Goal: Task Accomplishment & Management: Manage account settings

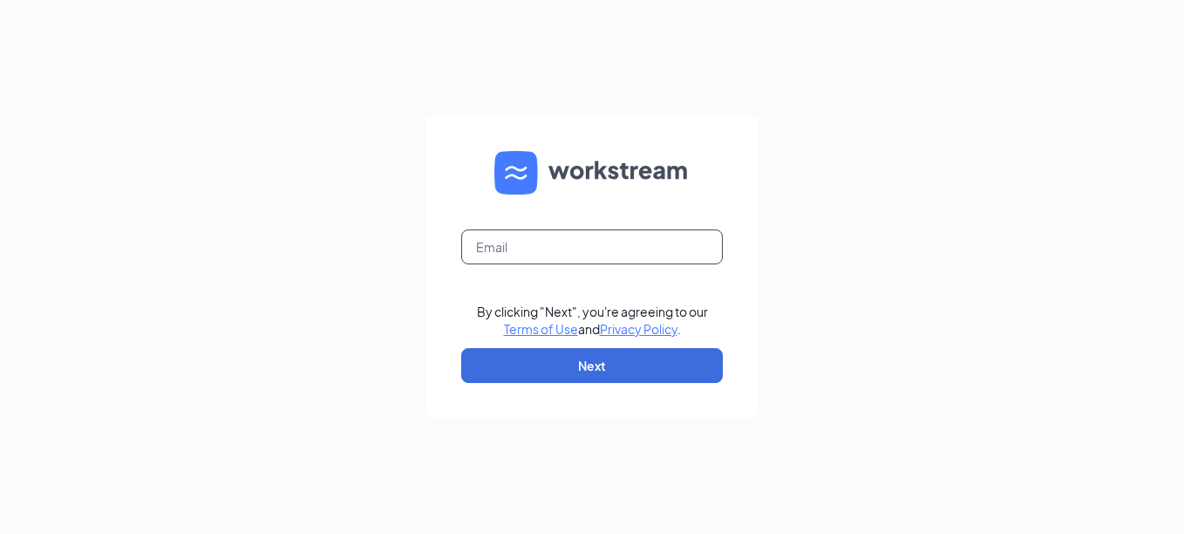
click at [484, 242] on input "text" at bounding box center [592, 246] width 262 height 35
type input "[EMAIL_ADDRESS][DOMAIN_NAME]"
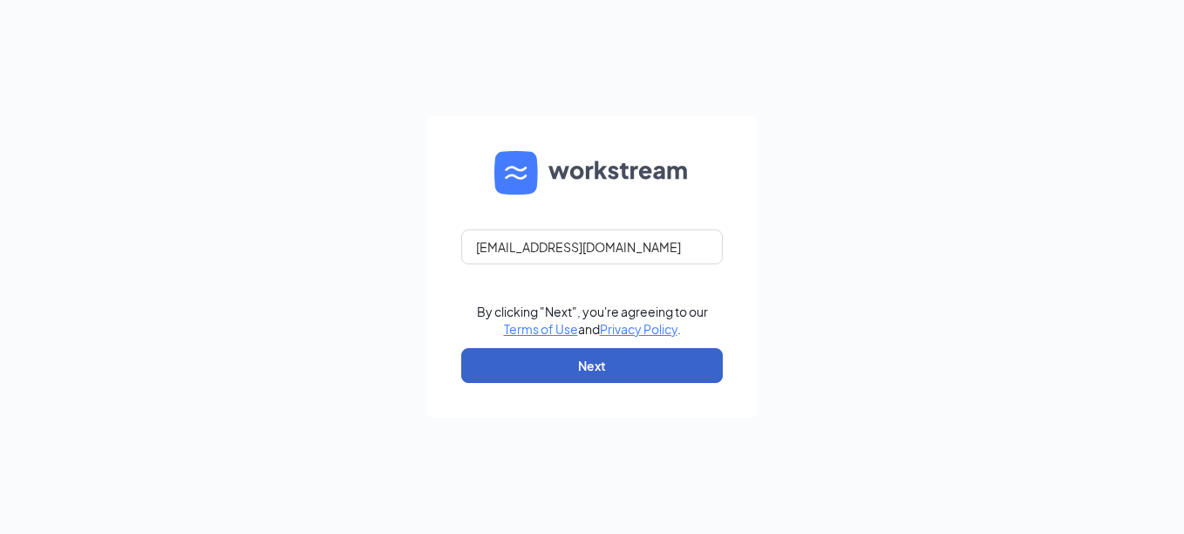
click at [502, 367] on button "Next" at bounding box center [592, 365] width 262 height 35
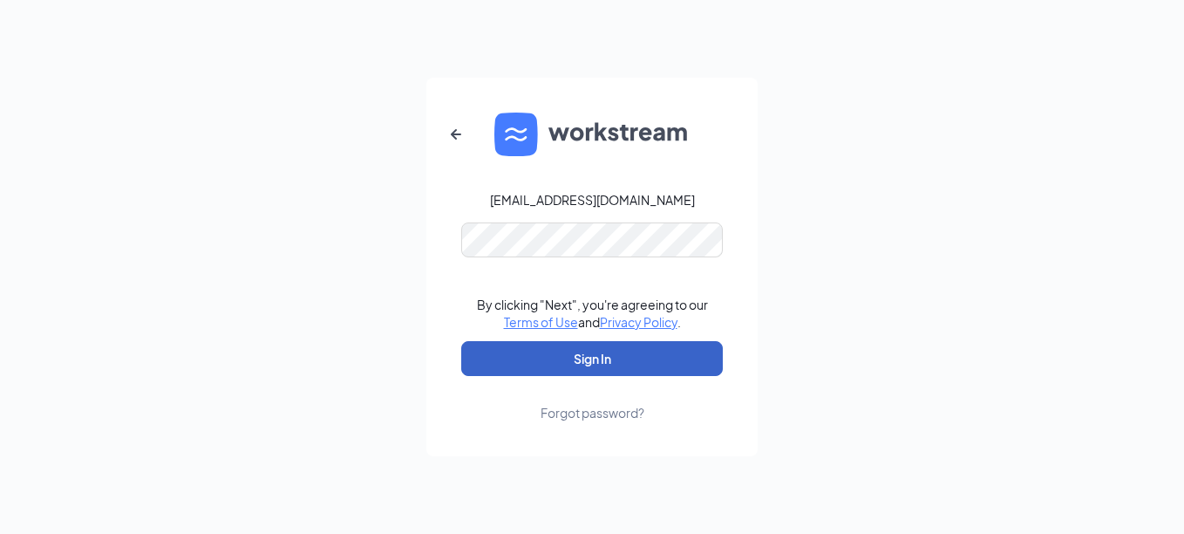
click at [476, 352] on button "Sign In" at bounding box center [592, 358] width 262 height 35
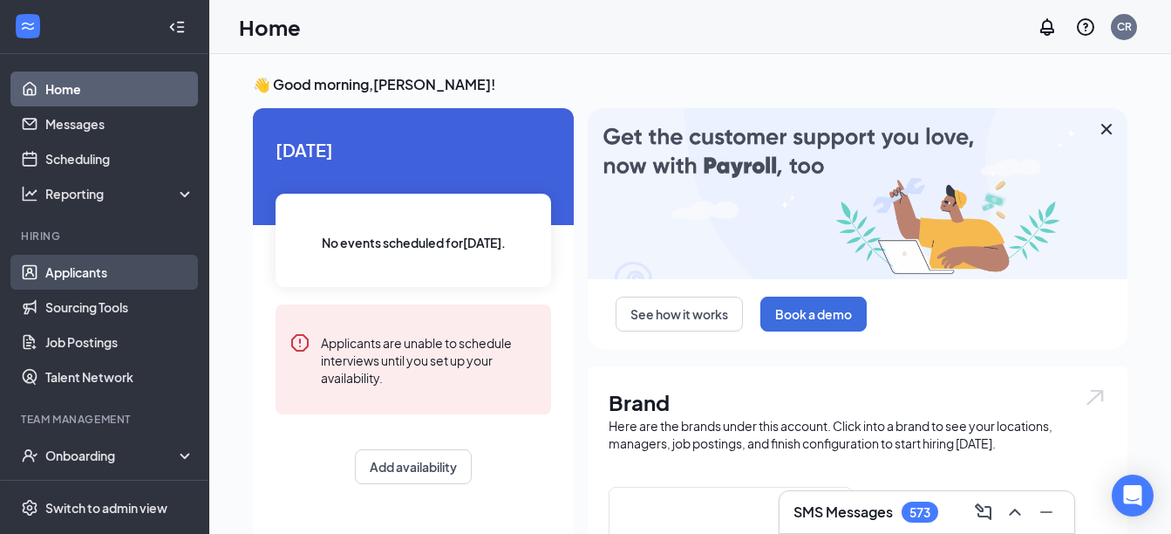
click at [101, 275] on link "Applicants" at bounding box center [119, 272] width 149 height 35
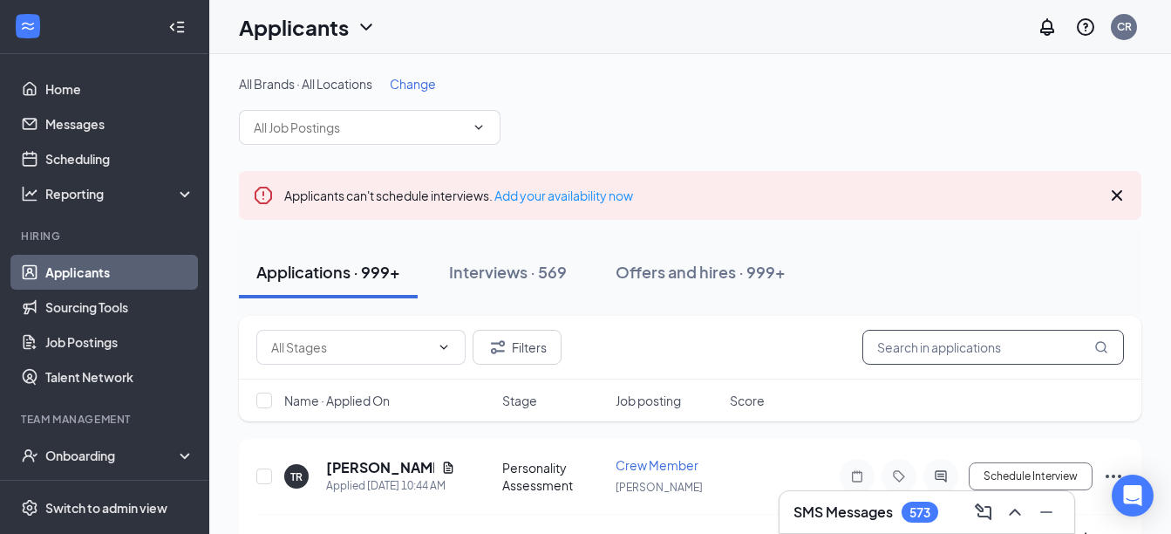
click at [918, 357] on input "text" at bounding box center [994, 347] width 262 height 35
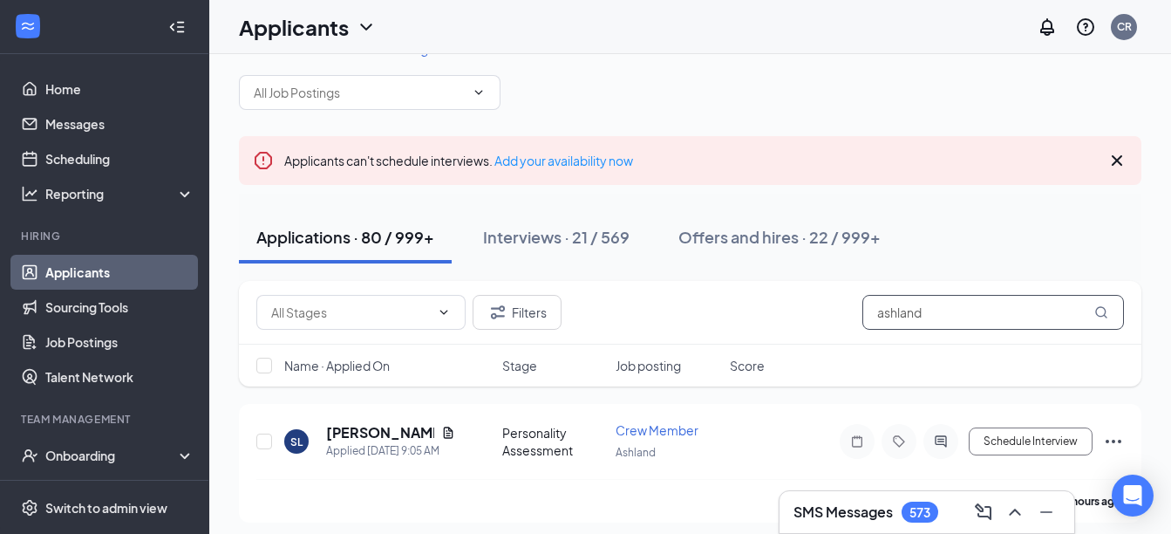
scroll to position [70, 0]
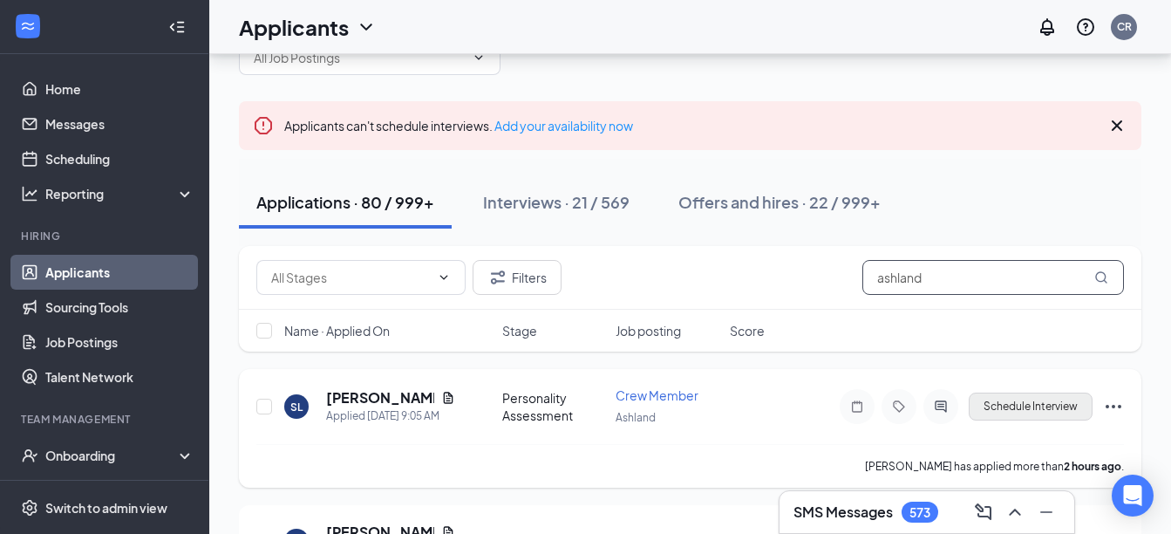
type input "ashland"
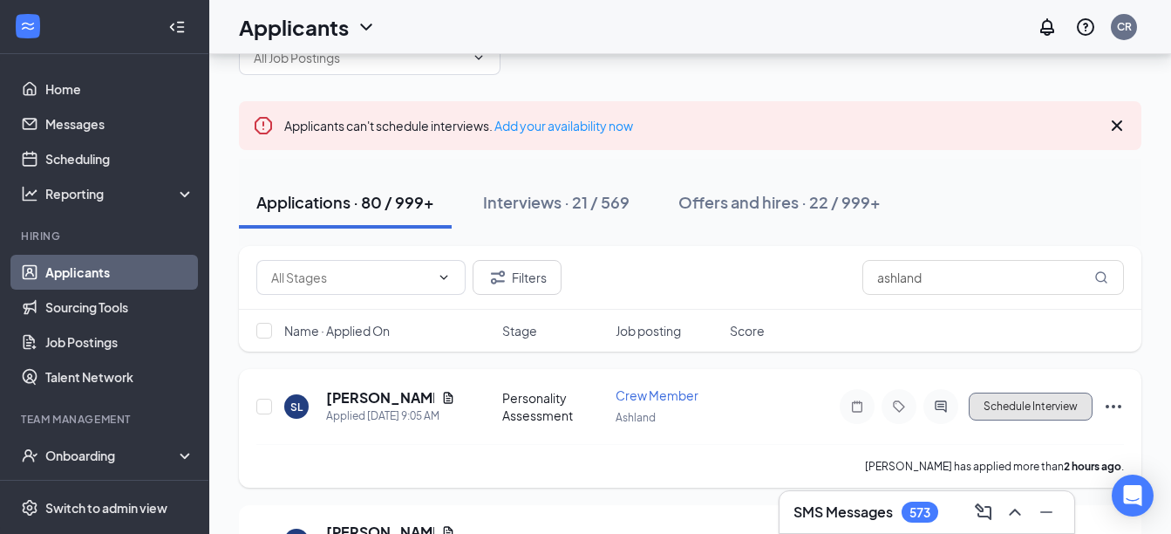
click at [1002, 406] on button "Schedule Interview" at bounding box center [1031, 406] width 124 height 28
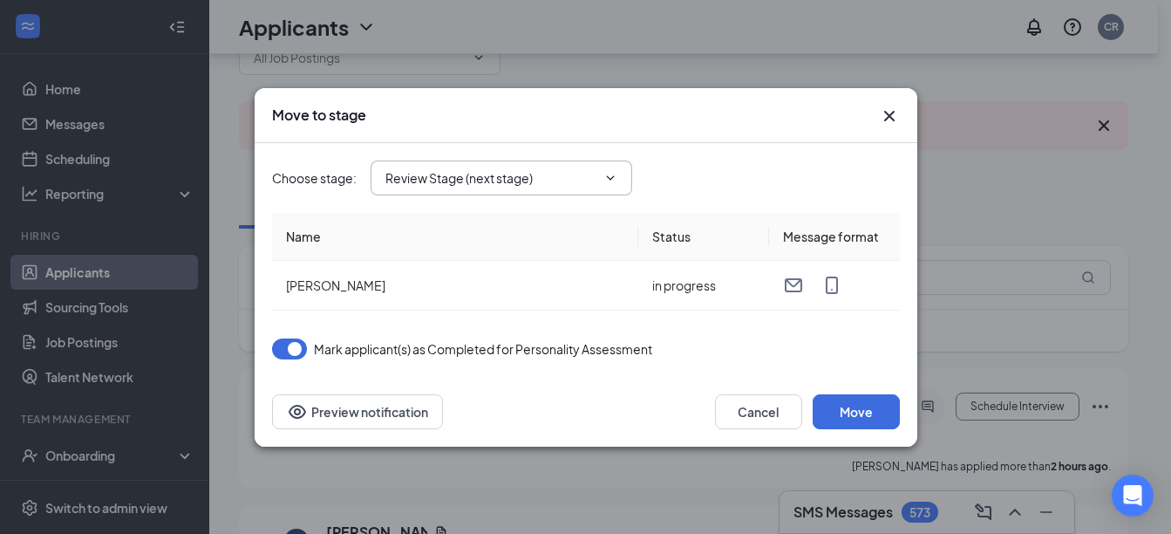
click at [584, 182] on input "Review Stage (next stage)" at bounding box center [491, 177] width 211 height 19
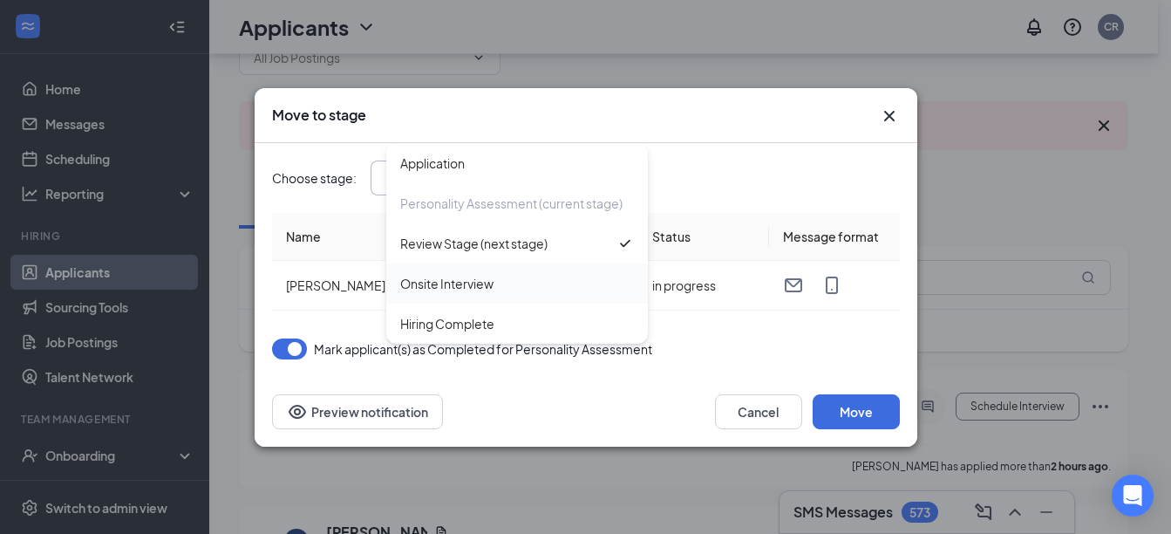
click at [458, 285] on div "Onsite Interview" at bounding box center [446, 283] width 93 height 19
type input "Onsite Interview"
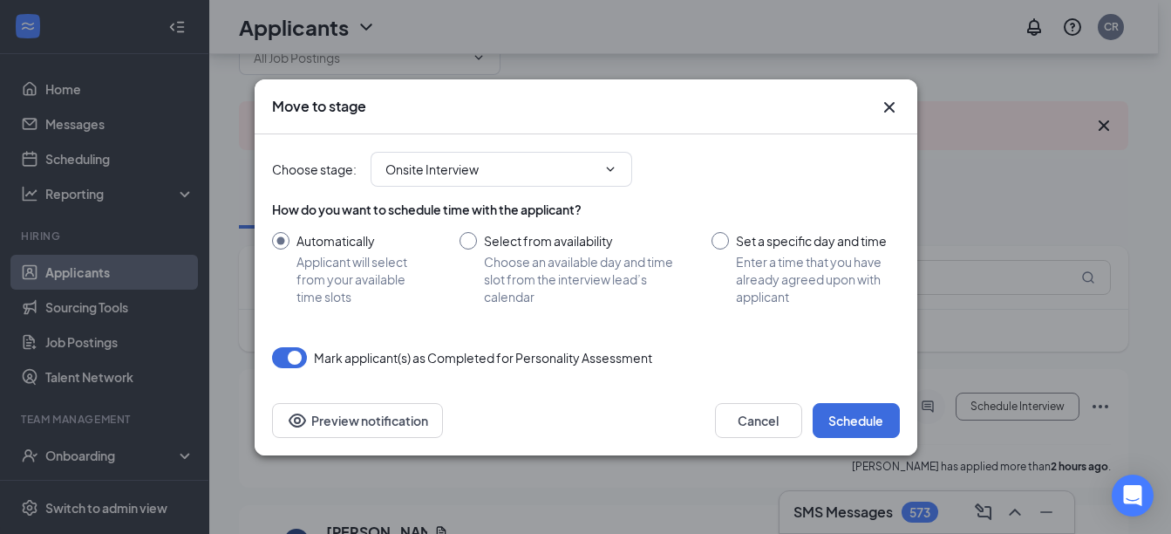
click at [468, 237] on input "Select from availability Choose an available day and time slot from the intervi…" at bounding box center [569, 268] width 218 height 73
radio input "true"
radio input "false"
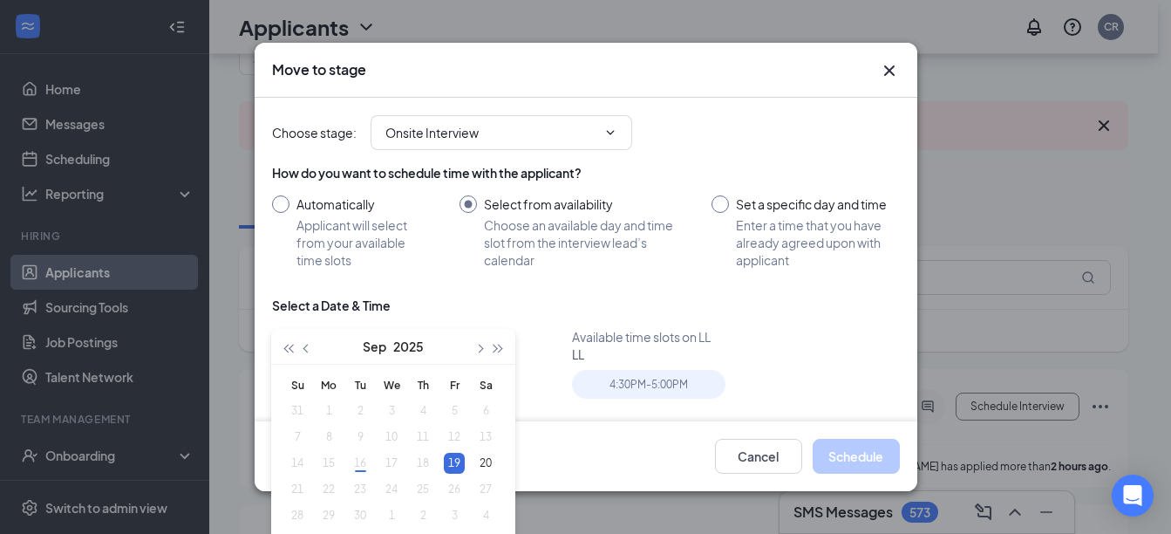
type input "[DATE]"
click at [611, 383] on div "4:30PM - 5:00PM" at bounding box center [649, 384] width 154 height 29
click at [870, 460] on button "Schedule" at bounding box center [856, 456] width 87 height 35
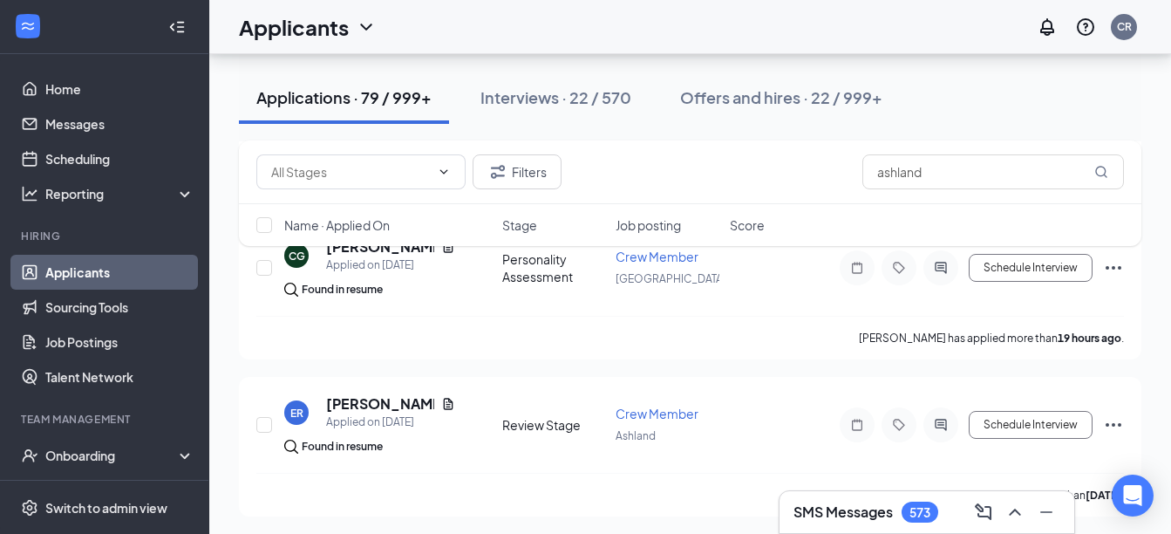
scroll to position [384, 0]
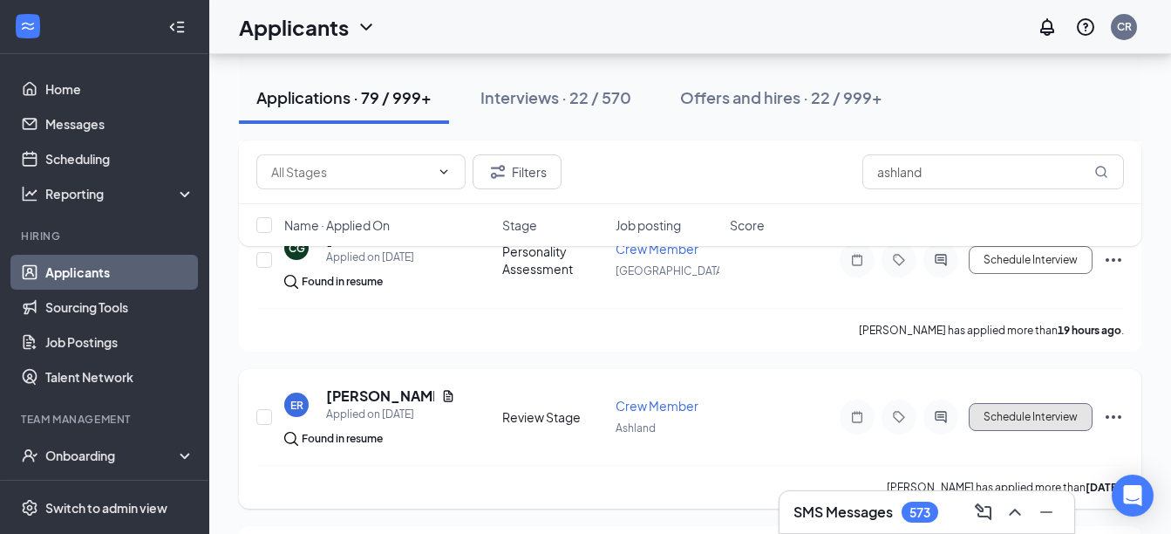
click at [1003, 411] on button "Schedule Interview" at bounding box center [1031, 417] width 124 height 28
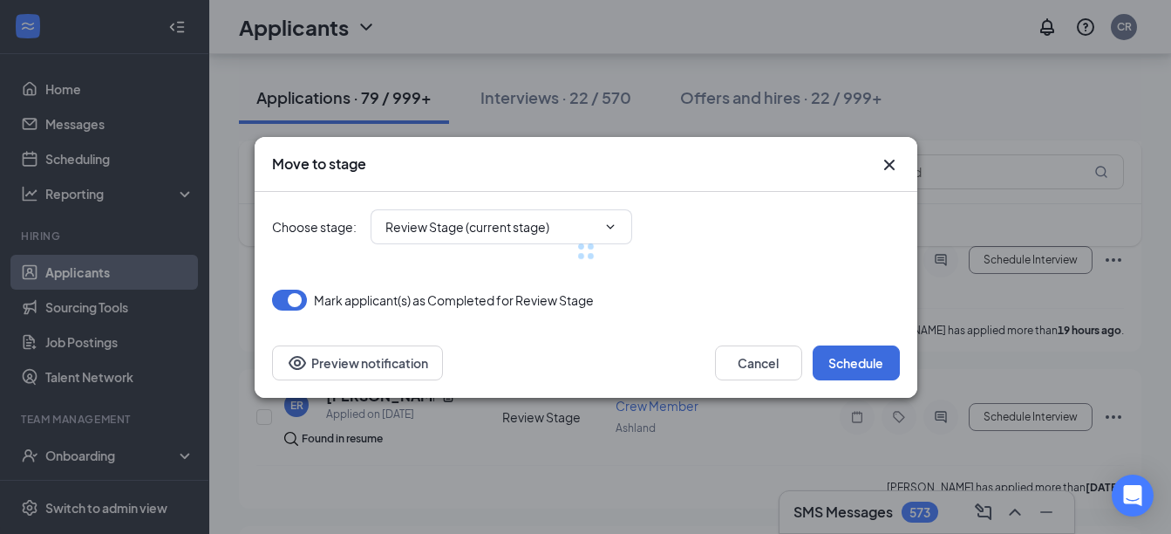
type input "Onsite Interview (next stage)"
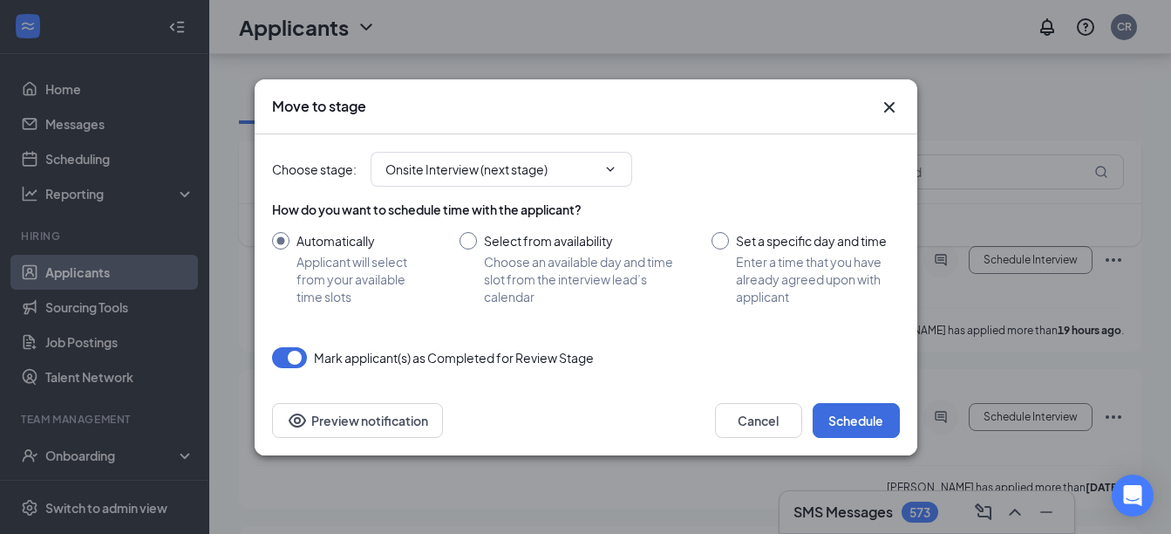
click at [472, 239] on input "Select from availability Choose an available day and time slot from the intervi…" at bounding box center [569, 268] width 218 height 73
radio input "true"
radio input "false"
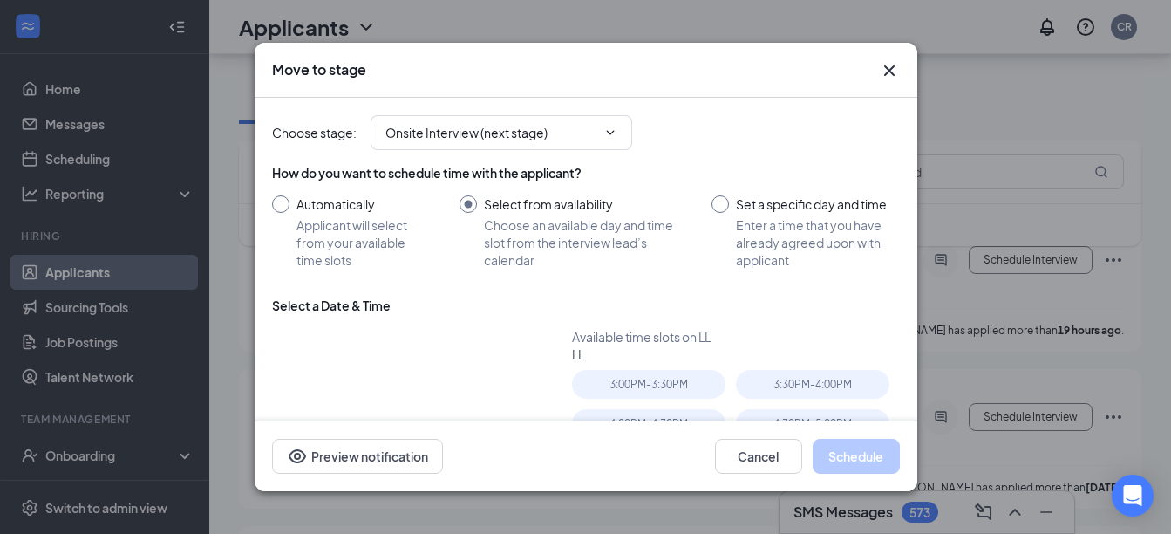
type input "[DATE]"
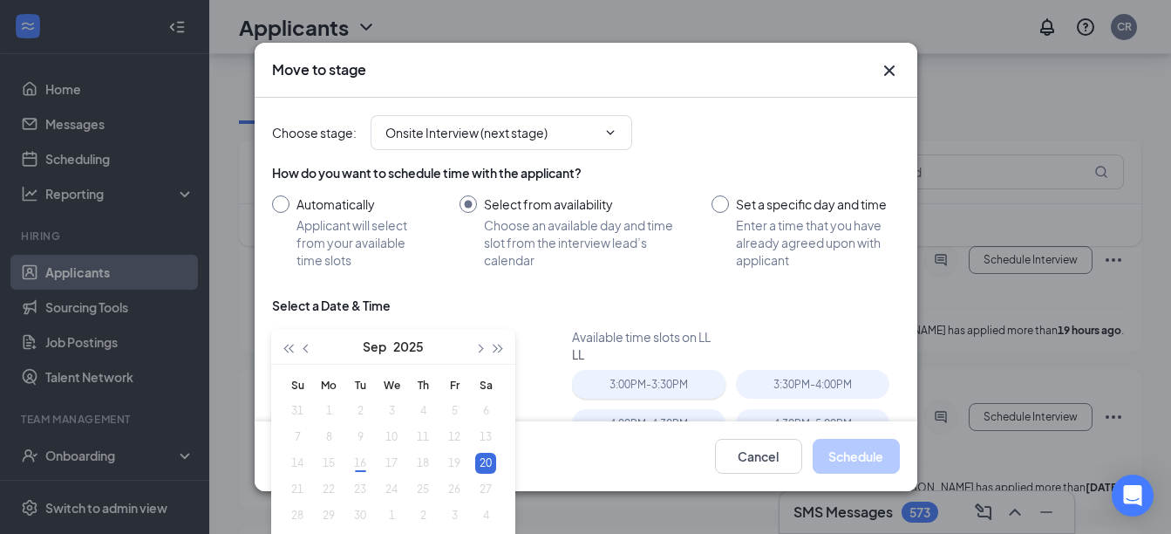
click at [645, 384] on div "3:00PM - 3:30PM" at bounding box center [649, 384] width 154 height 29
click at [846, 468] on button "Schedule" at bounding box center [856, 456] width 87 height 35
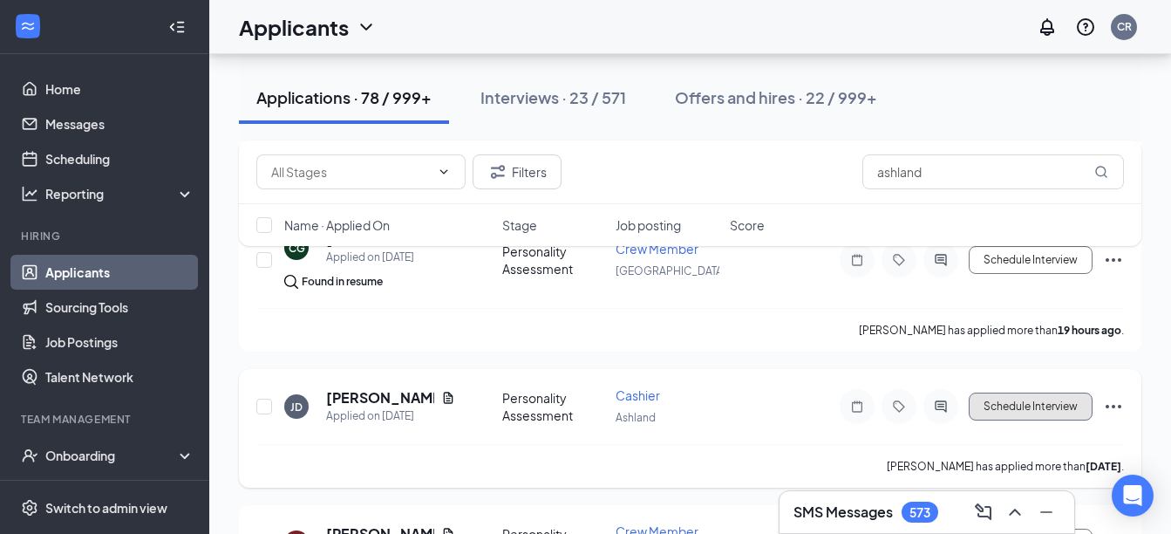
click at [998, 408] on button "Schedule Interview" at bounding box center [1031, 406] width 124 height 28
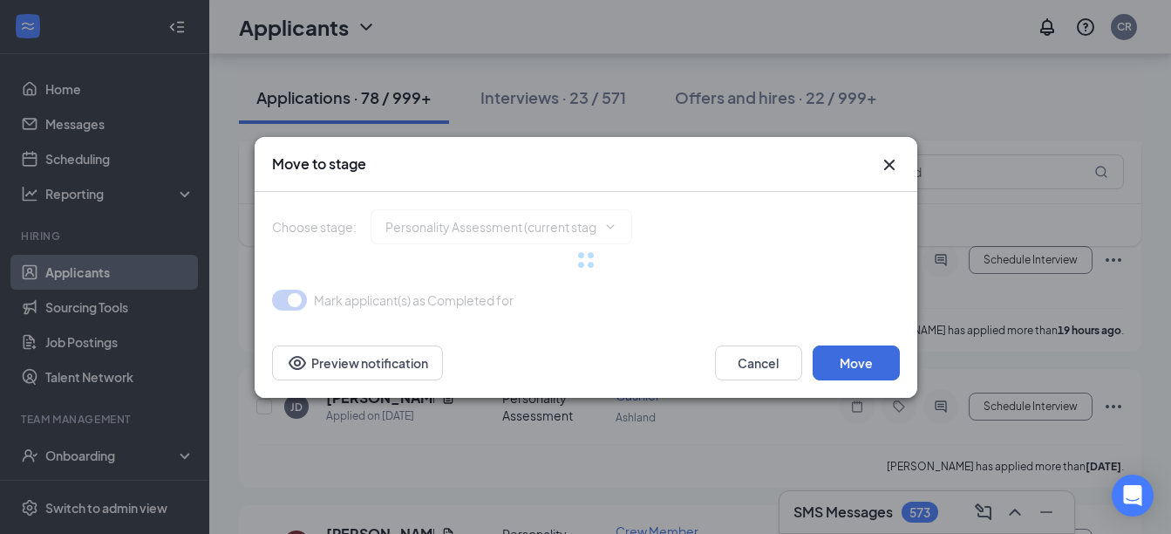
type input "Onsite Interview (next stage)"
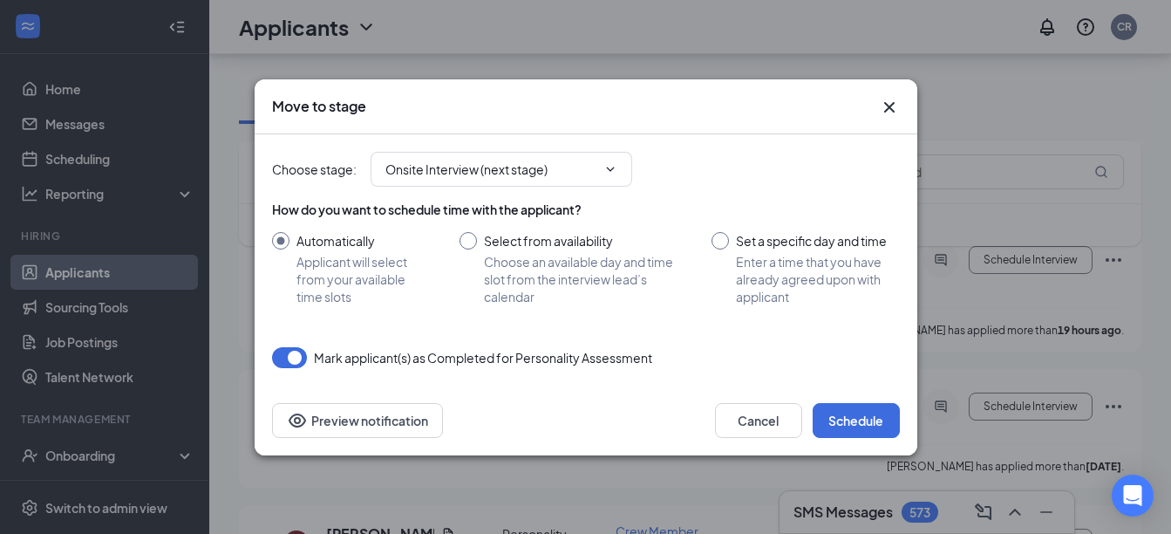
click at [466, 247] on input "Select from availability Choose an available day and time slot from the intervi…" at bounding box center [569, 268] width 218 height 73
radio input "true"
radio input "false"
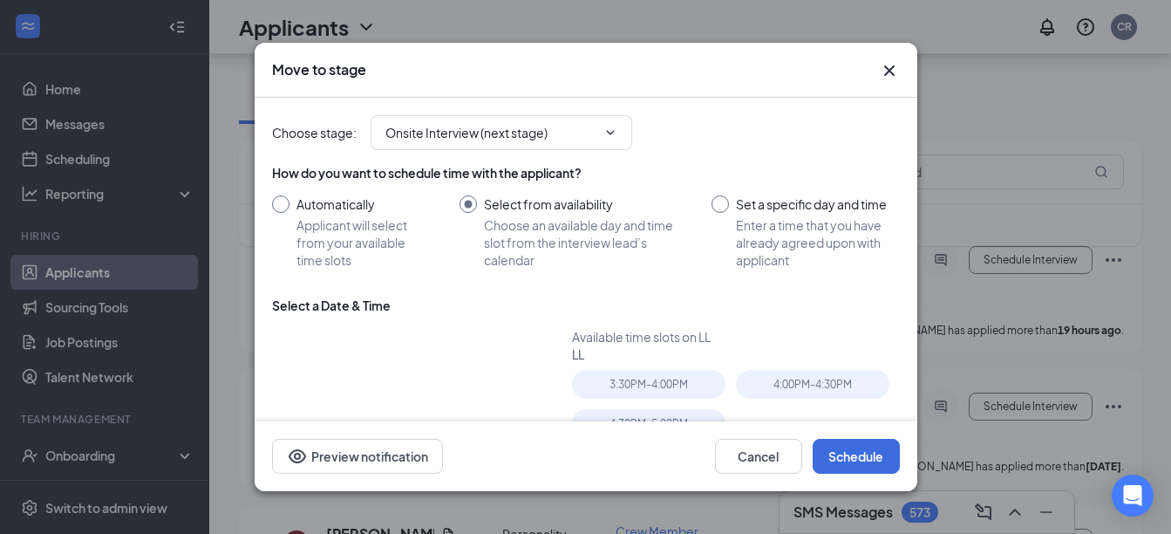
type input "[DATE]"
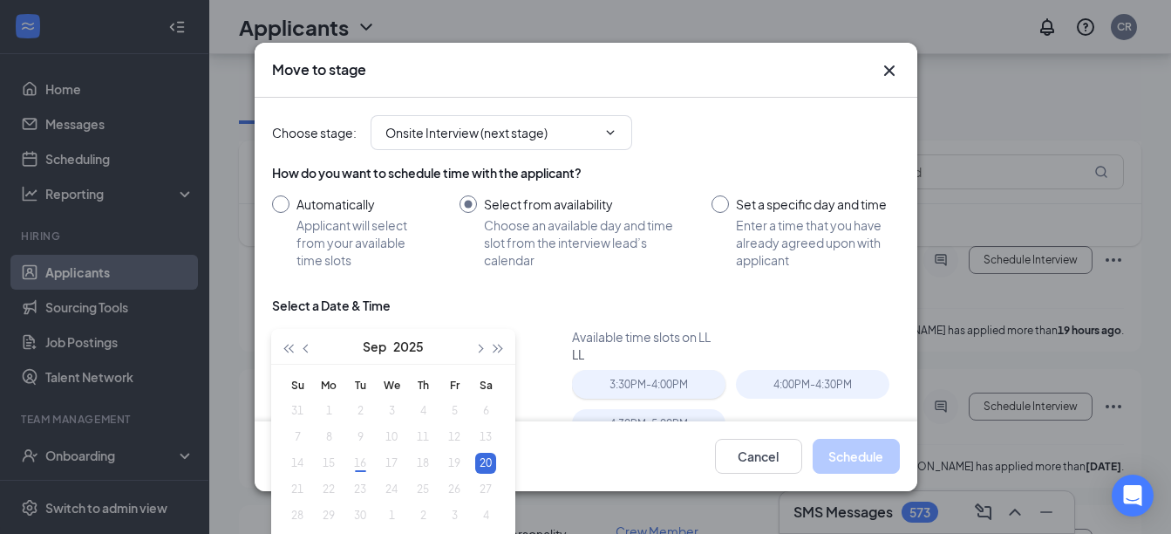
click at [603, 382] on div "3:30PM - 4:00PM" at bounding box center [649, 384] width 154 height 29
click at [837, 461] on button "Schedule" at bounding box center [856, 456] width 87 height 35
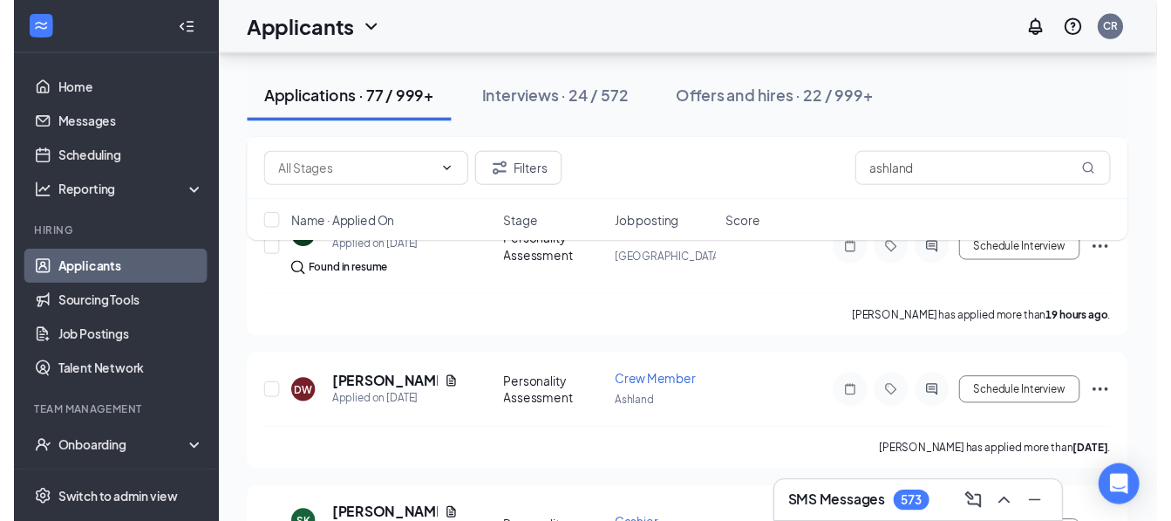
scroll to position [395, 0]
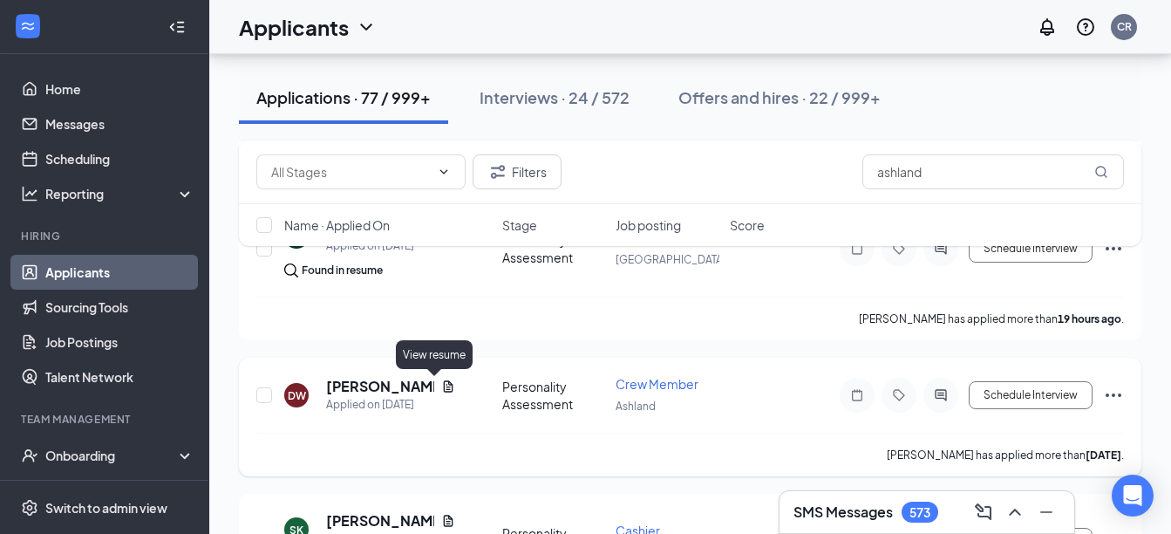
click at [443, 381] on icon "Document" at bounding box center [448, 385] width 10 height 11
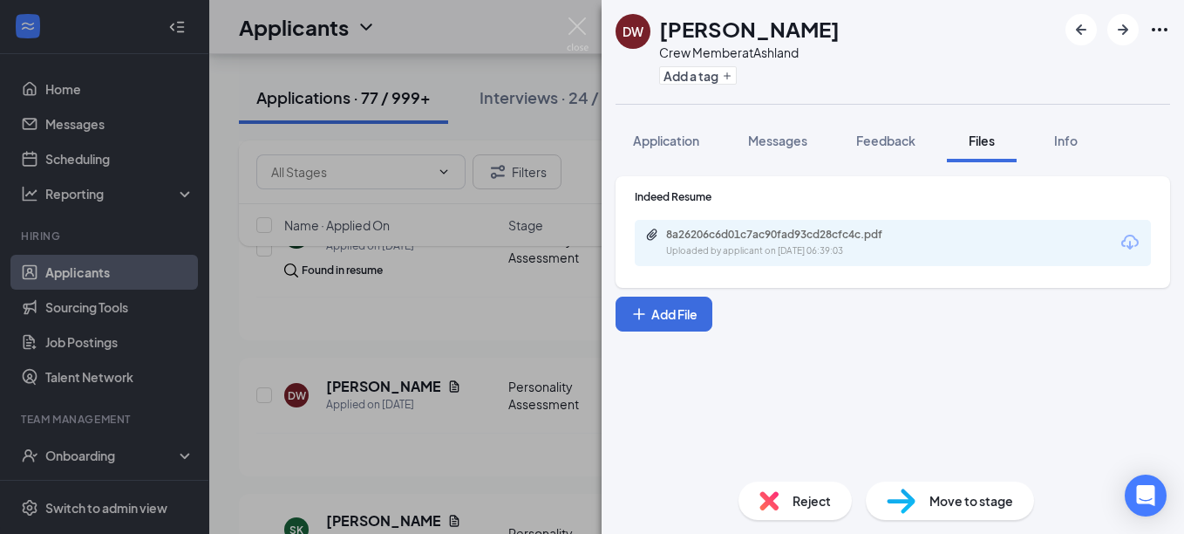
click at [1127, 237] on icon "Download" at bounding box center [1130, 242] width 17 height 15
click at [556, 343] on div "DW [PERSON_NAME] Crew Member at [GEOGRAPHIC_DATA] Add a tag Application Message…" at bounding box center [592, 267] width 1184 height 534
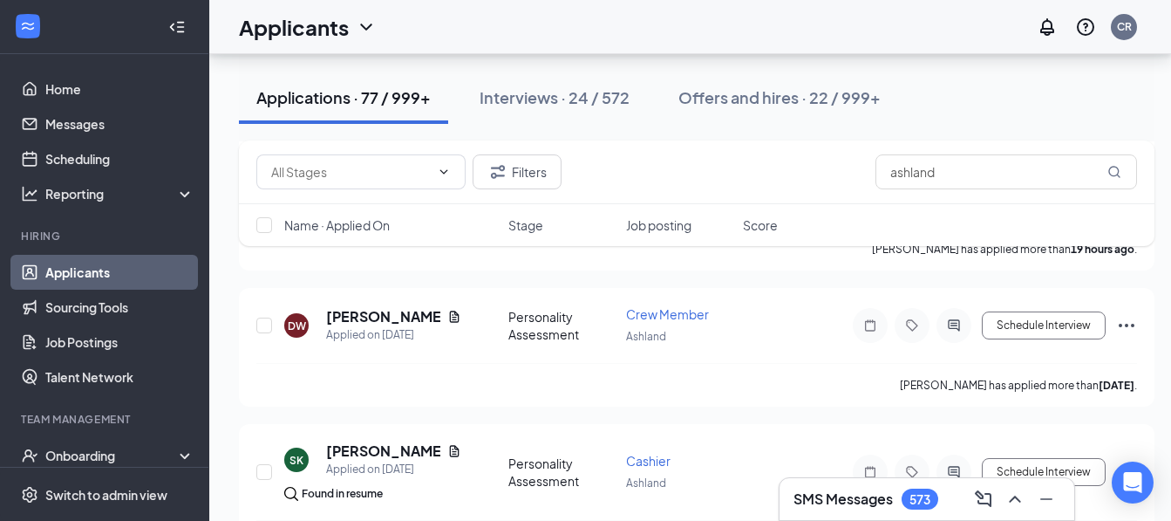
scroll to position [500, 0]
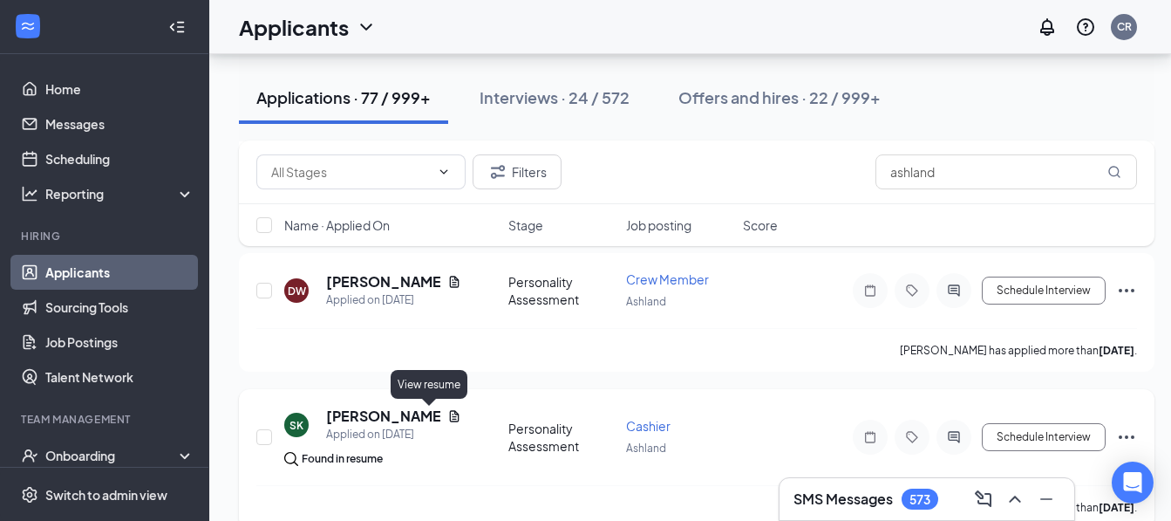
click at [450, 416] on icon "Document" at bounding box center [455, 415] width 10 height 11
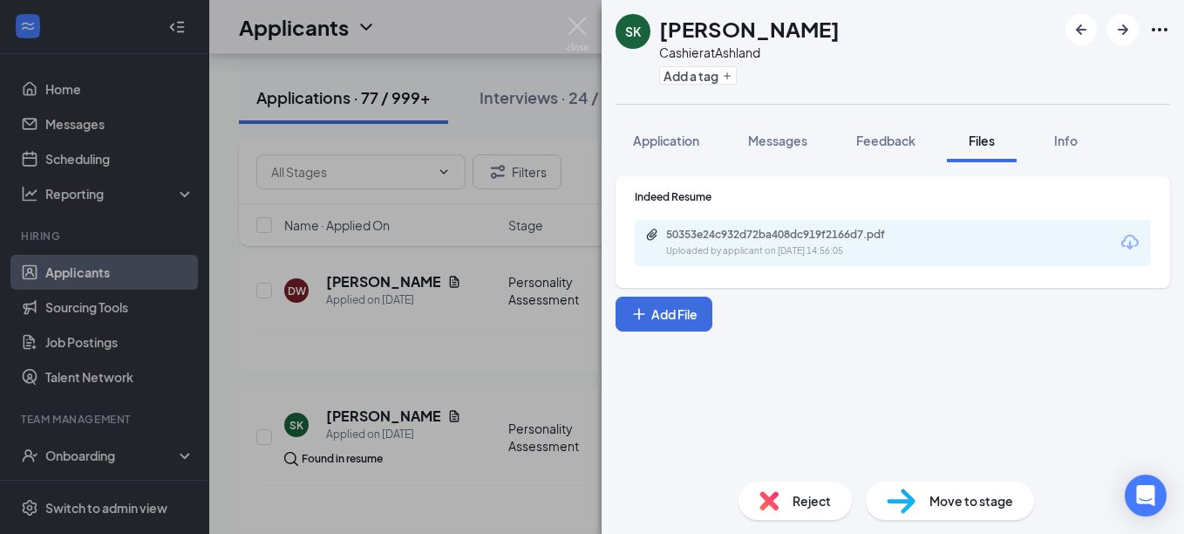
click at [1127, 244] on icon "Download" at bounding box center [1130, 242] width 21 height 21
click at [522, 372] on div "SK [PERSON_NAME] Cashier at [GEOGRAPHIC_DATA] Add a tag Application Messages Fe…" at bounding box center [592, 267] width 1184 height 534
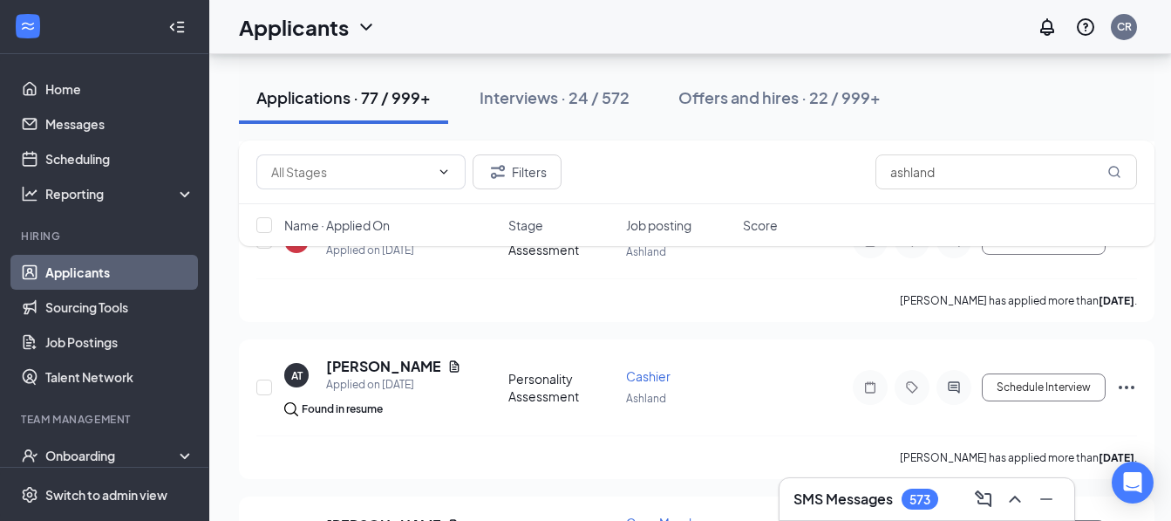
scroll to position [1140, 0]
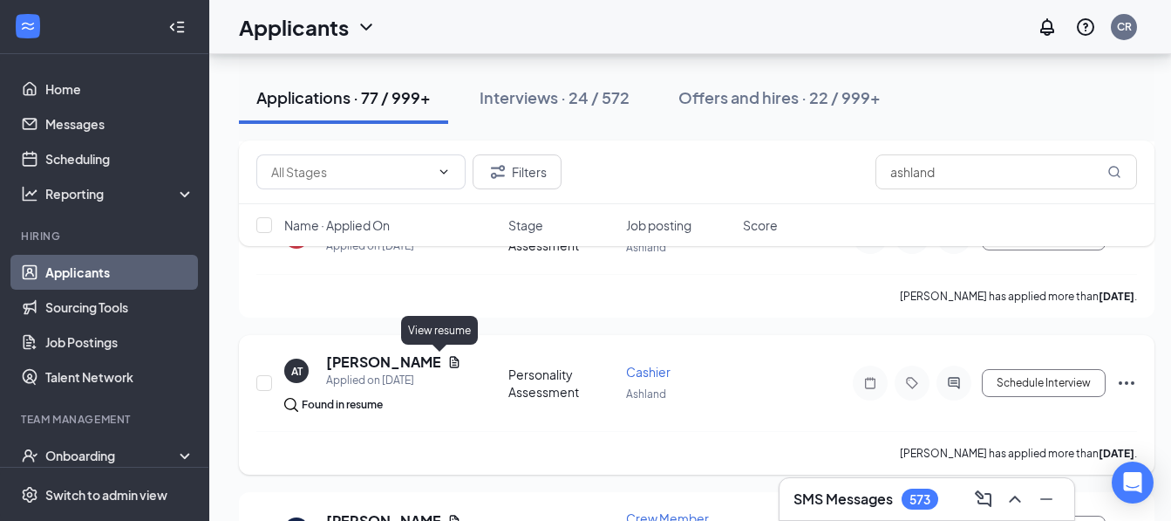
click at [450, 365] on icon "Document" at bounding box center [455, 361] width 10 height 11
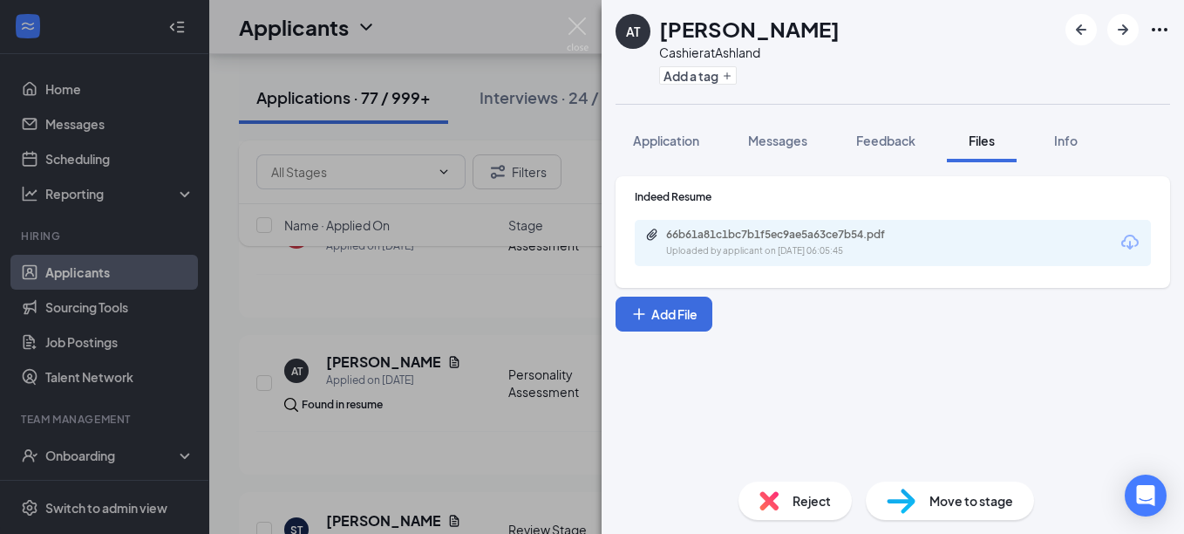
click at [1126, 237] on icon "Download" at bounding box center [1130, 242] width 17 height 15
click at [528, 285] on div "AT [PERSON_NAME] Cashier at [GEOGRAPHIC_DATA] Add a tag Application Messages Fe…" at bounding box center [592, 267] width 1184 height 534
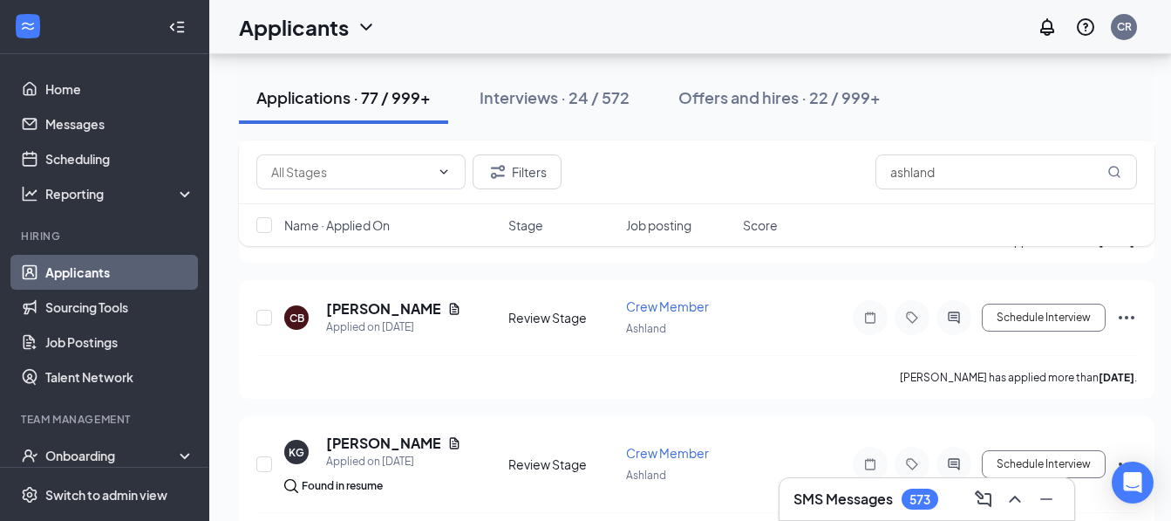
scroll to position [1942, 0]
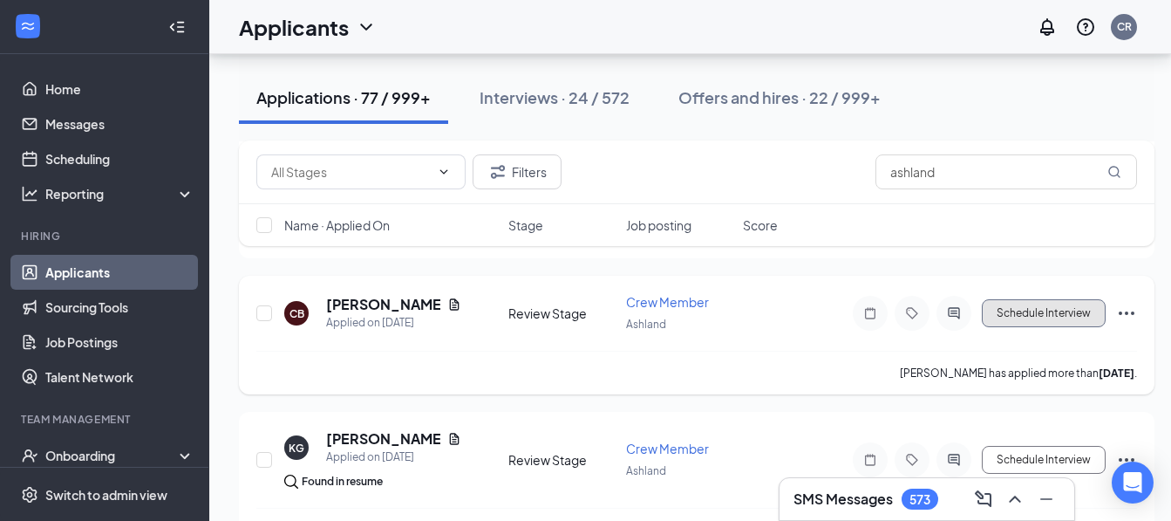
click at [1034, 314] on button "Schedule Interview" at bounding box center [1044, 313] width 124 height 28
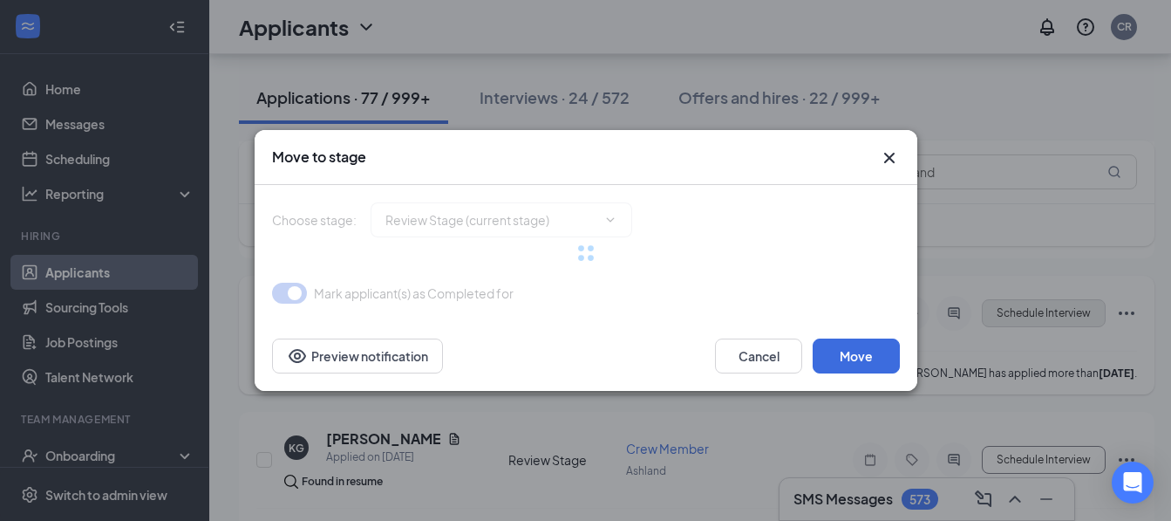
type input "Onsite Interview (next stage)"
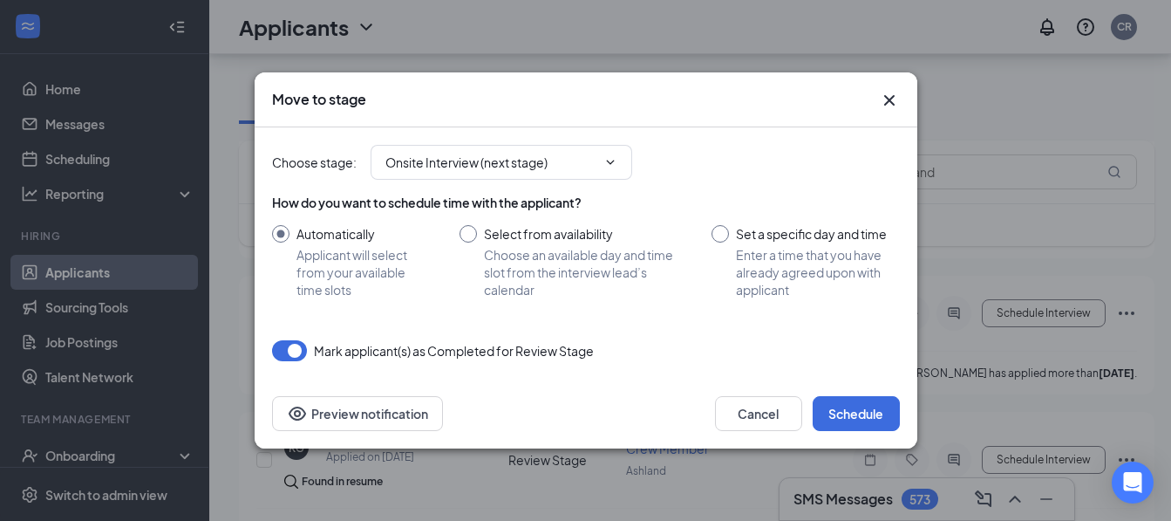
click at [471, 232] on input "Select from availability Choose an available day and time slot from the intervi…" at bounding box center [569, 261] width 218 height 73
radio input "true"
radio input "false"
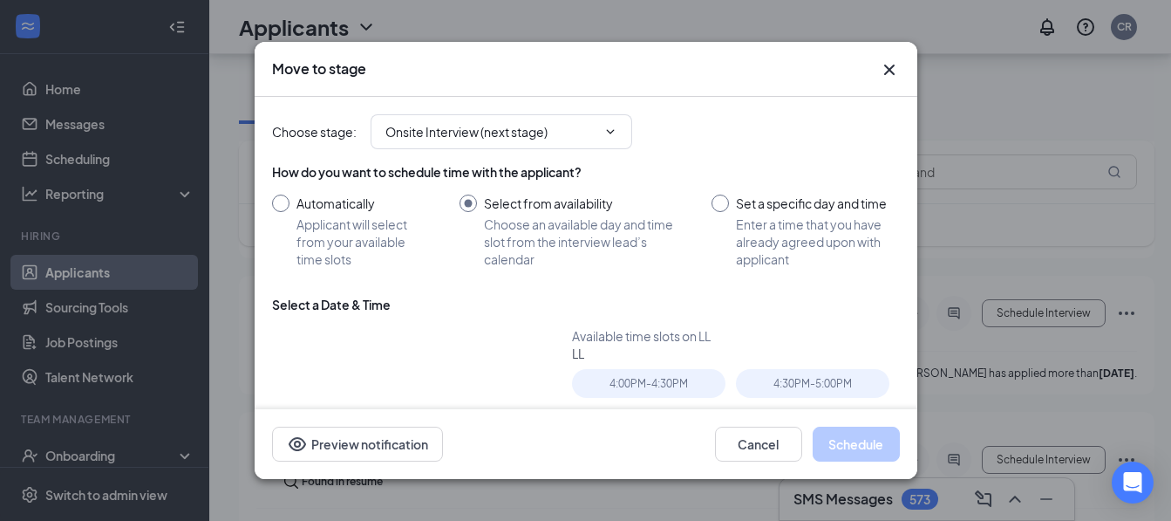
type input "[DATE]"
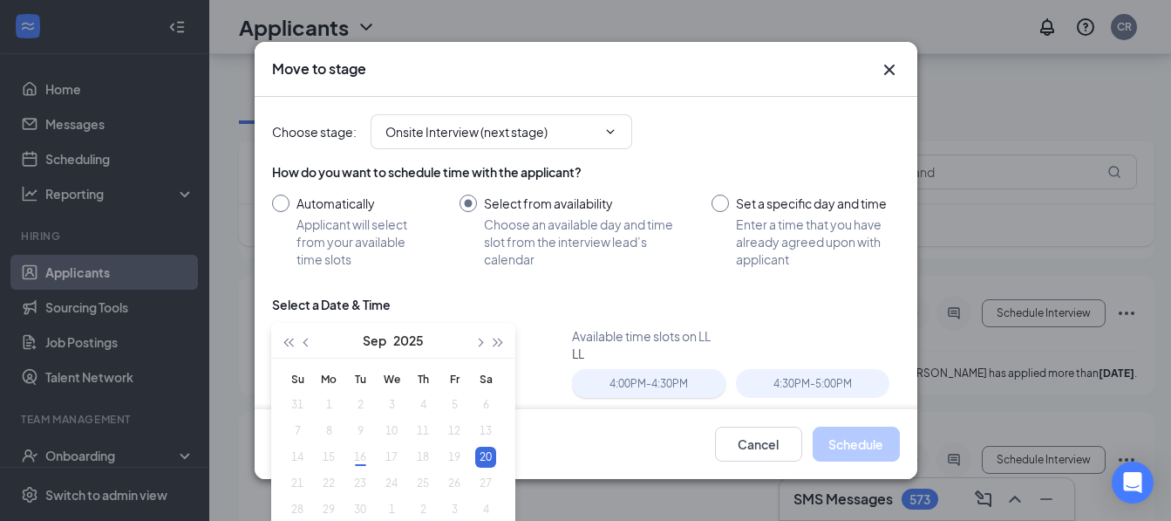
click at [620, 375] on div "4:00PM - 4:30PM" at bounding box center [649, 383] width 154 height 29
click at [837, 450] on button "Schedule" at bounding box center [856, 444] width 87 height 35
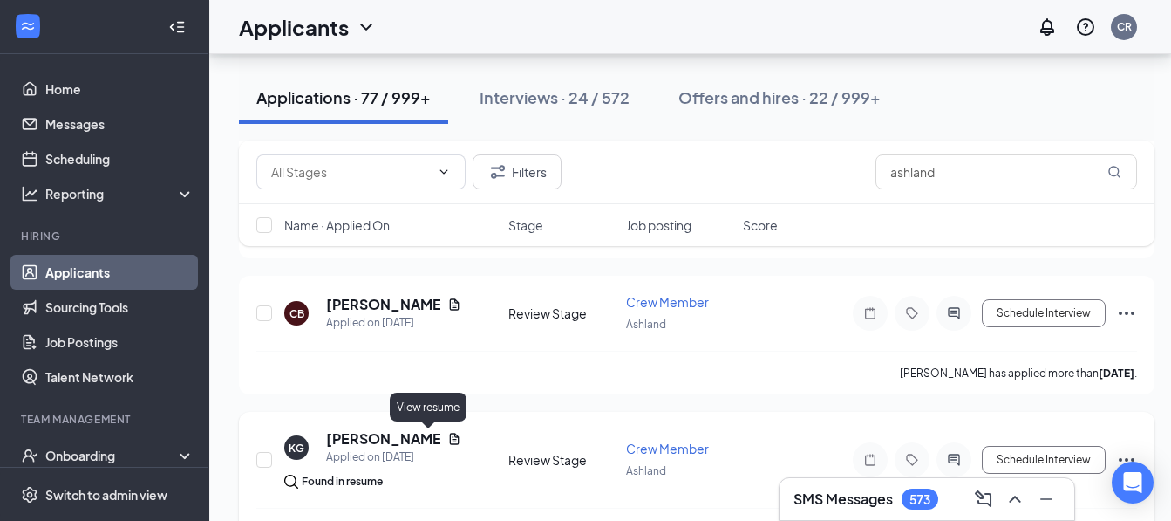
click at [447, 440] on icon "Document" at bounding box center [454, 439] width 14 height 14
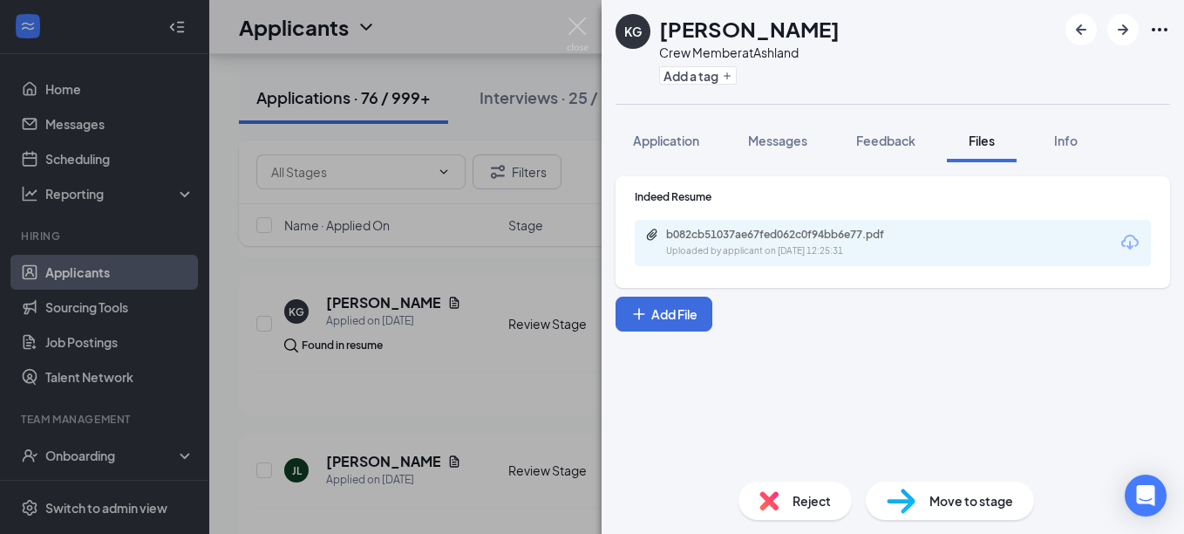
click at [1120, 235] on icon "Download" at bounding box center [1130, 242] width 21 height 21
click at [511, 249] on div "KG [PERSON_NAME] Crew Member at [GEOGRAPHIC_DATA] Add a tag Application Message…" at bounding box center [592, 267] width 1184 height 534
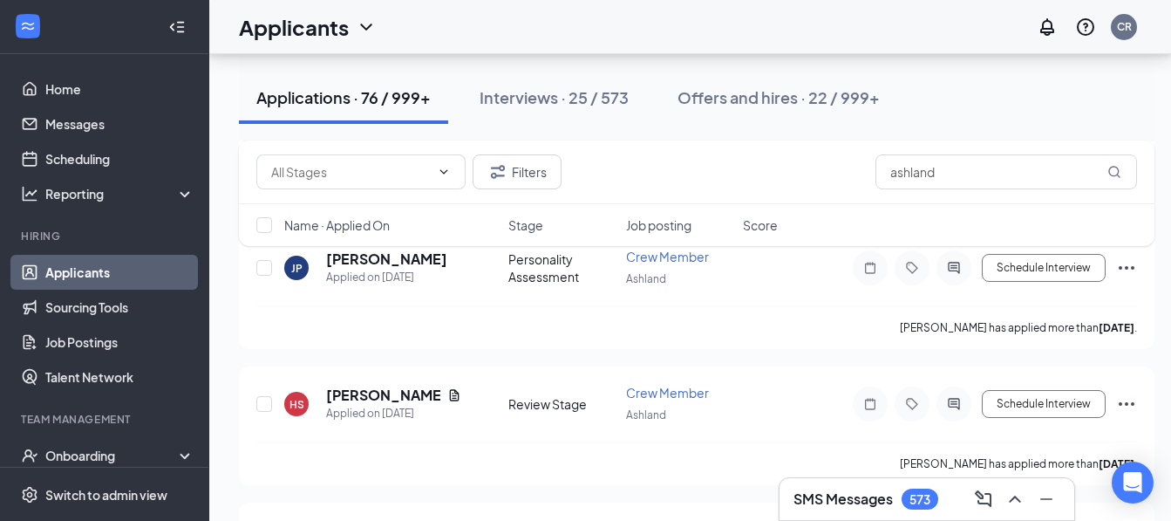
scroll to position [2745, 0]
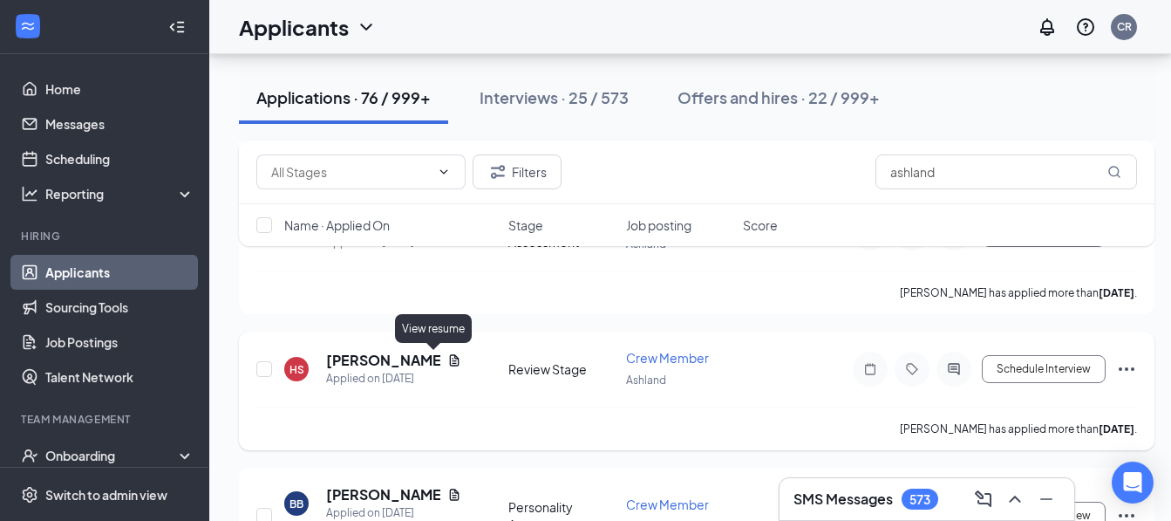
click at [450, 361] on icon "Document" at bounding box center [455, 359] width 10 height 11
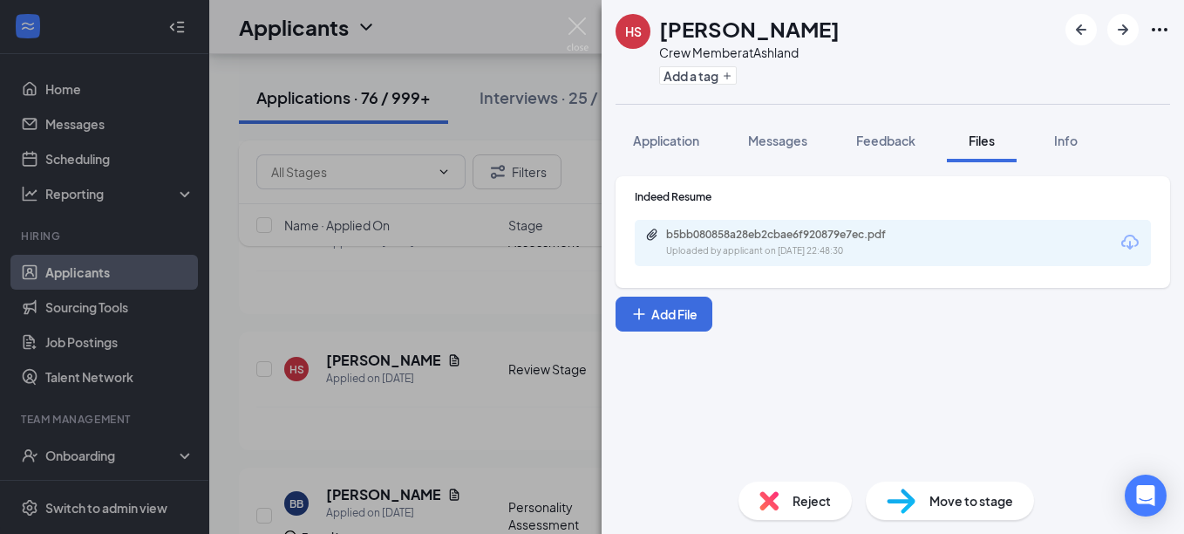
click at [1126, 244] on icon "Download" at bounding box center [1130, 242] width 21 height 21
click at [528, 441] on div "HS [PERSON_NAME] Crew Member at Ashland Add a tag Application Messages Feedback…" at bounding box center [592, 267] width 1184 height 534
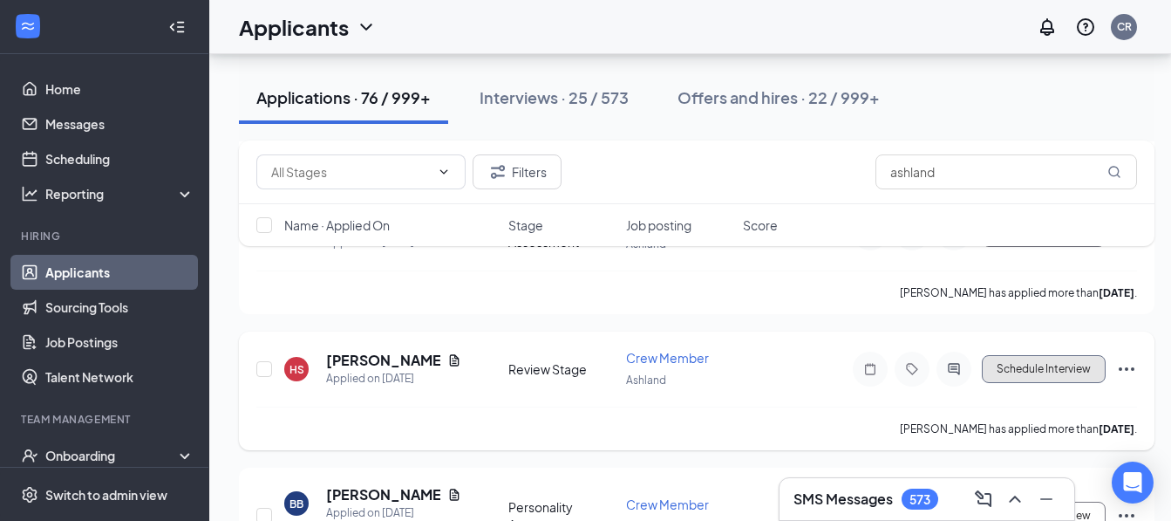
click at [1022, 371] on button "Schedule Interview" at bounding box center [1044, 369] width 124 height 28
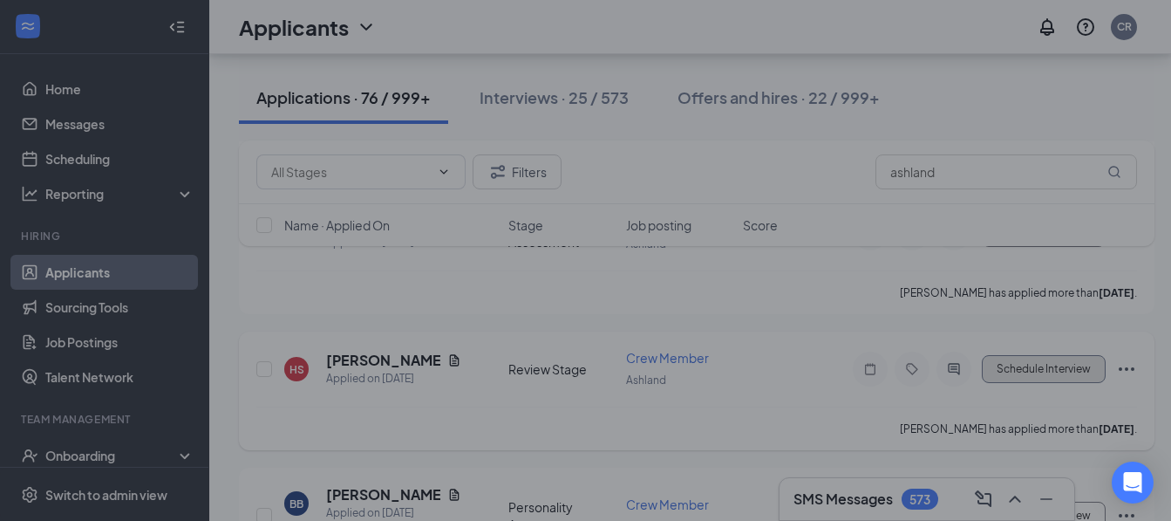
type input "Onsite Interview (next stage)"
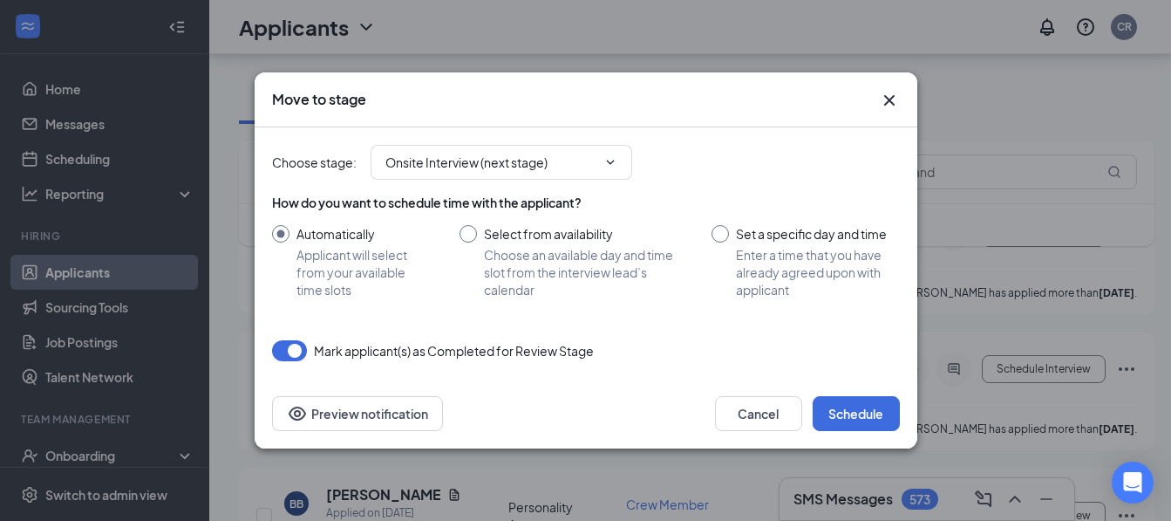
click at [473, 229] on input "Select from availability Choose an available day and time slot from the intervi…" at bounding box center [569, 261] width 218 height 73
radio input "true"
radio input "false"
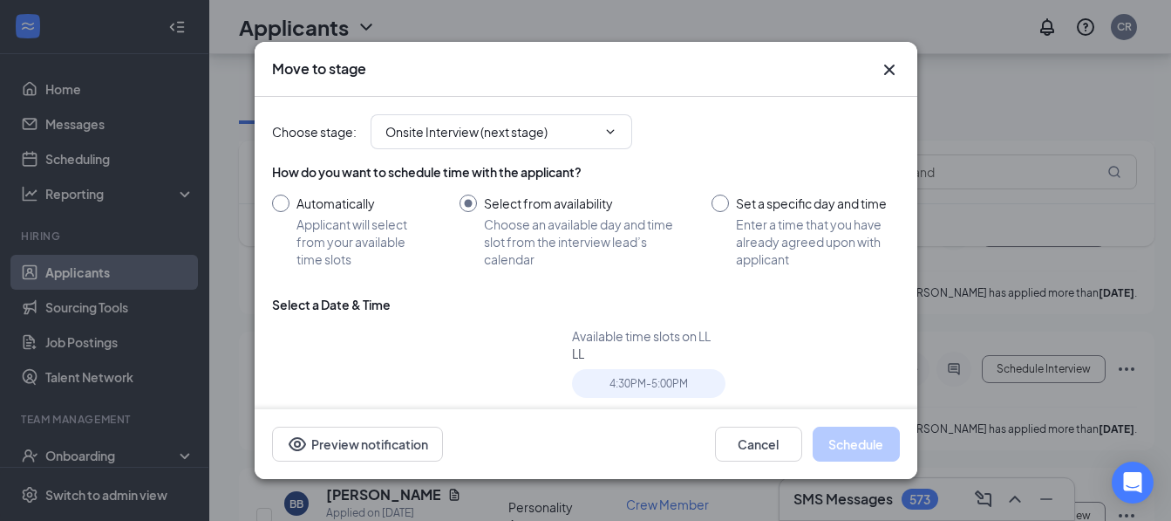
type input "[DATE]"
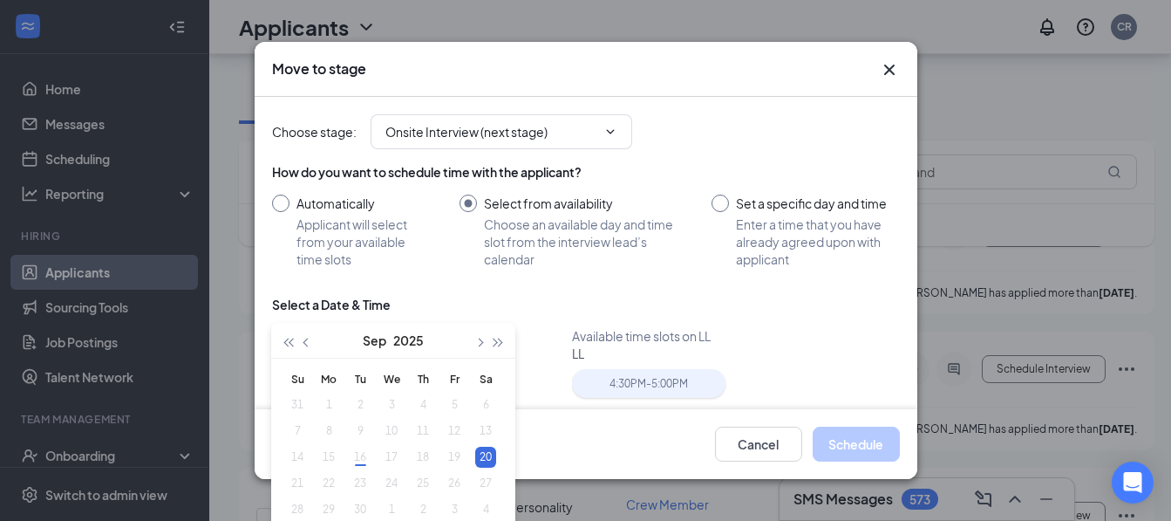
click at [611, 369] on div "4:30PM - 5:00PM" at bounding box center [649, 383] width 154 height 29
click at [854, 443] on button "Schedule" at bounding box center [856, 444] width 87 height 35
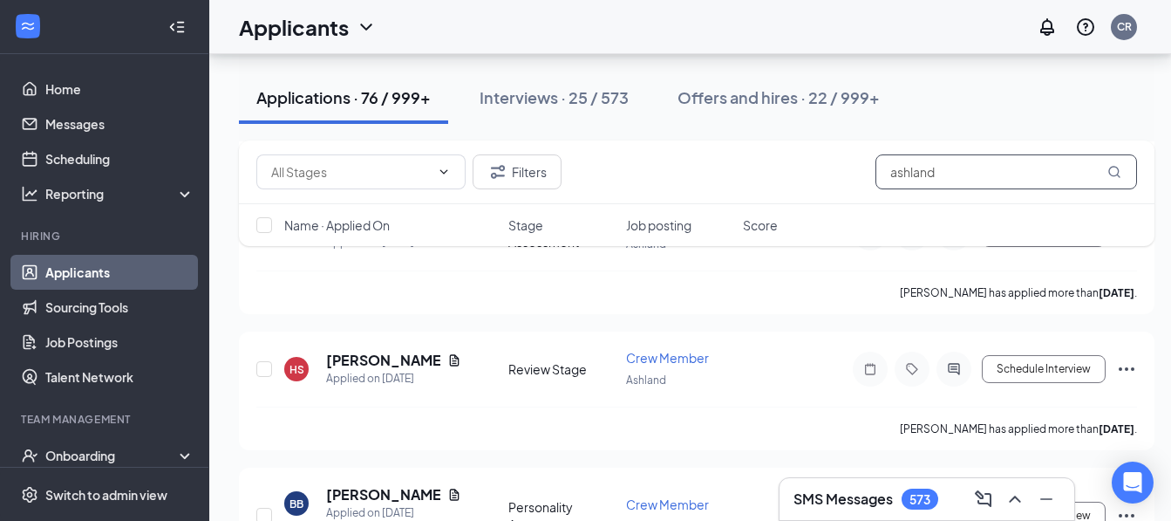
click at [945, 174] on input "ashland" at bounding box center [1007, 171] width 262 height 35
type input "a"
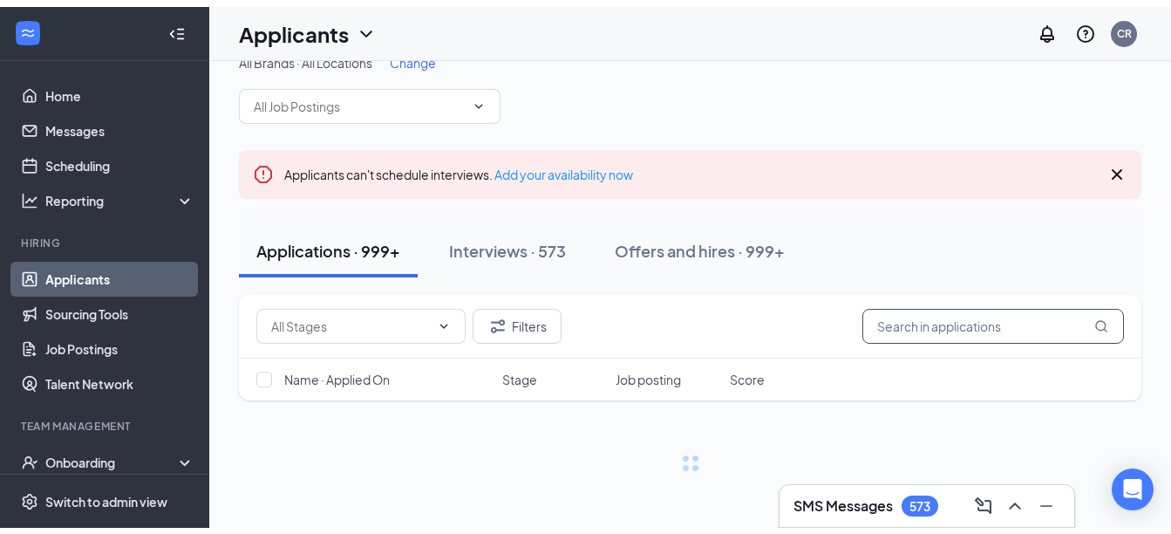
scroll to position [15, 0]
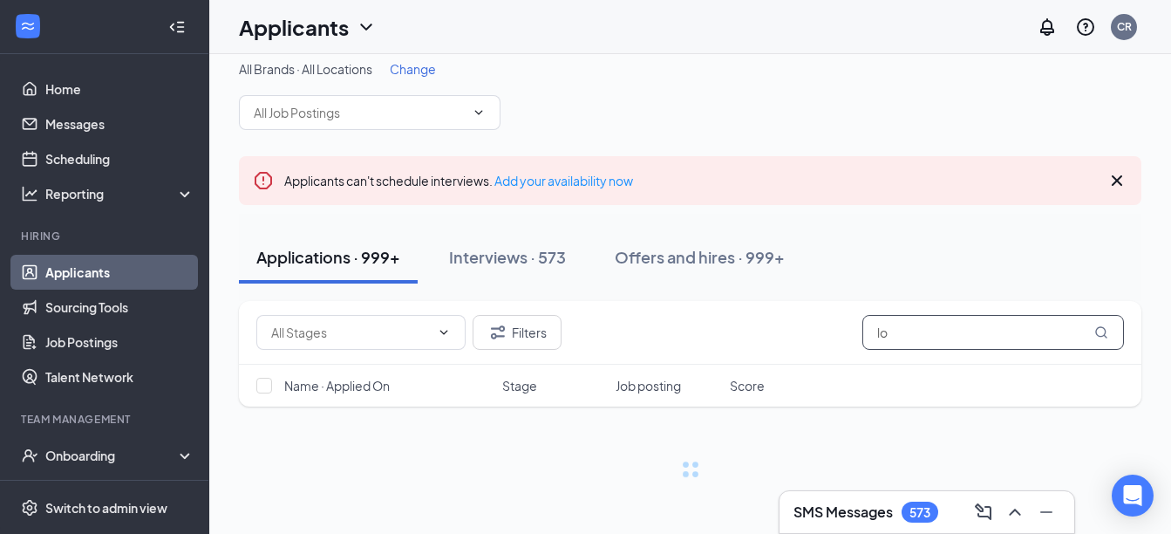
type input "l"
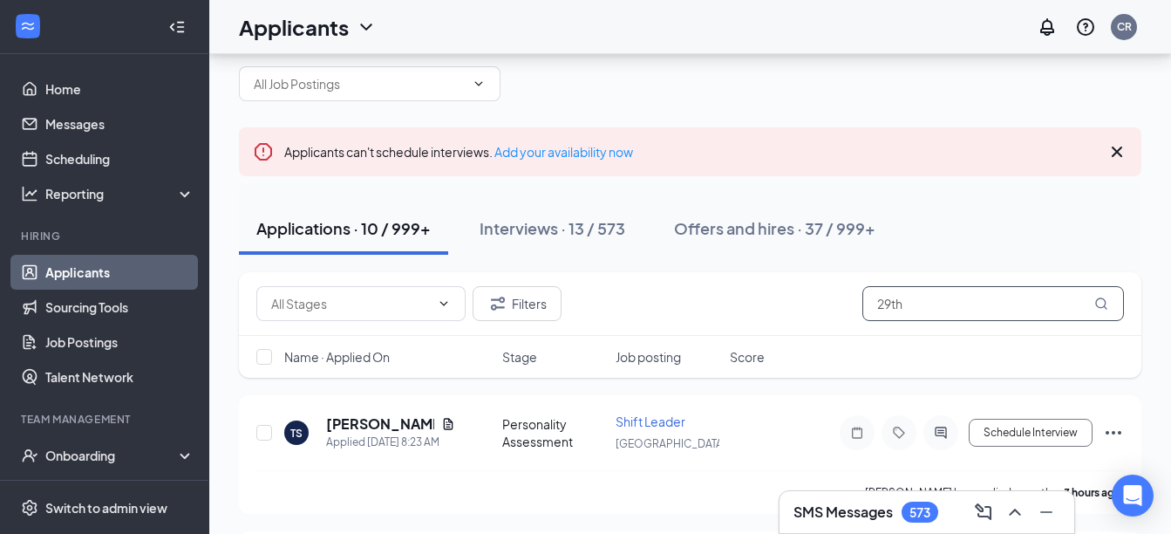
scroll to position [50, 0]
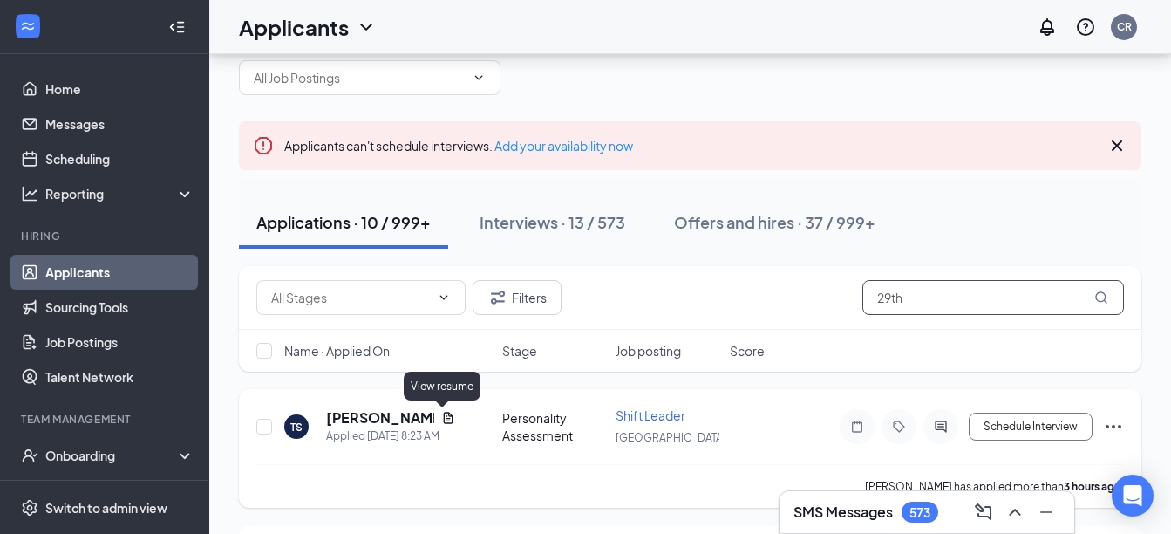
type input "29th"
click at [441, 421] on icon "Document" at bounding box center [448, 418] width 14 height 14
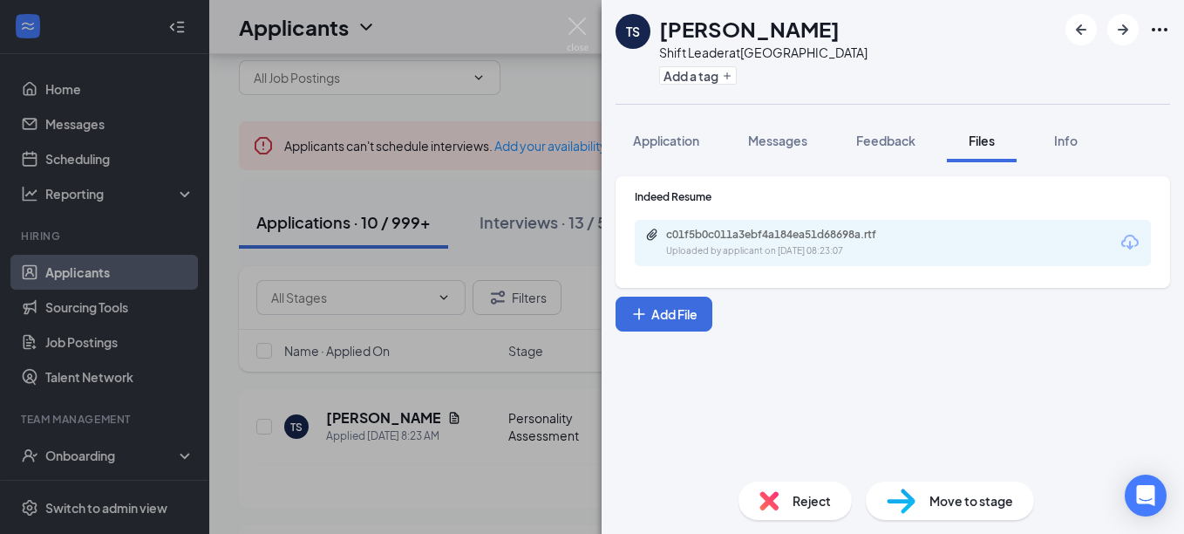
click at [1124, 241] on icon "Download" at bounding box center [1130, 242] width 17 height 15
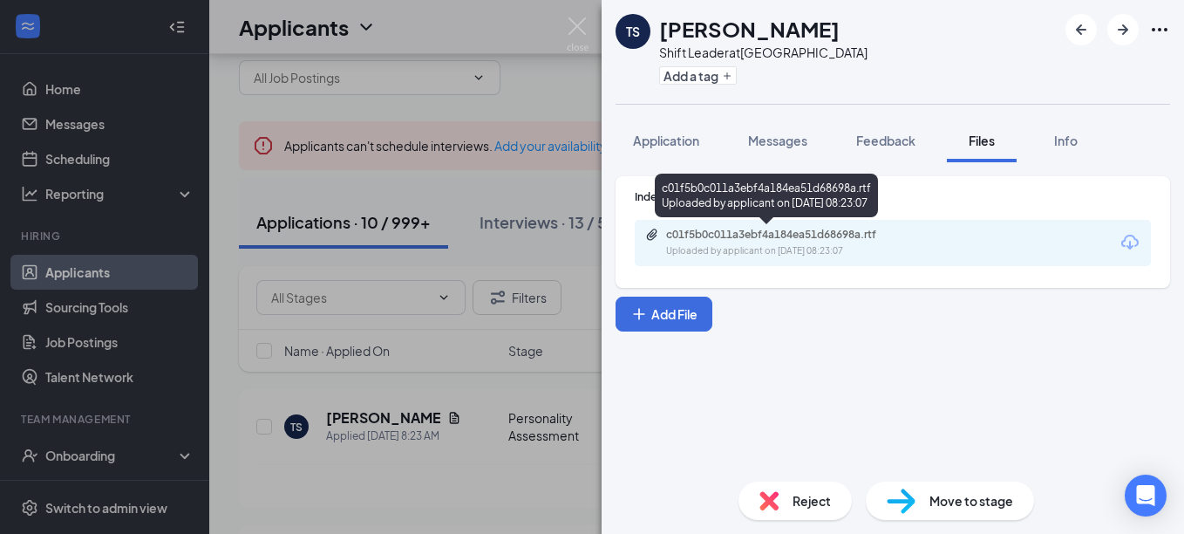
click at [750, 242] on div "c01f5b0c011a3ebf4a184ea51d68698a.rtf Uploaded by applicant on [DATE] 08:23:07" at bounding box center [786, 243] width 283 height 31
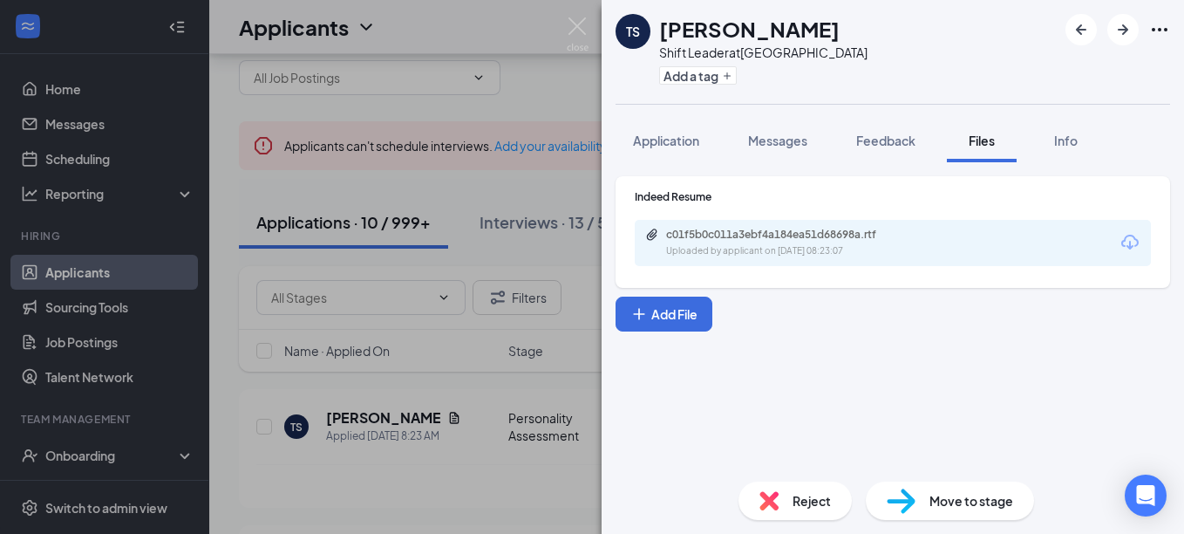
click at [494, 386] on div "TS [PERSON_NAME] Shift Leader at [GEOGRAPHIC_DATA] Add a tag Application Messag…" at bounding box center [592, 267] width 1184 height 534
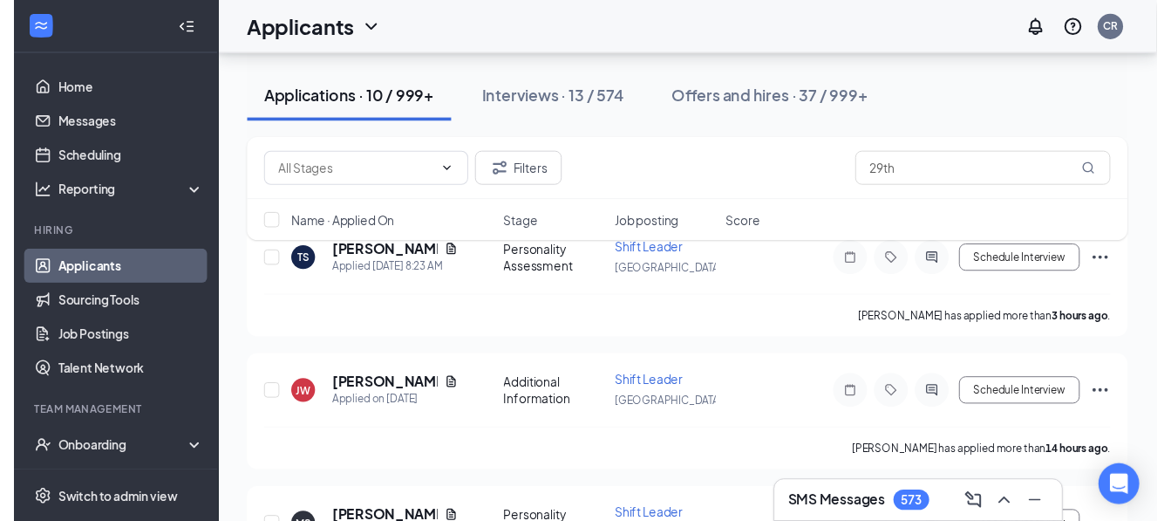
scroll to position [224, 0]
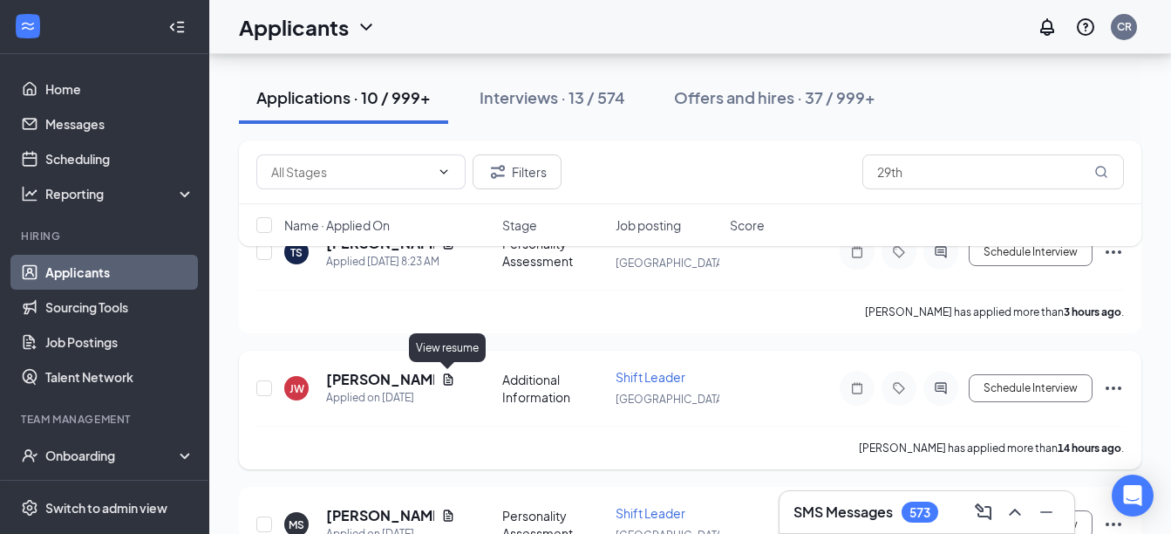
click at [447, 380] on icon "Document" at bounding box center [448, 378] width 10 height 11
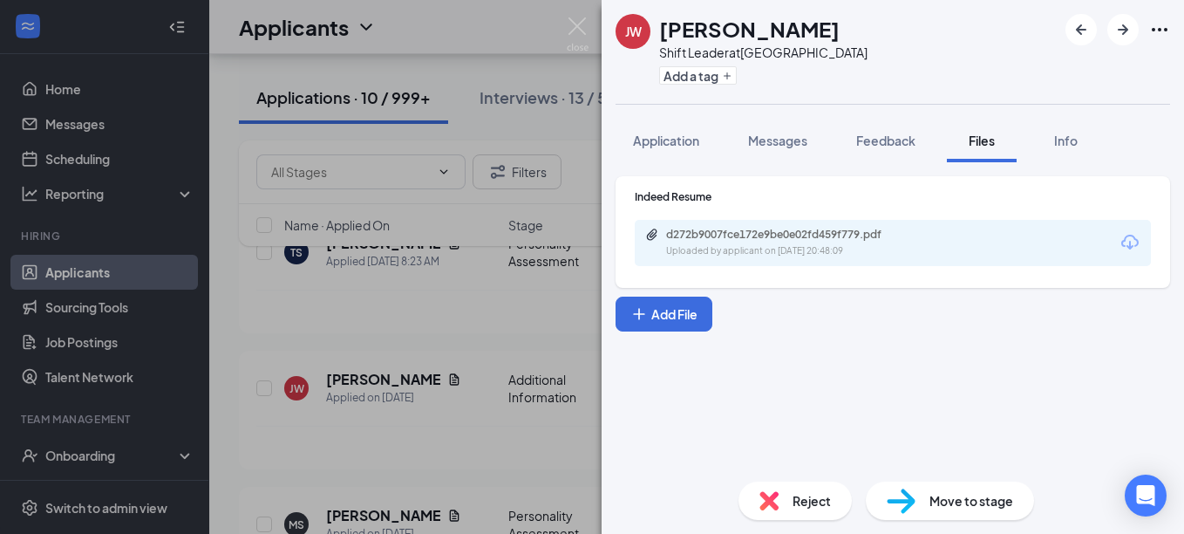
click at [1128, 243] on icon "Download" at bounding box center [1130, 242] width 21 height 21
click at [497, 350] on div "[PERSON_NAME] Juanyae [PERSON_NAME] Shift Leader at [GEOGRAPHIC_DATA] Add a tag…" at bounding box center [592, 267] width 1184 height 534
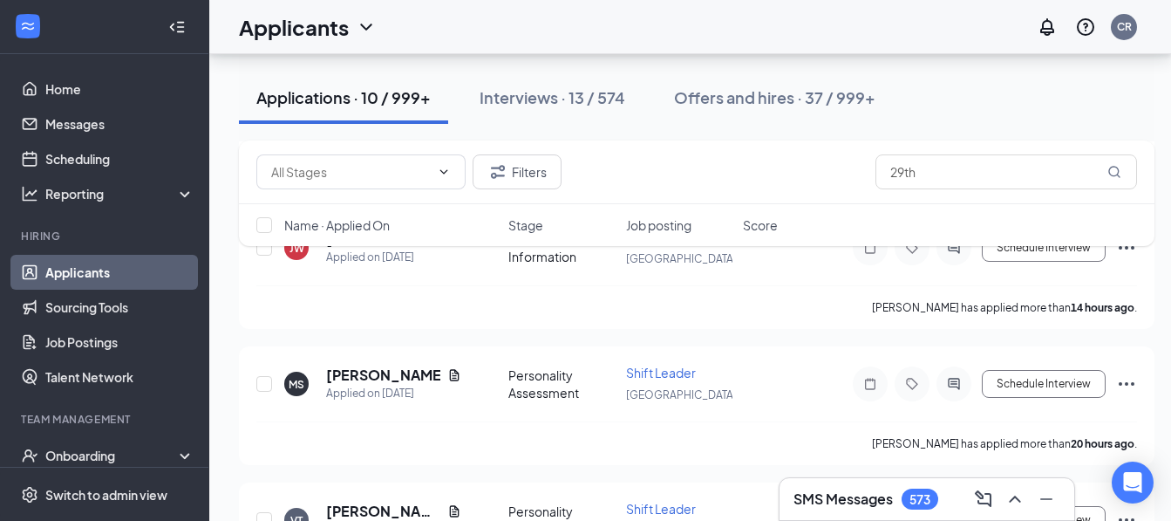
scroll to position [375, 0]
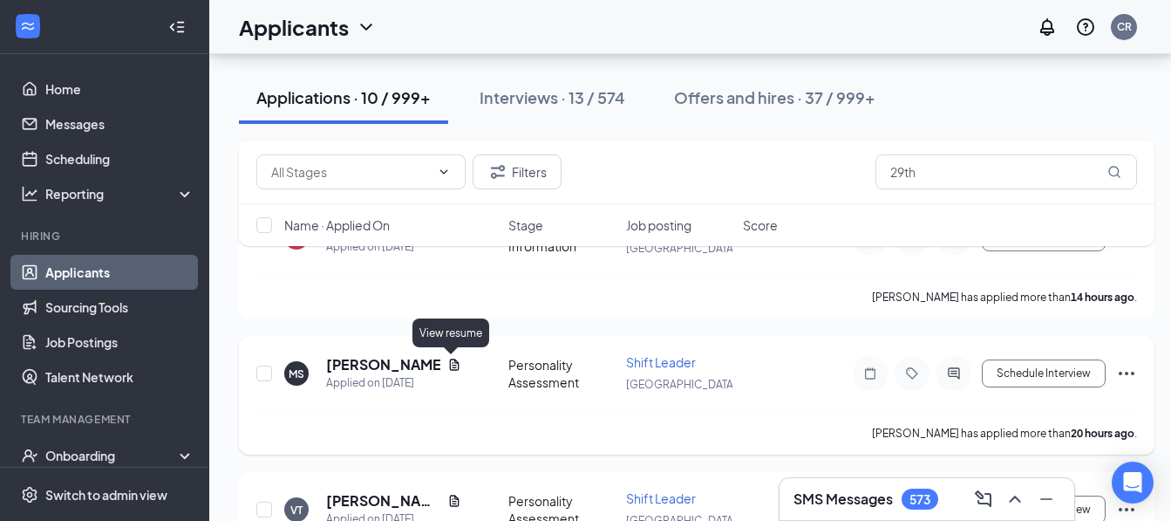
click at [452, 361] on icon "Document" at bounding box center [455, 363] width 10 height 11
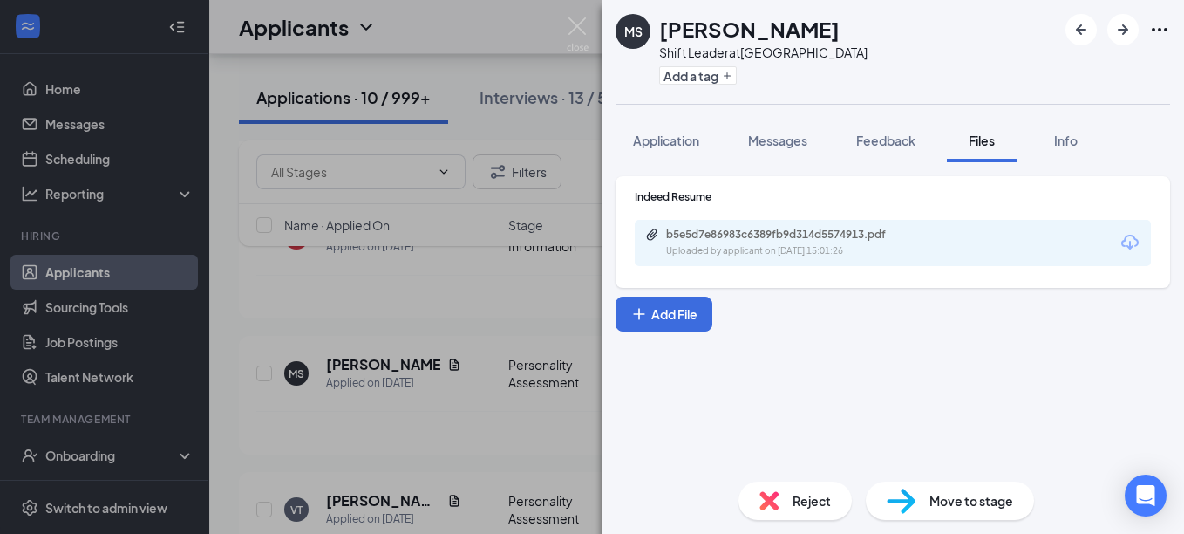
click at [1123, 240] on icon "Download" at bounding box center [1130, 242] width 21 height 21
click at [506, 314] on div "[PERSON_NAME] Shift Leader at [GEOGRAPHIC_DATA] Add a tag Application Messages …" at bounding box center [592, 267] width 1184 height 534
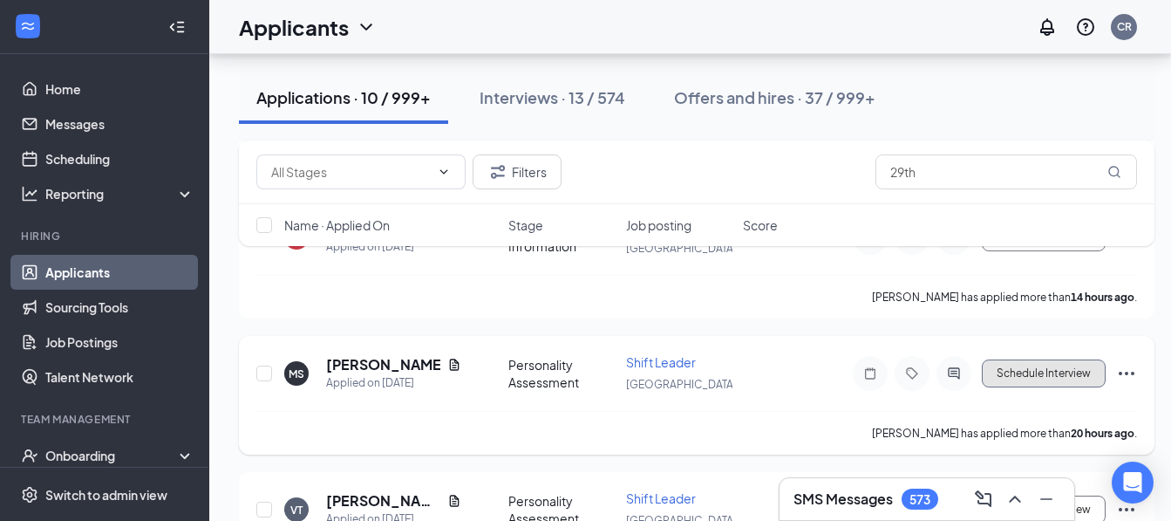
click at [1015, 368] on button "Schedule Interview" at bounding box center [1044, 373] width 124 height 28
type input "Onsite Interview (next stage)"
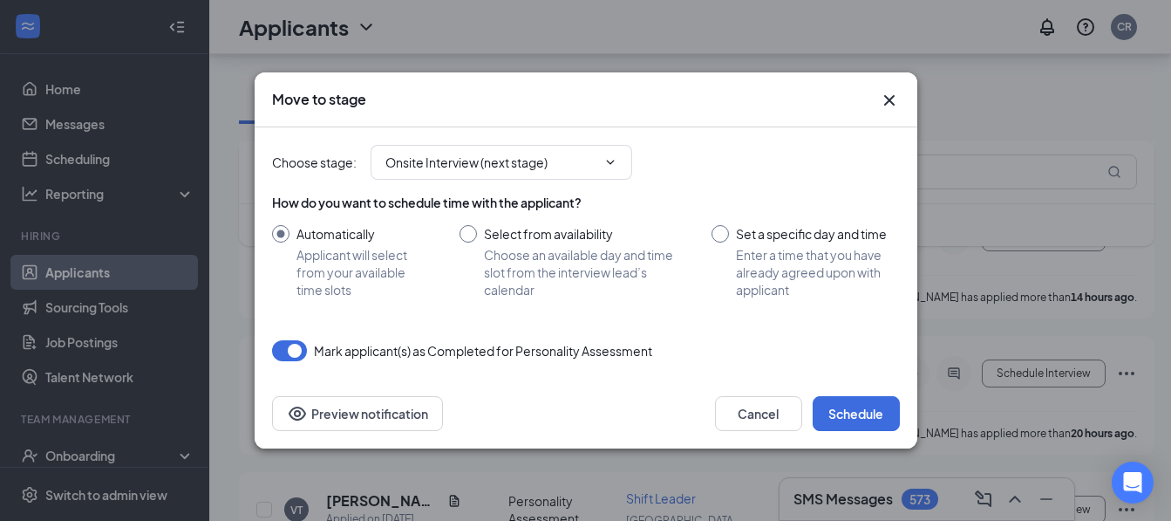
click at [475, 231] on input "Select from availability Choose an available day and time slot from the intervi…" at bounding box center [569, 261] width 218 height 73
radio input "true"
radio input "false"
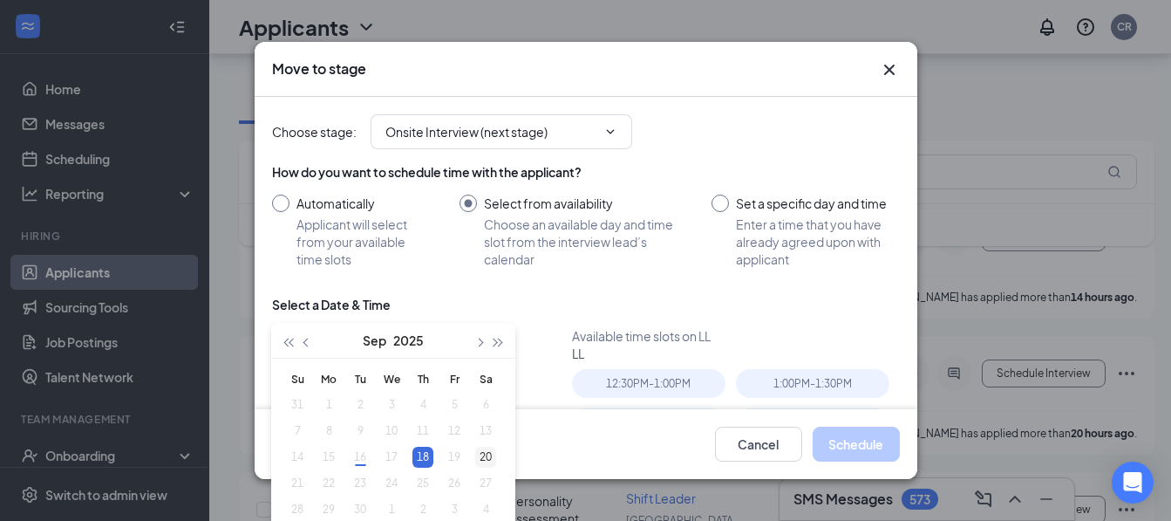
type input "[DATE]"
click at [485, 452] on div "20" at bounding box center [485, 457] width 21 height 21
click at [622, 380] on div "12:30PM - 1:00PM" at bounding box center [649, 383] width 154 height 29
click at [832, 452] on button "Schedule" at bounding box center [856, 444] width 87 height 35
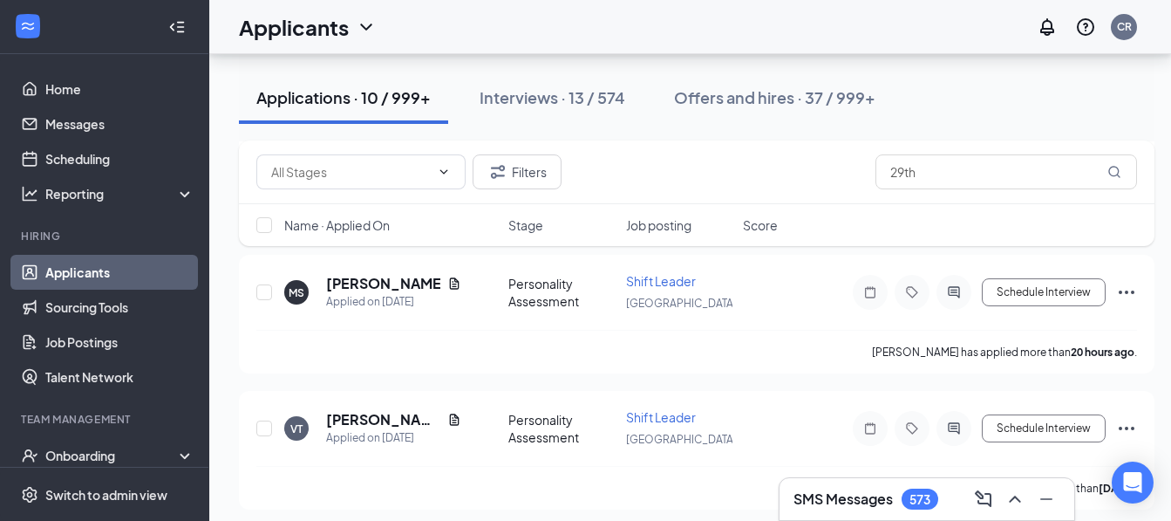
scroll to position [491, 0]
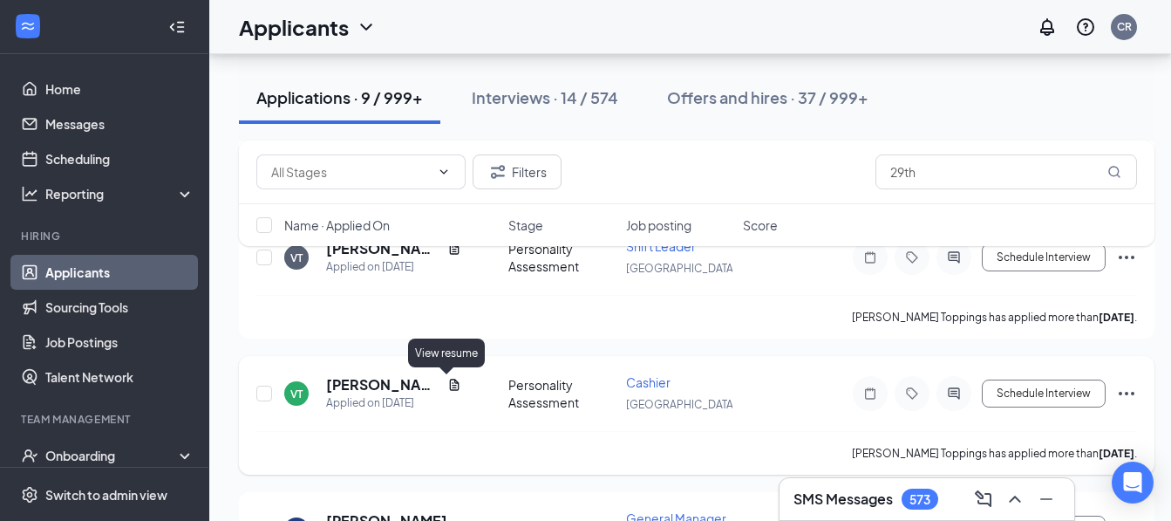
click at [447, 384] on icon "Document" at bounding box center [454, 385] width 14 height 14
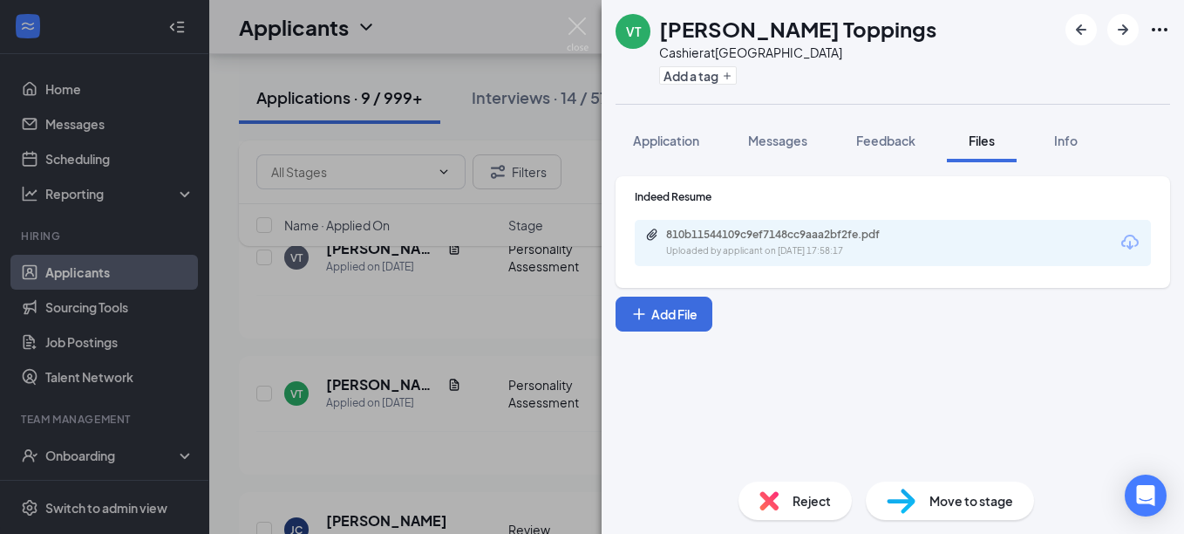
click at [1128, 238] on icon "Download" at bounding box center [1130, 242] width 21 height 21
click at [536, 327] on div "VT [PERSON_NAME] Toppings Cashier at [GEOGRAPHIC_DATA] Add a tag Application Me…" at bounding box center [592, 267] width 1184 height 534
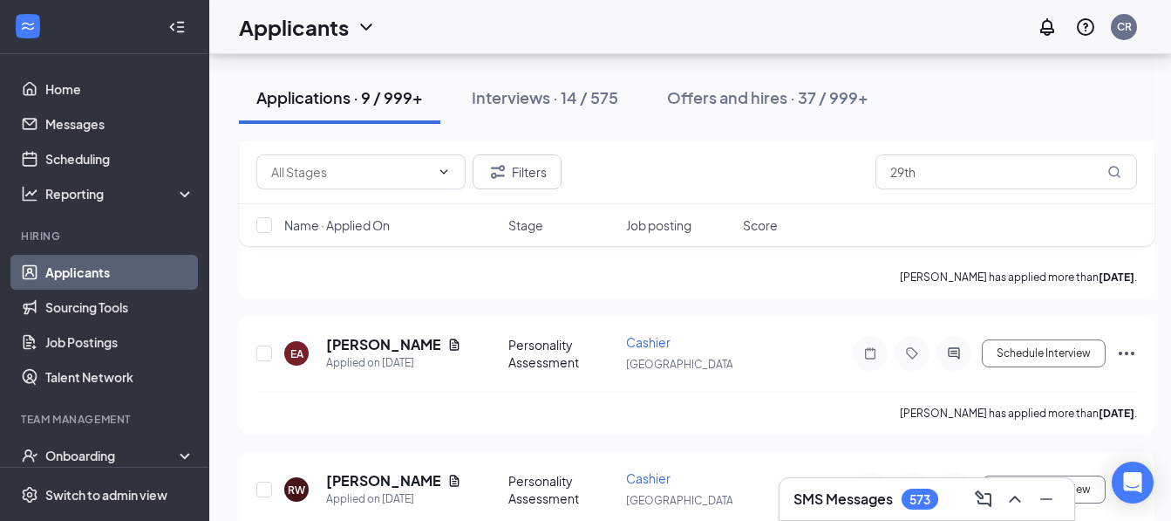
scroll to position [945, 0]
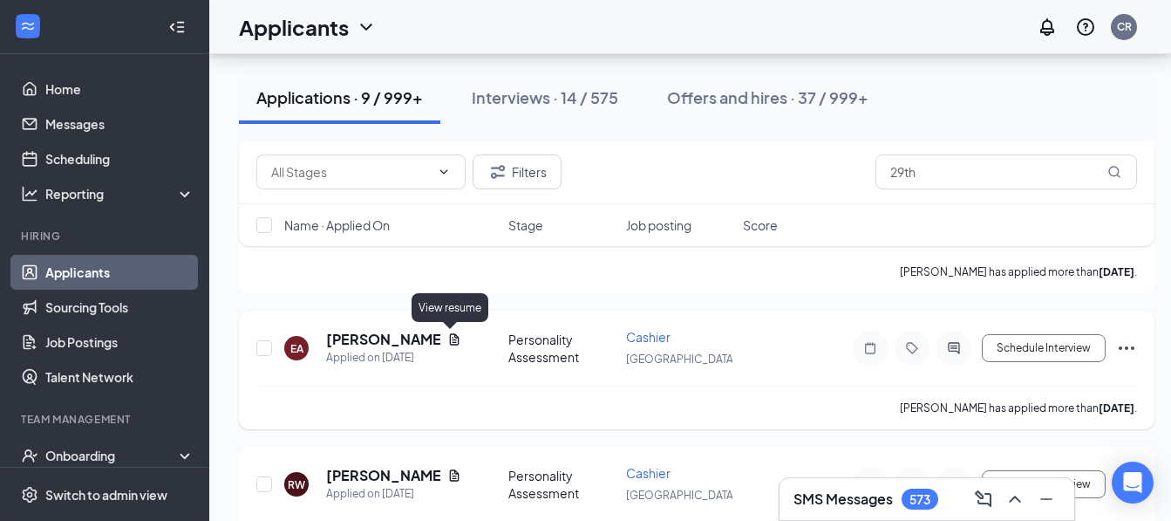
click at [450, 337] on icon "Document" at bounding box center [454, 339] width 14 height 14
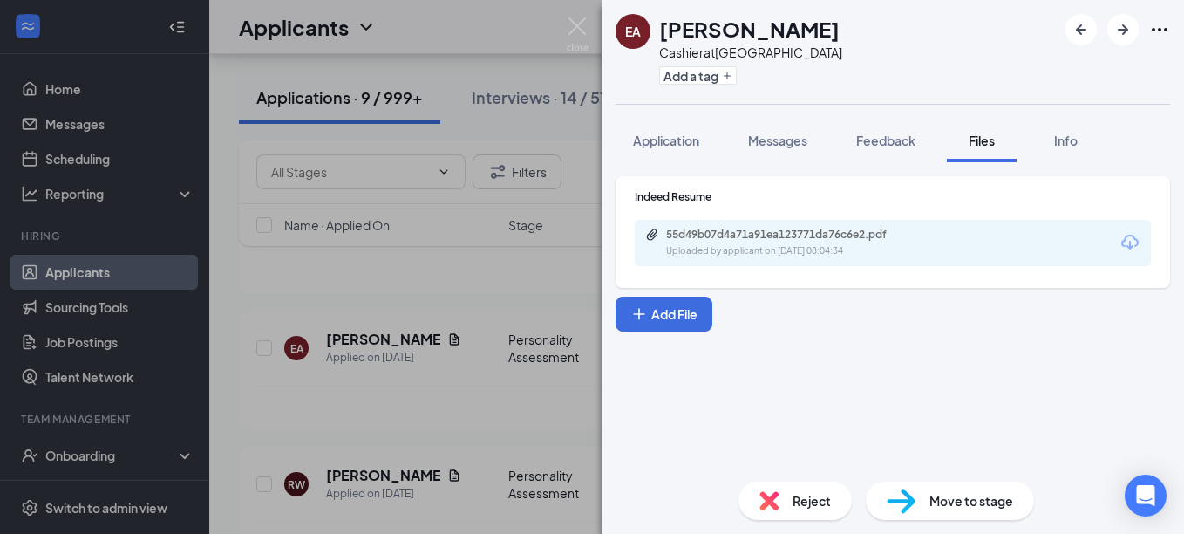
click at [1134, 239] on icon "Download" at bounding box center [1130, 242] width 21 height 21
click at [546, 423] on div "EA [PERSON_NAME] Cashier at [GEOGRAPHIC_DATA] Add a tag Application Messages Fe…" at bounding box center [592, 267] width 1184 height 534
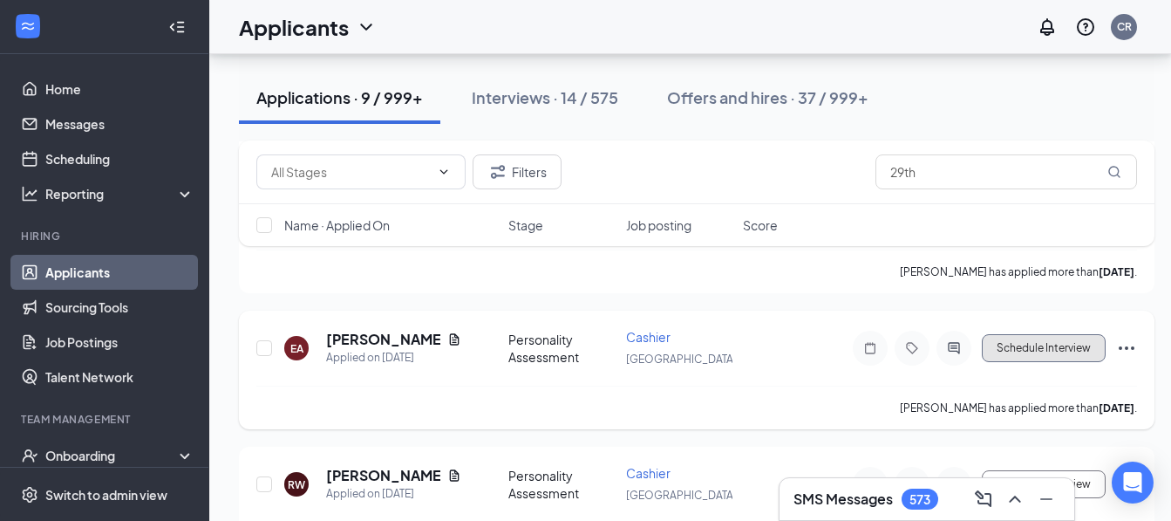
click at [1040, 351] on button "Schedule Interview" at bounding box center [1044, 348] width 124 height 28
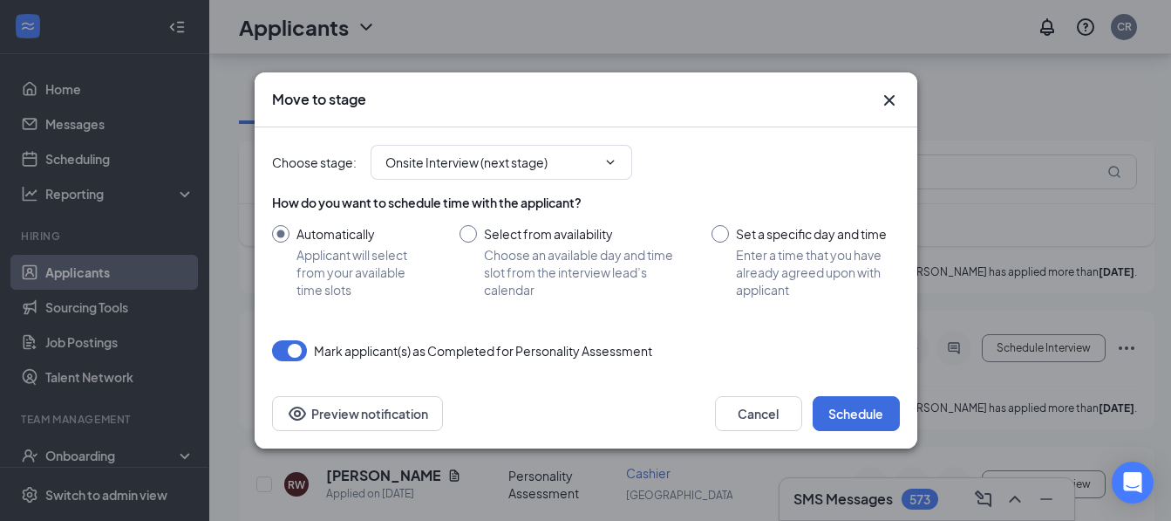
click at [465, 238] on input "Select from availability Choose an available day and time slot from the intervi…" at bounding box center [569, 261] width 218 height 73
radio input "true"
radio input "false"
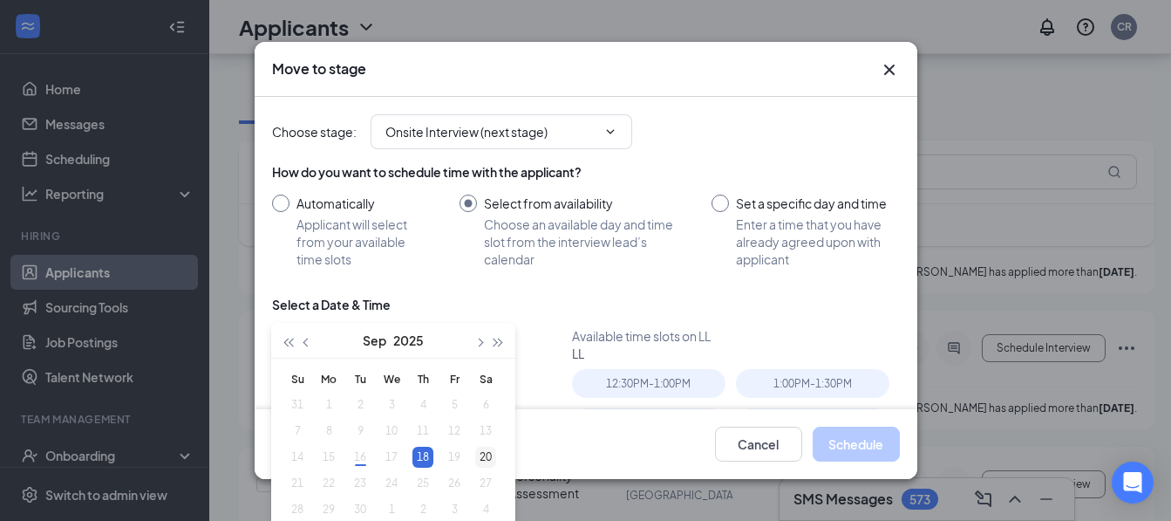
click at [485, 456] on div "20" at bounding box center [485, 457] width 21 height 21
type input "[DATE]"
click at [427, 457] on div "18" at bounding box center [423, 457] width 21 height 21
click at [803, 370] on div "1:00PM - 1:30PM" at bounding box center [813, 383] width 154 height 29
click at [844, 457] on button "Schedule" at bounding box center [856, 444] width 87 height 35
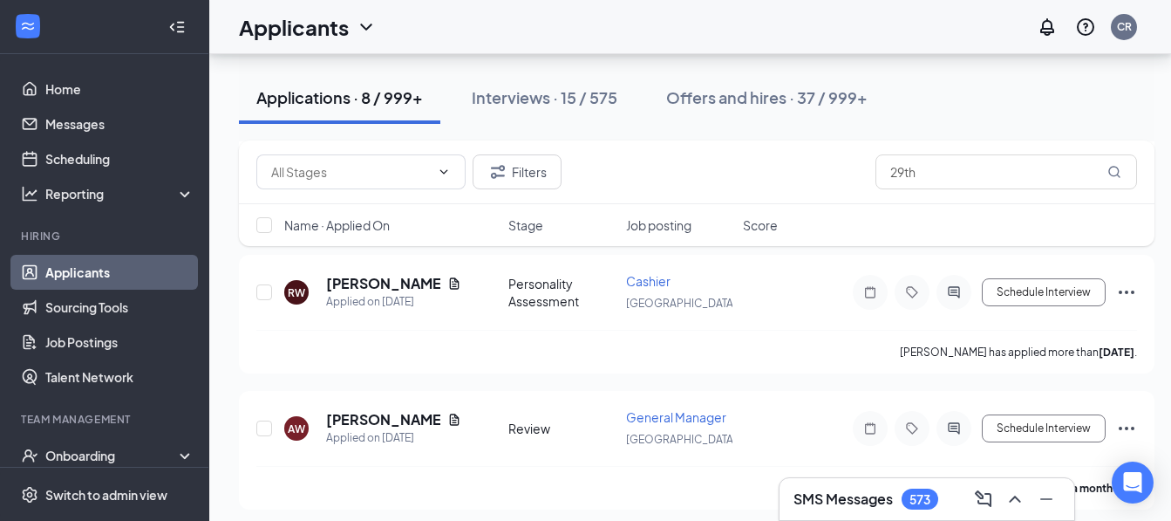
scroll to position [1010, 0]
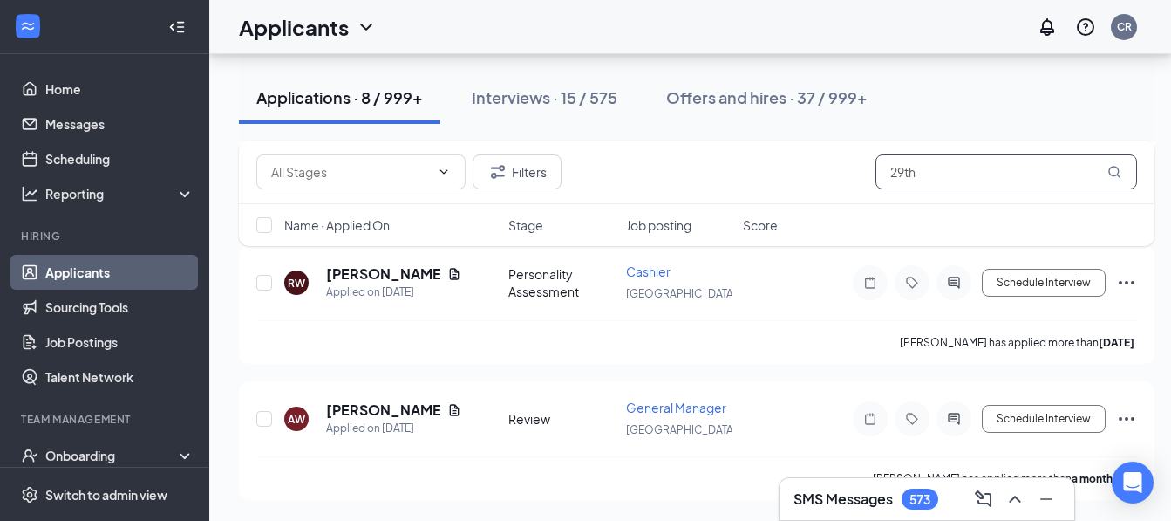
click at [970, 165] on input "29th" at bounding box center [1007, 171] width 262 height 35
type input "2"
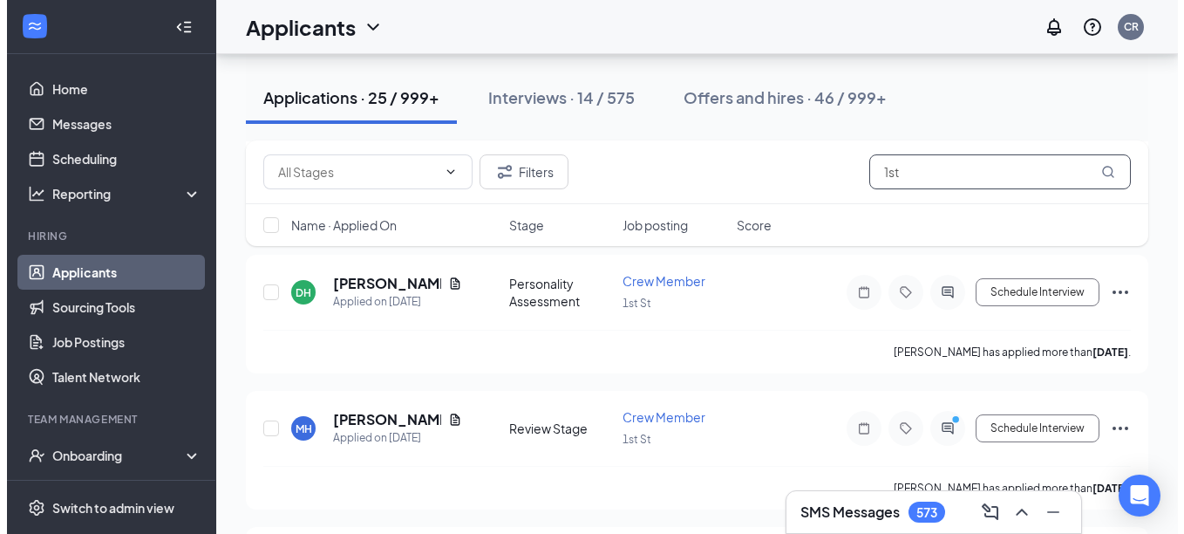
scroll to position [736, 0]
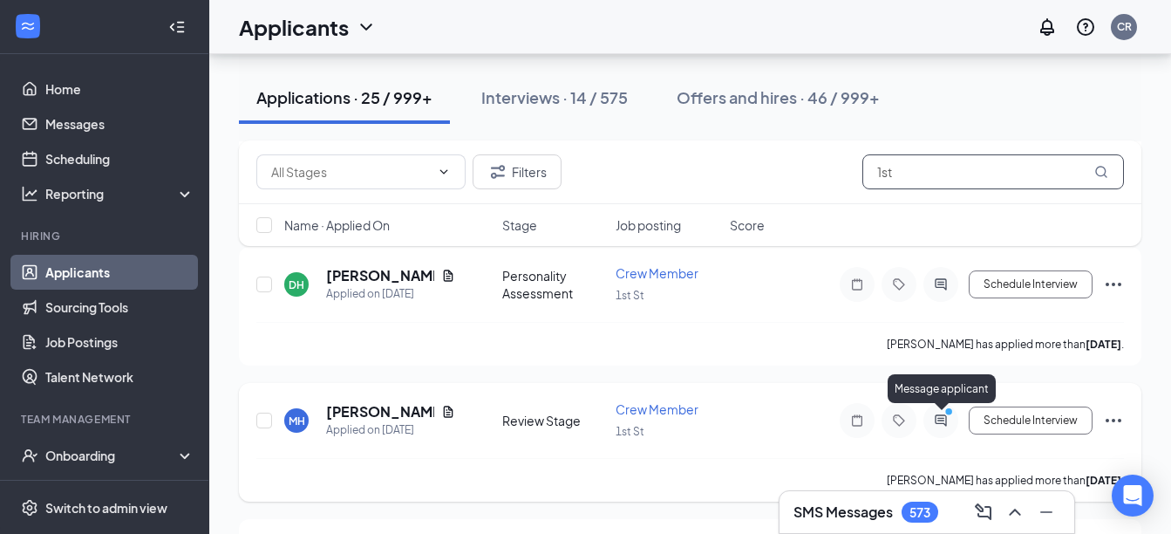
type input "1st"
click at [944, 419] on icon "PrimaryDot" at bounding box center [951, 413] width 21 height 14
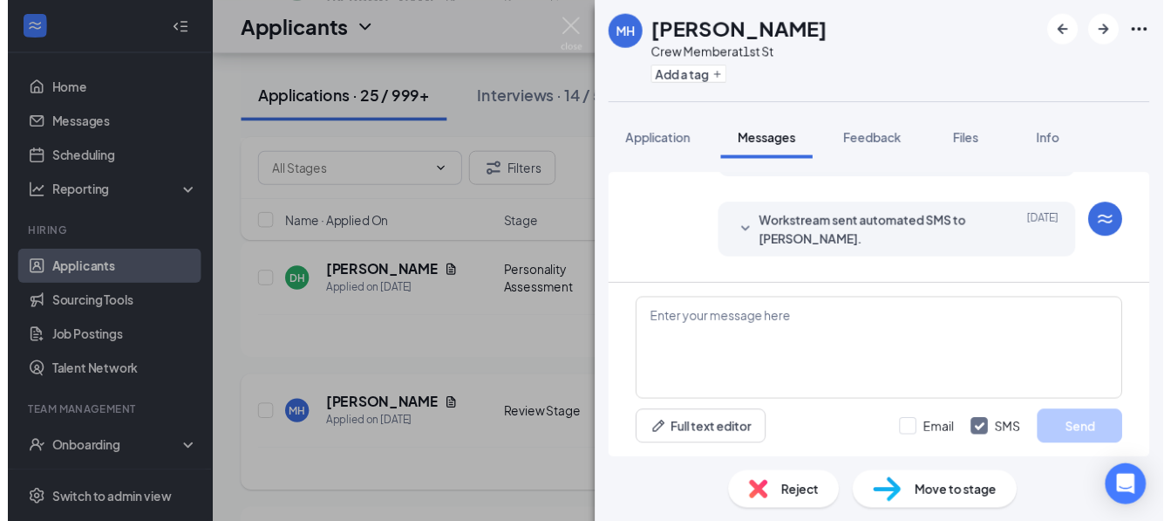
scroll to position [631, 0]
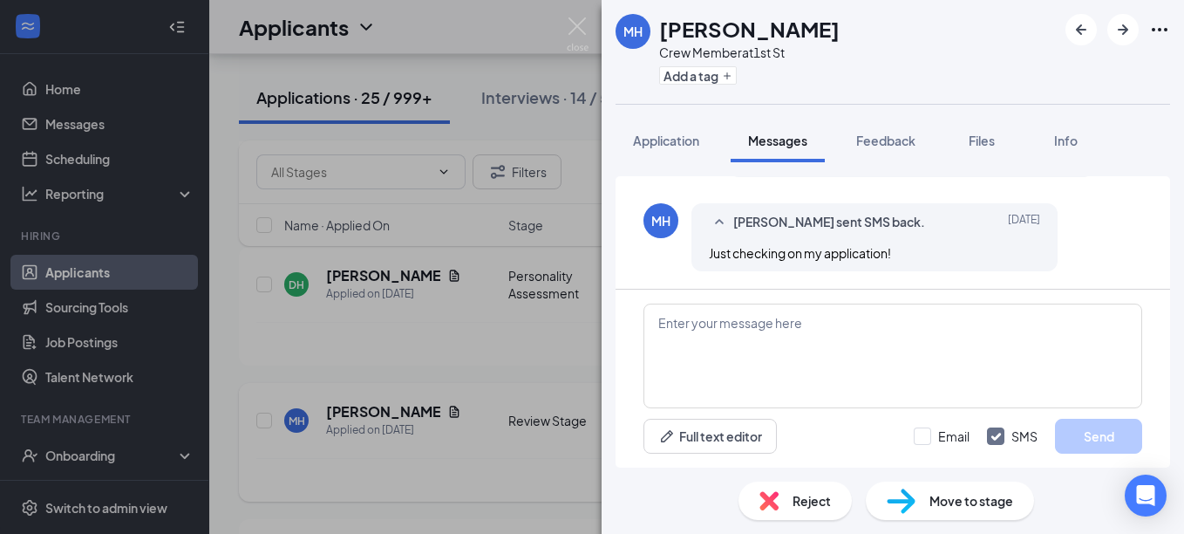
click at [500, 345] on div "[PERSON_NAME] Crew Member at 1st St Add a tag Application Messages Feedback Fil…" at bounding box center [592, 267] width 1184 height 534
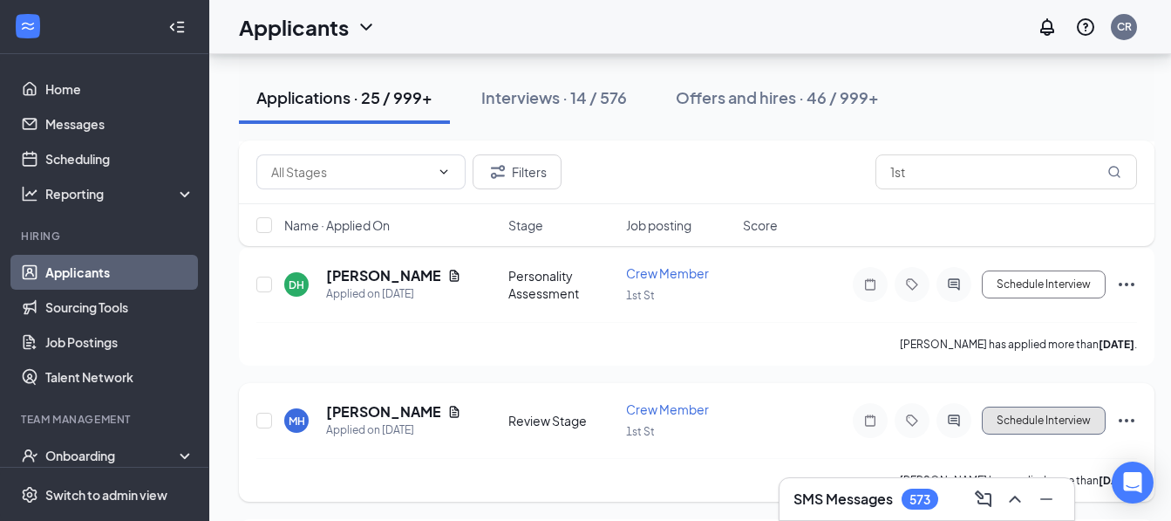
click at [1005, 419] on button "Schedule Interview" at bounding box center [1044, 420] width 124 height 28
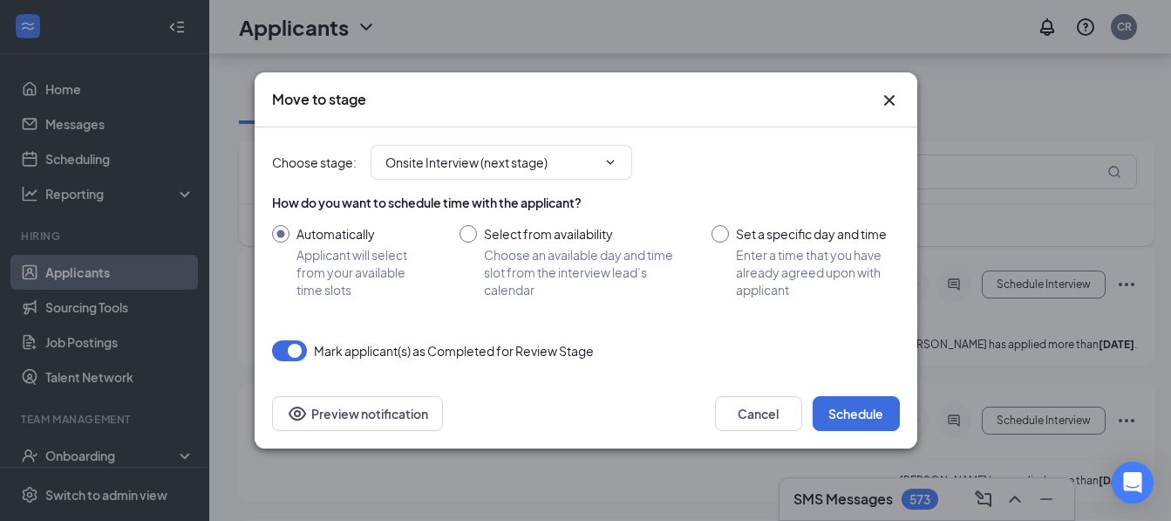
click at [468, 233] on input "Select from availability Choose an available day and time slot from the intervi…" at bounding box center [569, 261] width 218 height 73
radio input "true"
radio input "false"
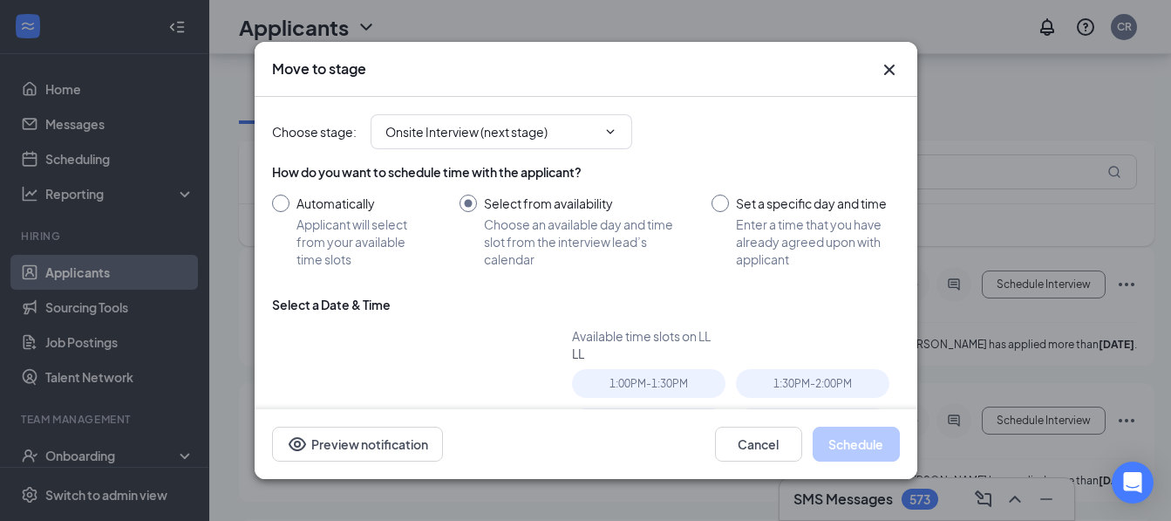
type input "[DATE]"
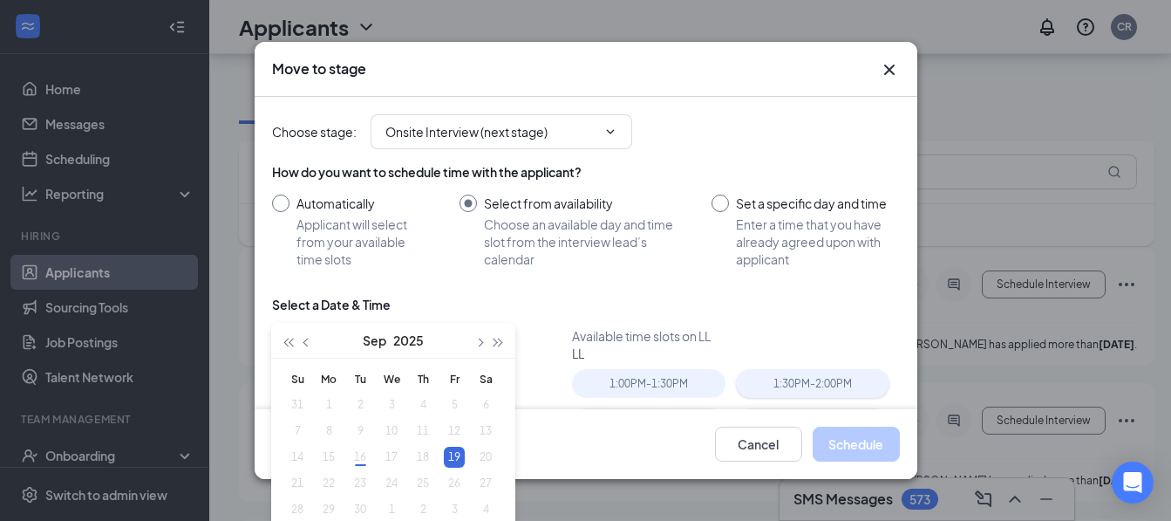
click at [797, 379] on div "1:30PM - 2:00PM" at bounding box center [813, 383] width 154 height 29
click at [844, 458] on button "Schedule" at bounding box center [856, 444] width 87 height 35
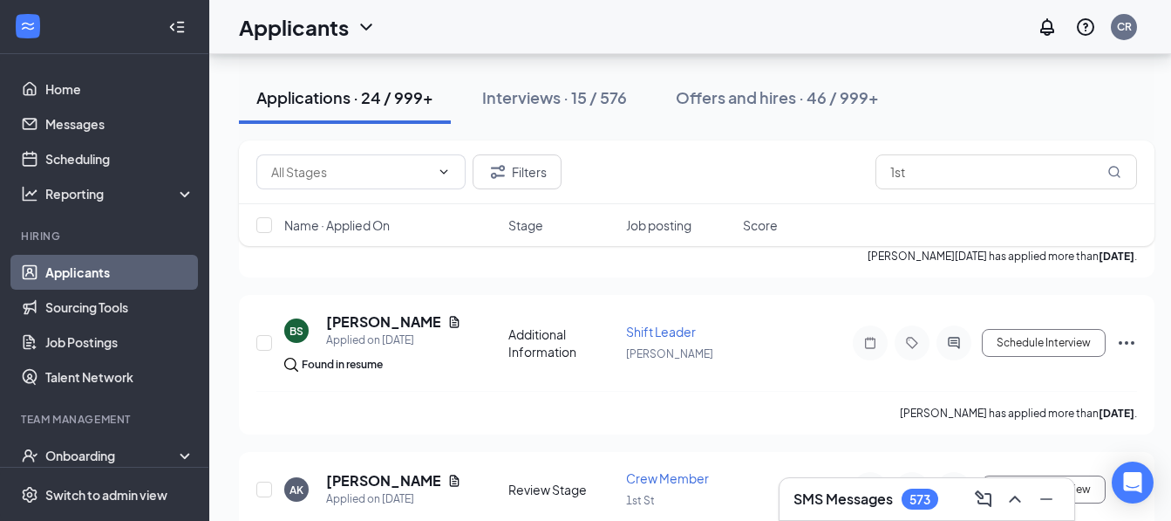
scroll to position [2062, 0]
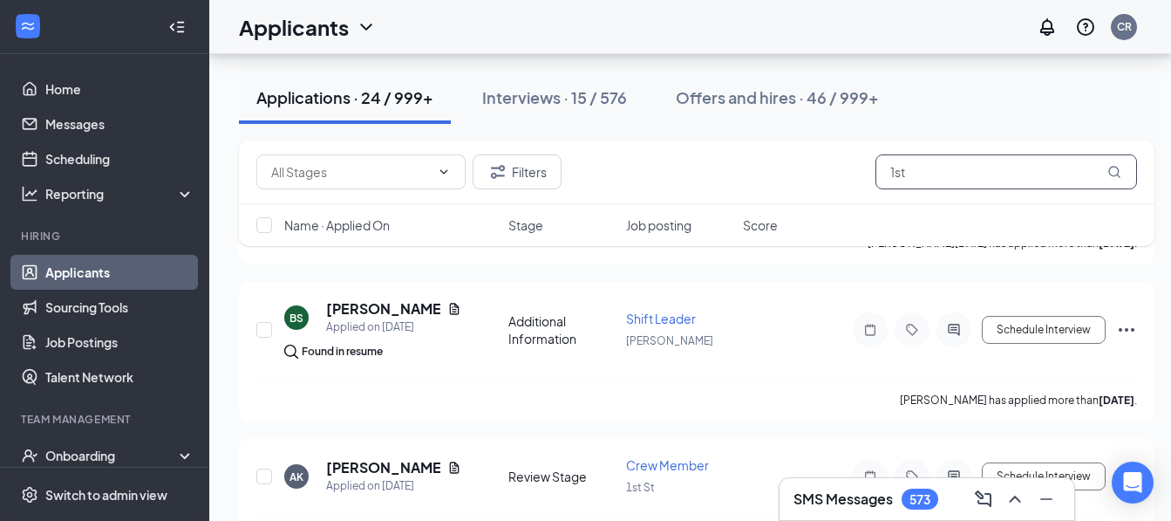
click at [924, 168] on input "1st" at bounding box center [1007, 171] width 262 height 35
type input "1"
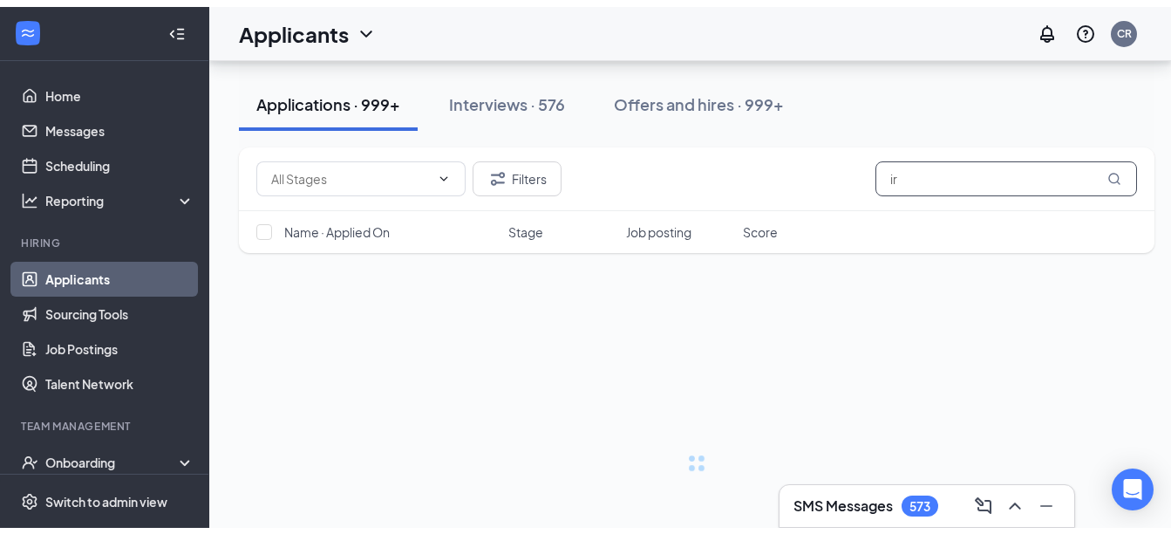
scroll to position [15, 0]
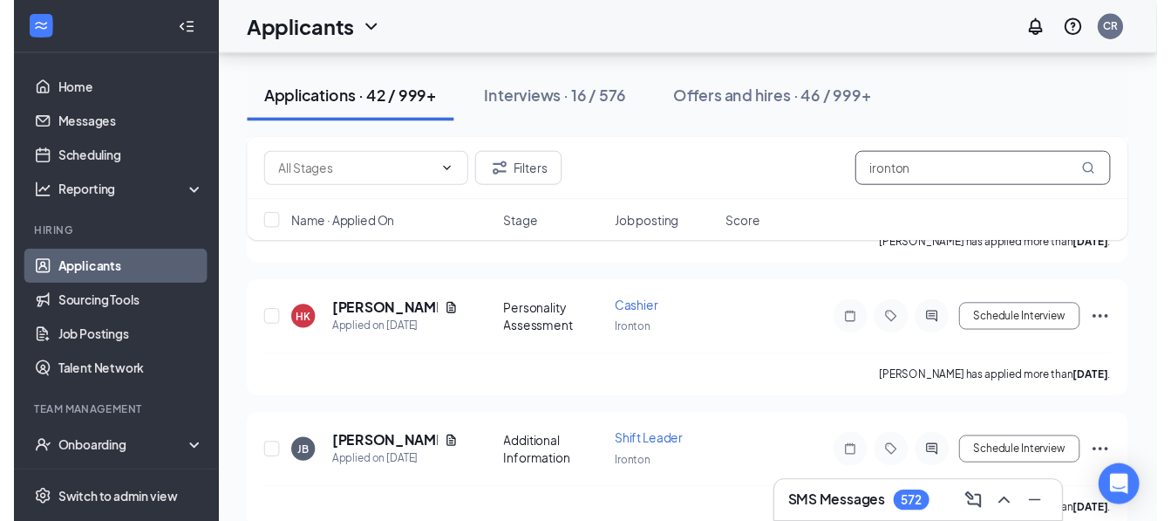
scroll to position [887, 0]
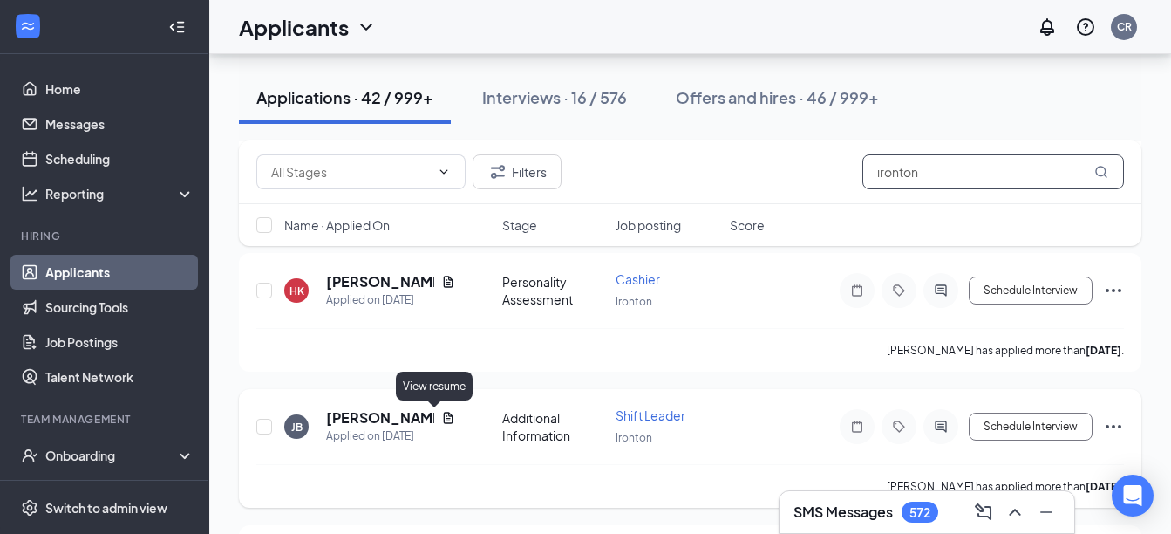
type input "ironton"
click at [441, 411] on icon "Document" at bounding box center [448, 418] width 14 height 14
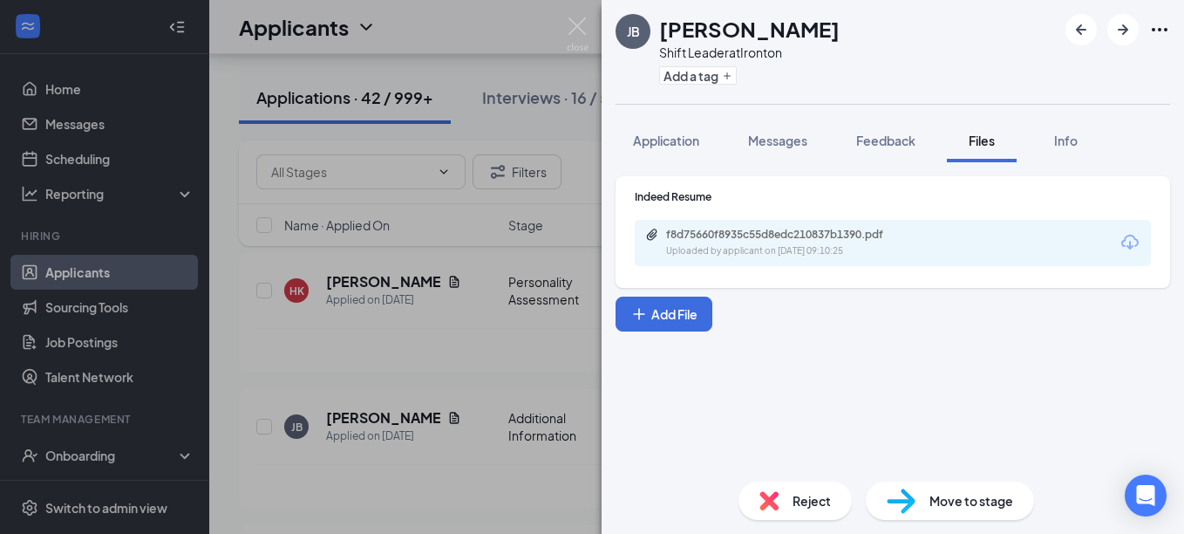
click at [1123, 245] on icon "Download" at bounding box center [1130, 242] width 17 height 15
click at [549, 340] on div "[PERSON_NAME] Shift Leader at [GEOGRAPHIC_DATA] Add a tag Application Messages …" at bounding box center [592, 267] width 1184 height 534
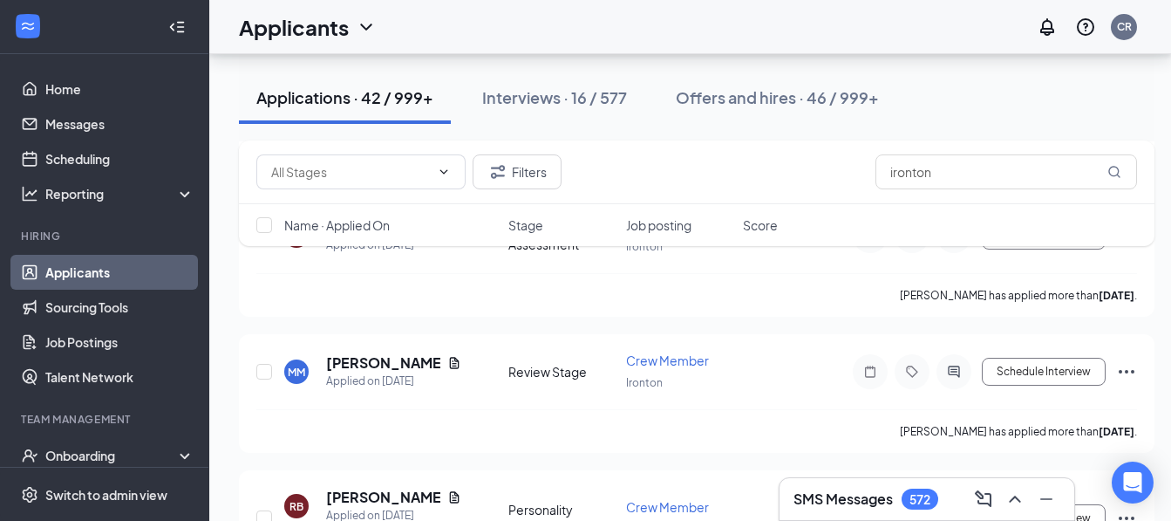
scroll to position [1678, 0]
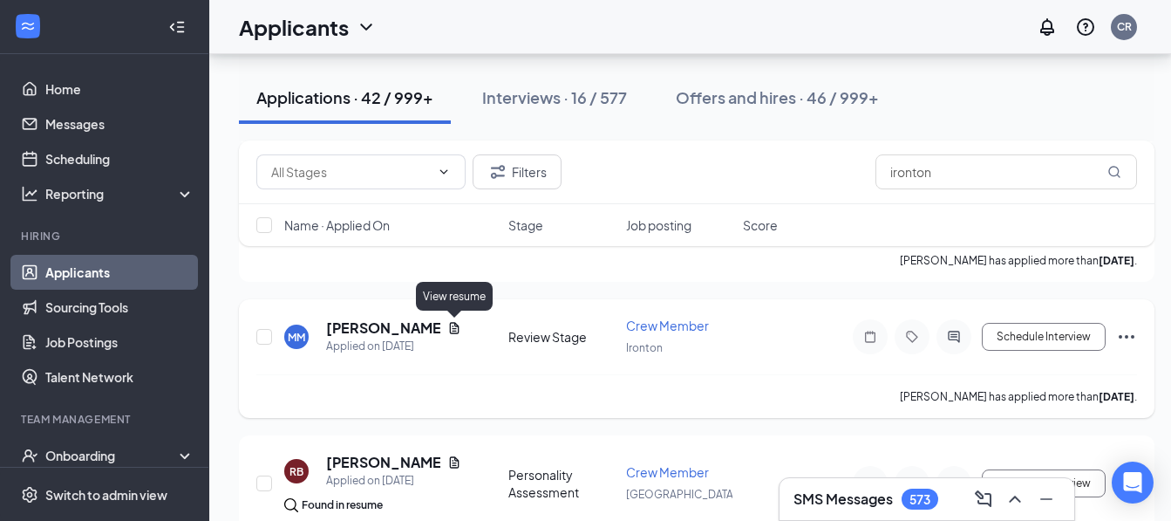
click at [452, 326] on icon "Document" at bounding box center [454, 328] width 14 height 14
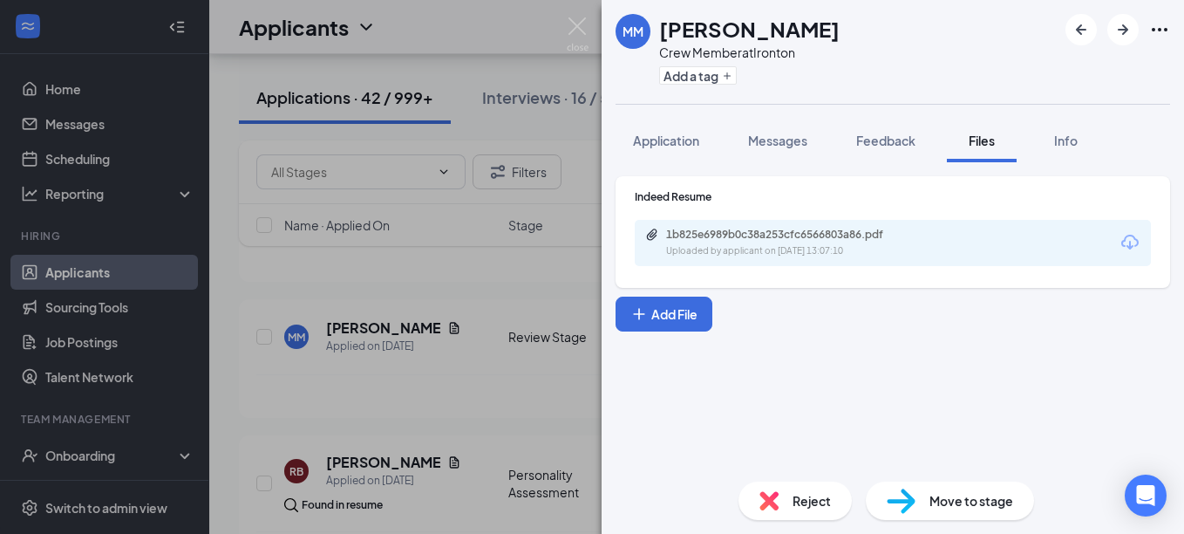
click at [1131, 244] on icon "Download" at bounding box center [1130, 242] width 17 height 15
click at [527, 255] on div "MM [PERSON_NAME] Crew Member at [GEOGRAPHIC_DATA] Add a tag Application Message…" at bounding box center [592, 267] width 1184 height 534
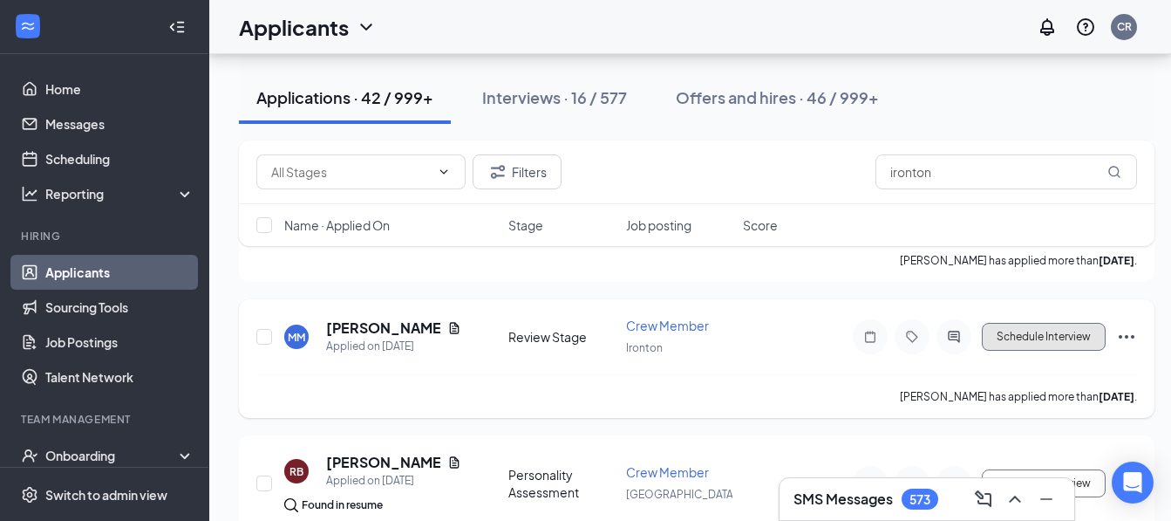
click at [1059, 330] on button "Schedule Interview" at bounding box center [1044, 337] width 124 height 28
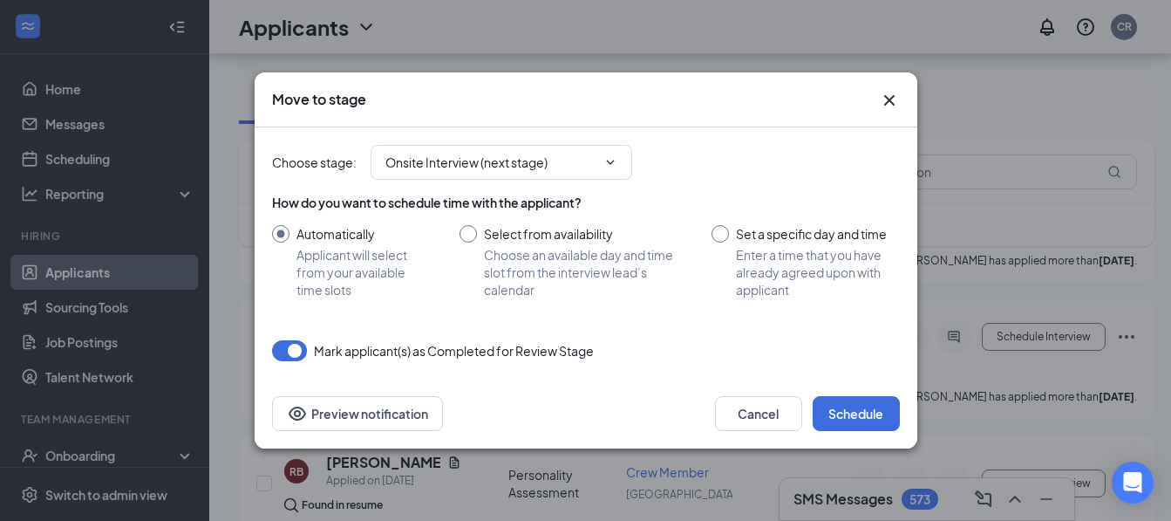
click at [465, 238] on input "Select from availability Choose an available day and time slot from the intervi…" at bounding box center [569, 261] width 218 height 73
radio input "true"
radio input "false"
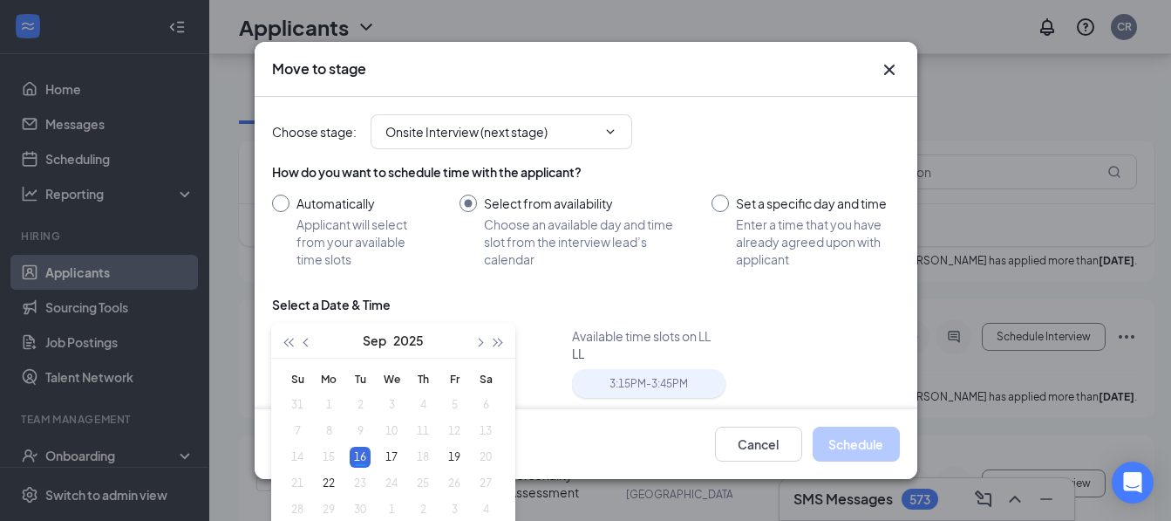
click at [604, 372] on div "3:15PM - 3:45PM" at bounding box center [649, 383] width 154 height 29
click at [826, 456] on button "Schedule" at bounding box center [856, 444] width 87 height 35
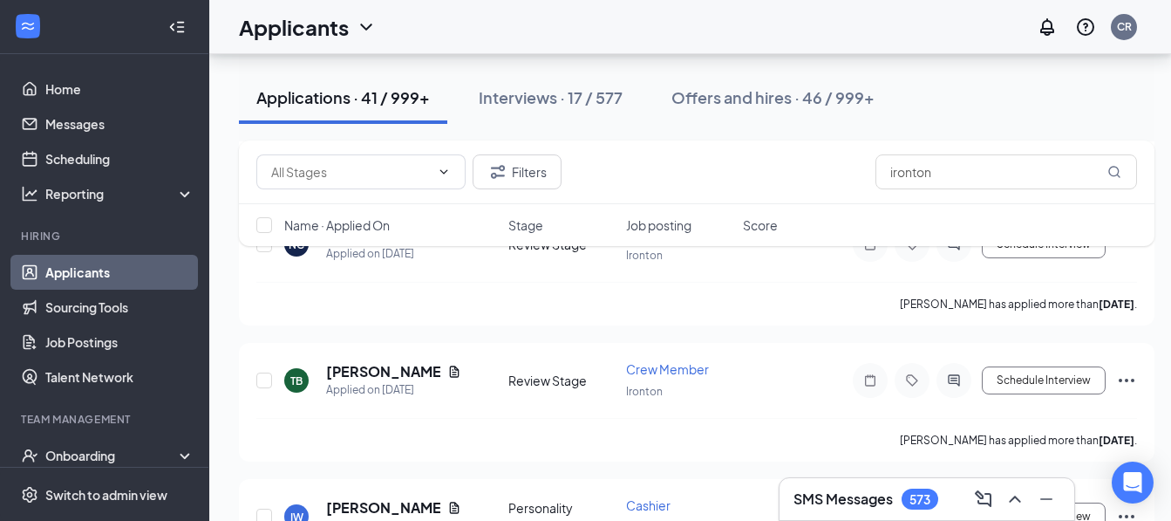
scroll to position [2096, 0]
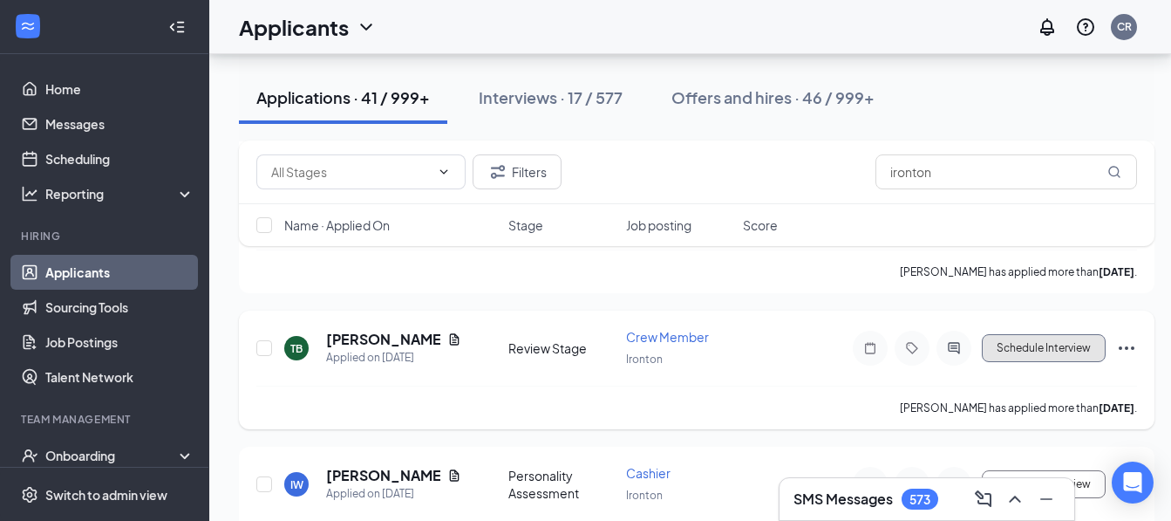
click at [1018, 352] on button "Schedule Interview" at bounding box center [1044, 348] width 124 height 28
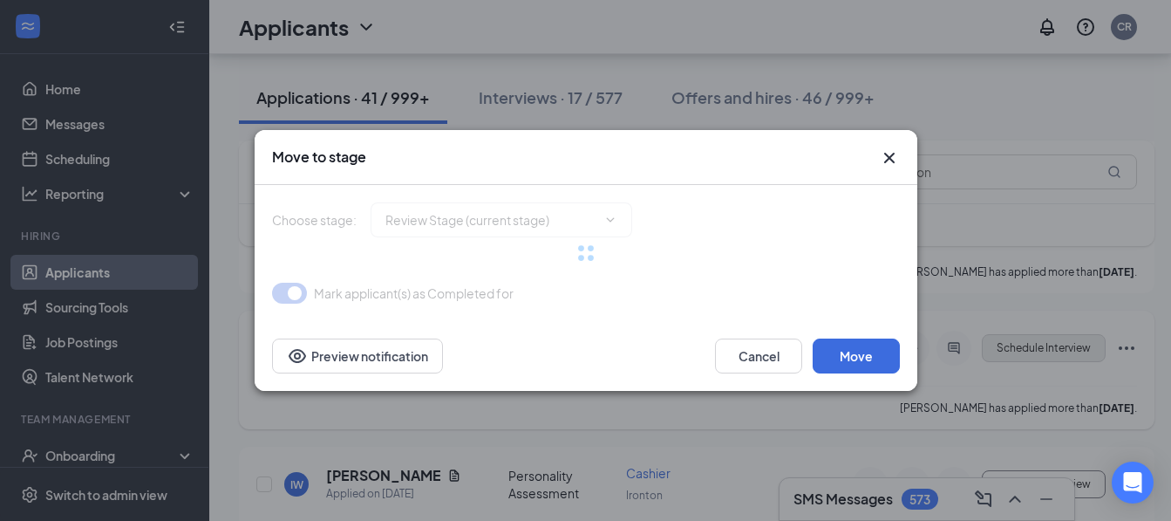
type input "Onsite Interview (next stage)"
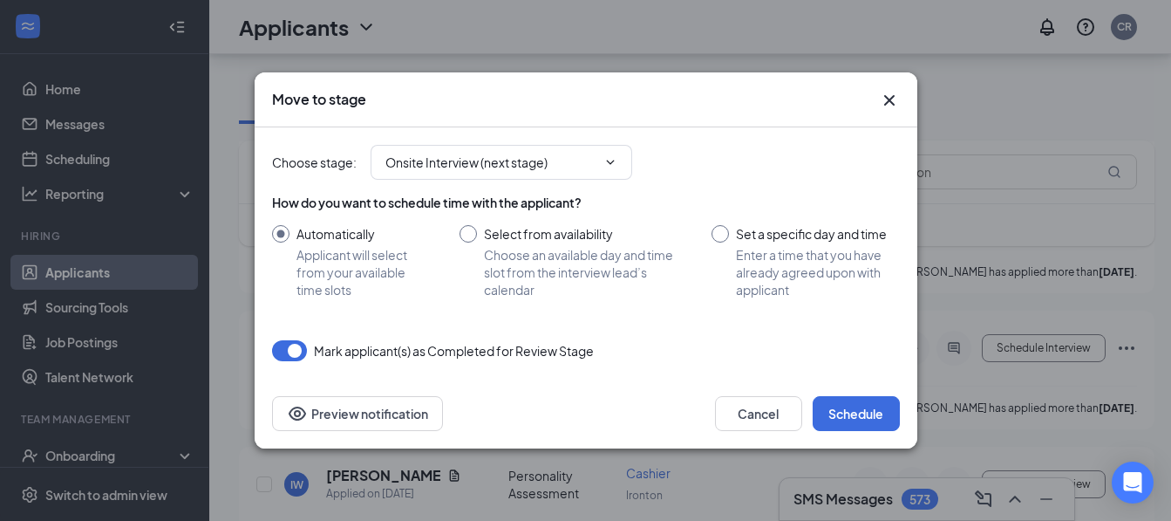
click at [469, 226] on input "Select from availability Choose an available day and time slot from the intervi…" at bounding box center [569, 261] width 218 height 73
radio input "true"
radio input "false"
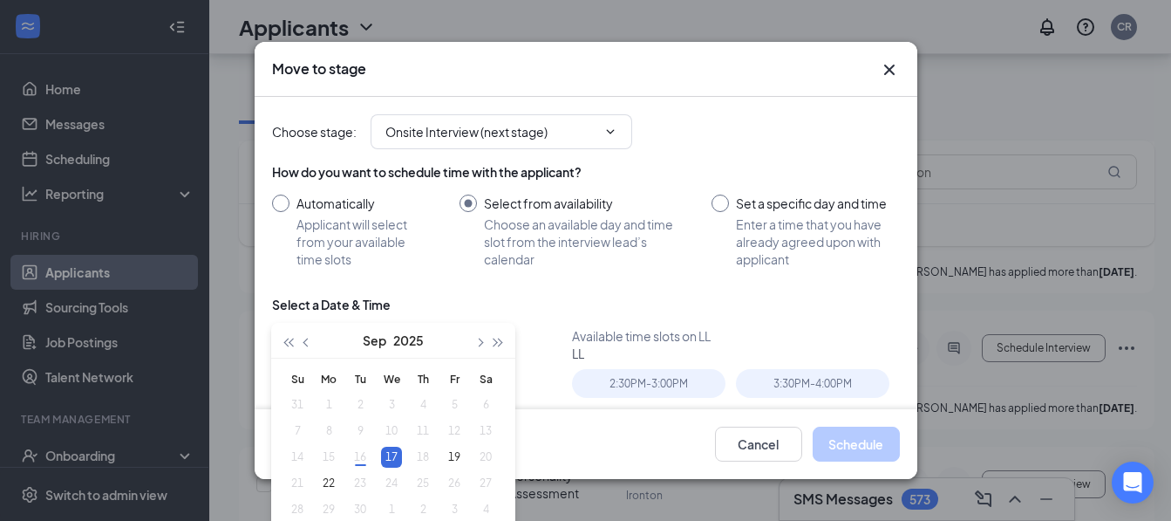
click at [390, 464] on div "17" at bounding box center [391, 457] width 21 height 21
click at [394, 451] on div "17" at bounding box center [391, 457] width 21 height 21
click at [584, 381] on div "2:30PM - 3:00PM" at bounding box center [649, 383] width 154 height 29
click at [840, 445] on button "Schedule" at bounding box center [856, 444] width 87 height 35
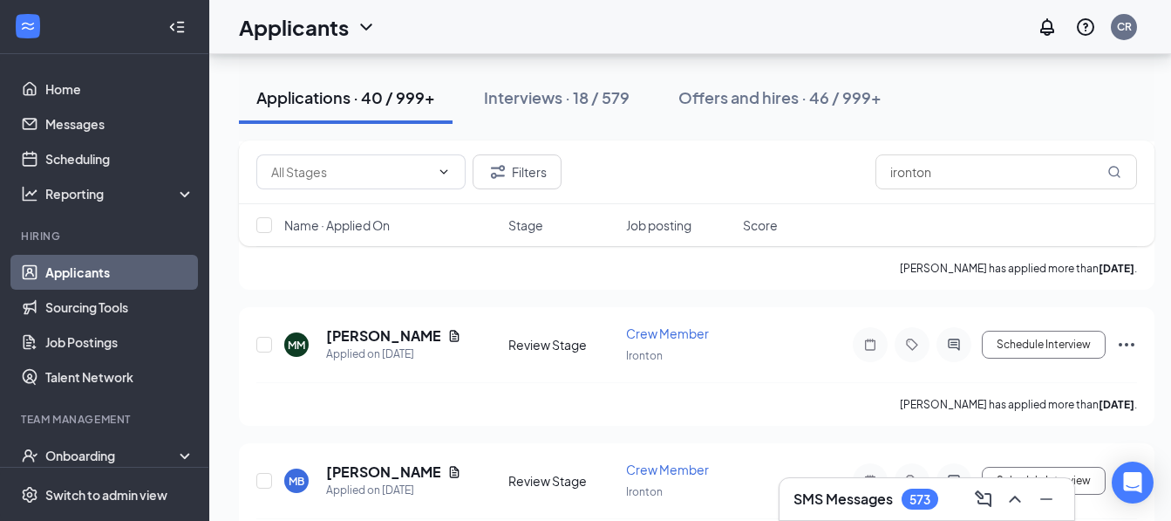
scroll to position [2654, 0]
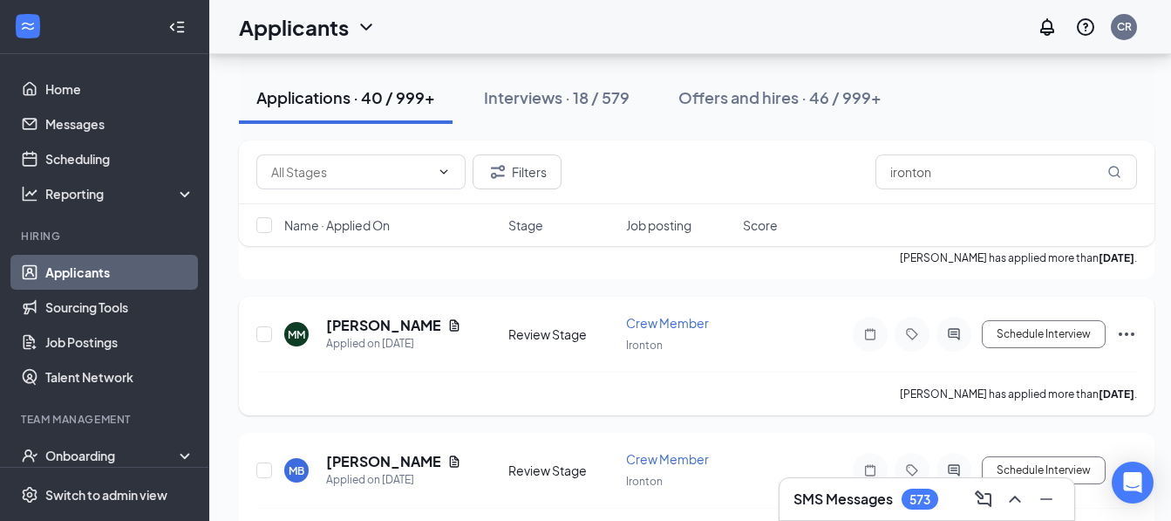
click at [954, 355] on div "MM [PERSON_NAME] Applied on [DATE] Review Stage Crew Member Ironton Schedule In…" at bounding box center [696, 343] width 881 height 58
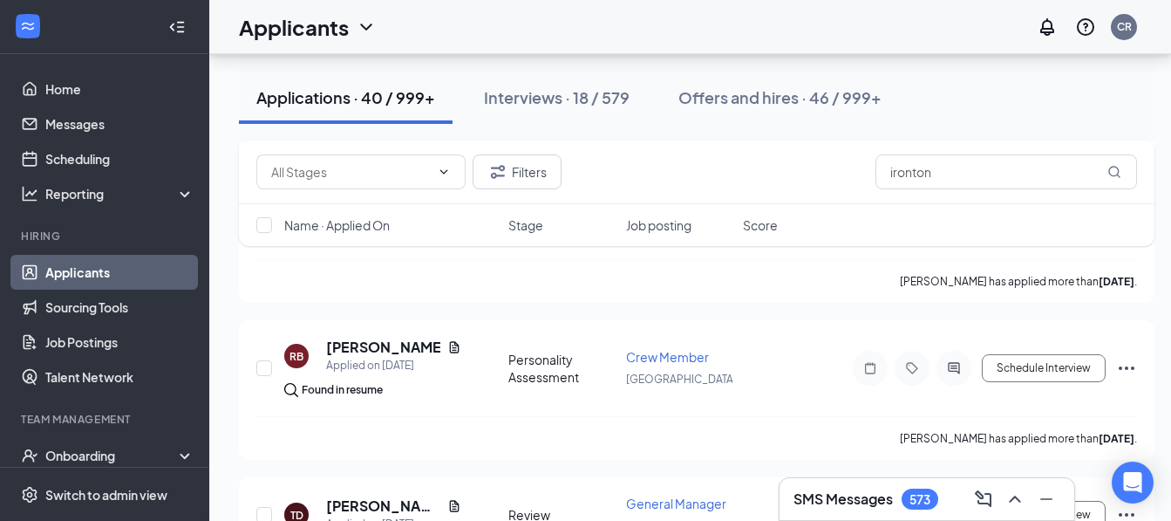
scroll to position [1654, 0]
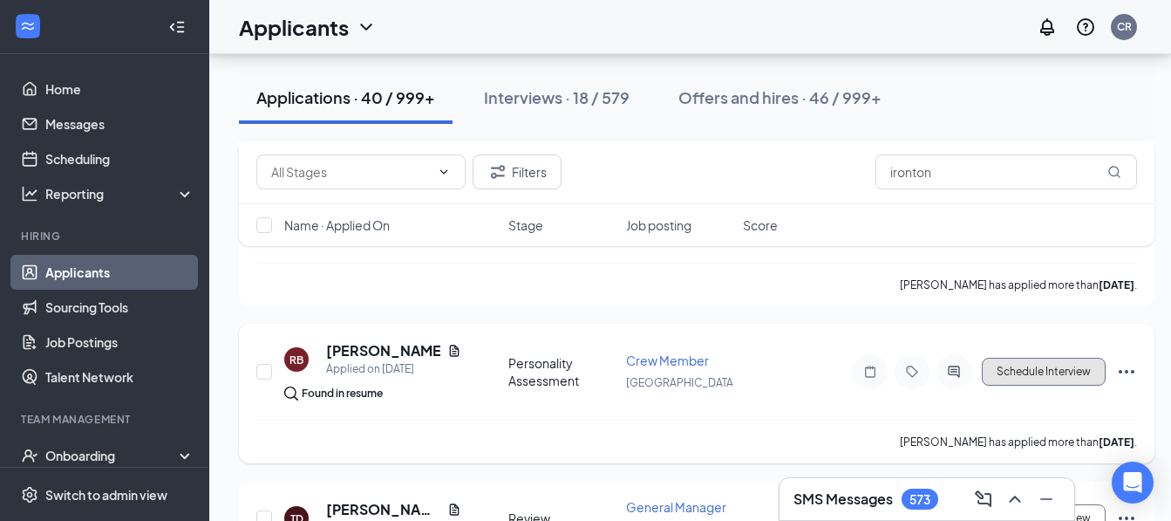
click at [1042, 376] on button "Schedule Interview" at bounding box center [1044, 372] width 124 height 28
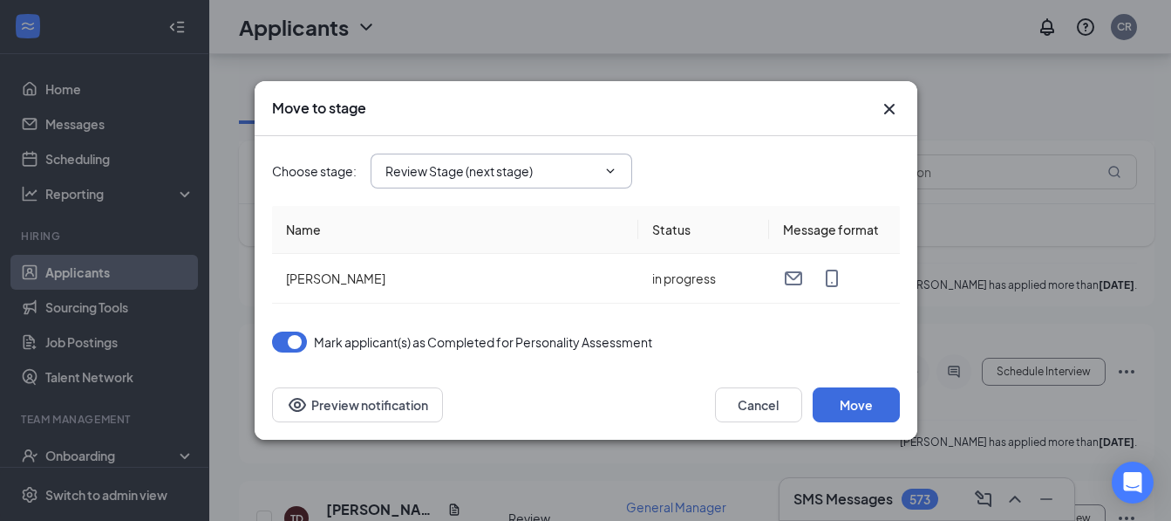
click at [453, 171] on input "Review Stage (next stage)" at bounding box center [491, 170] width 211 height 19
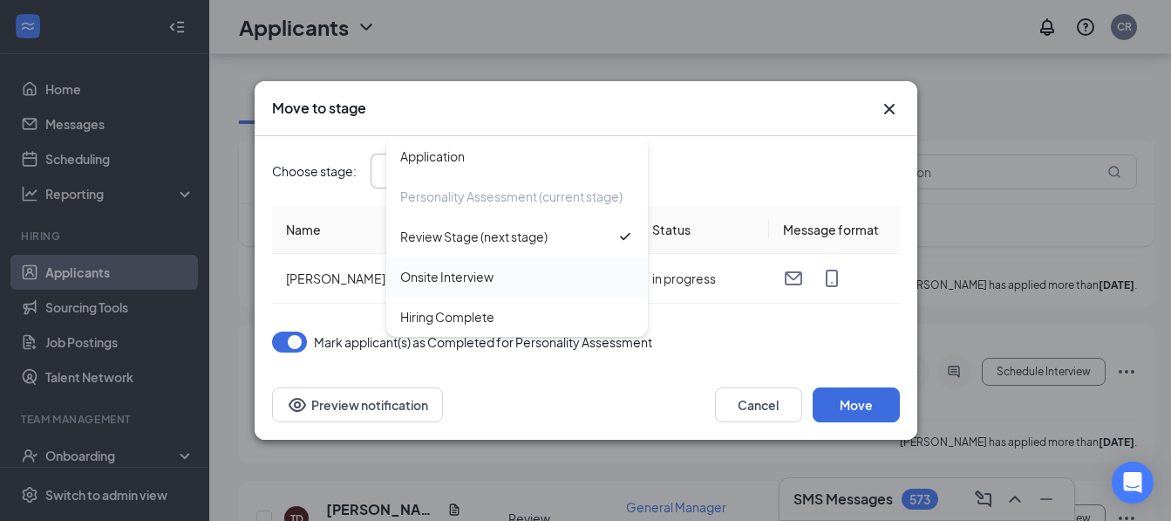
click at [449, 275] on div "Onsite Interview" at bounding box center [446, 276] width 93 height 19
type input "Onsite Interview"
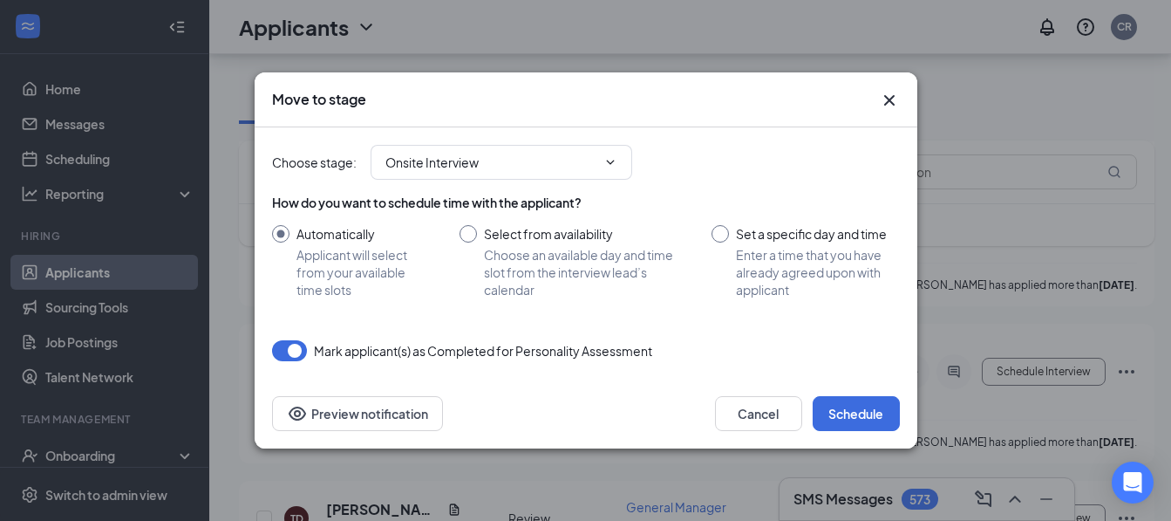
click at [460, 233] on input "Select from availability Choose an available day and time slot from the intervi…" at bounding box center [569, 261] width 218 height 73
radio input "true"
radio input "false"
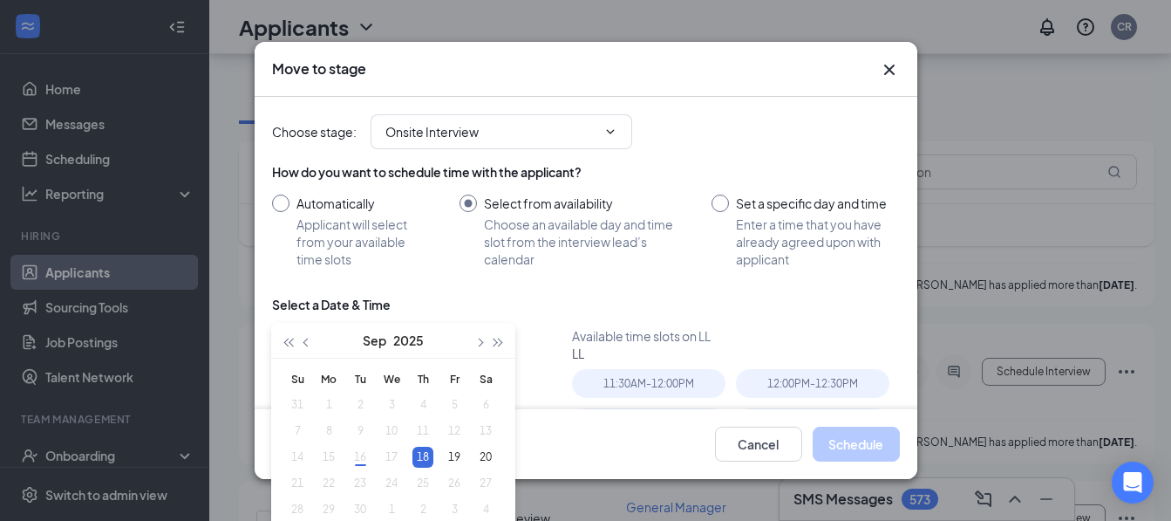
type input "[DATE]"
click at [895, 65] on icon "Cross" at bounding box center [889, 69] width 21 height 21
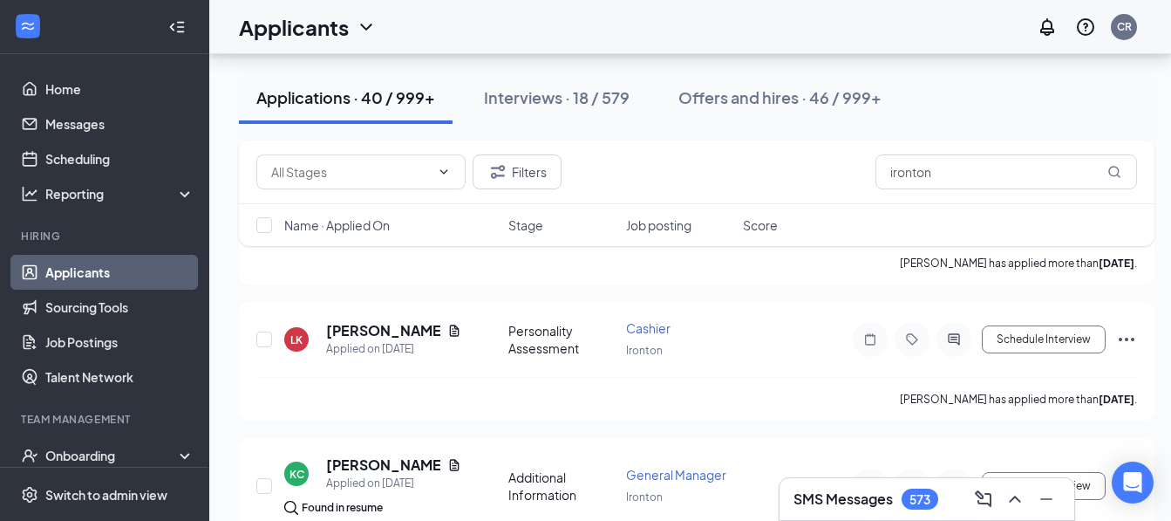
scroll to position [1212, 0]
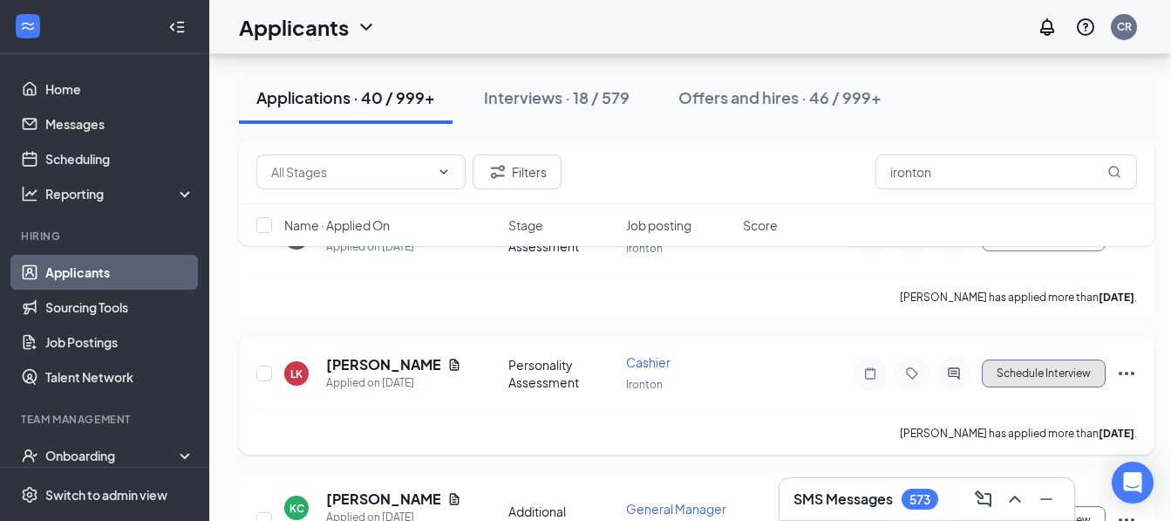
click at [1038, 372] on button "Schedule Interview" at bounding box center [1044, 373] width 124 height 28
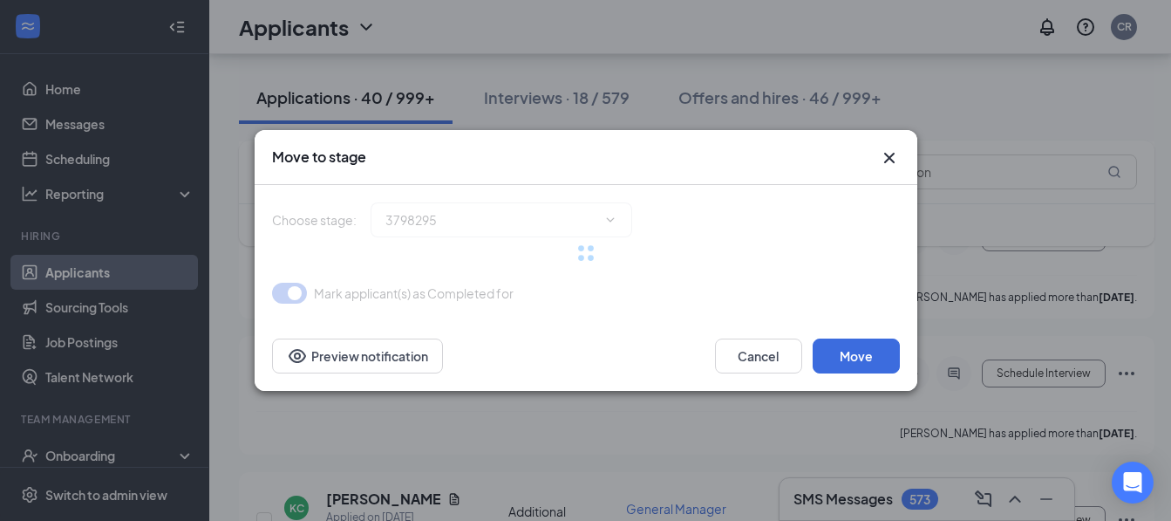
type input "Onsite Interview (next stage)"
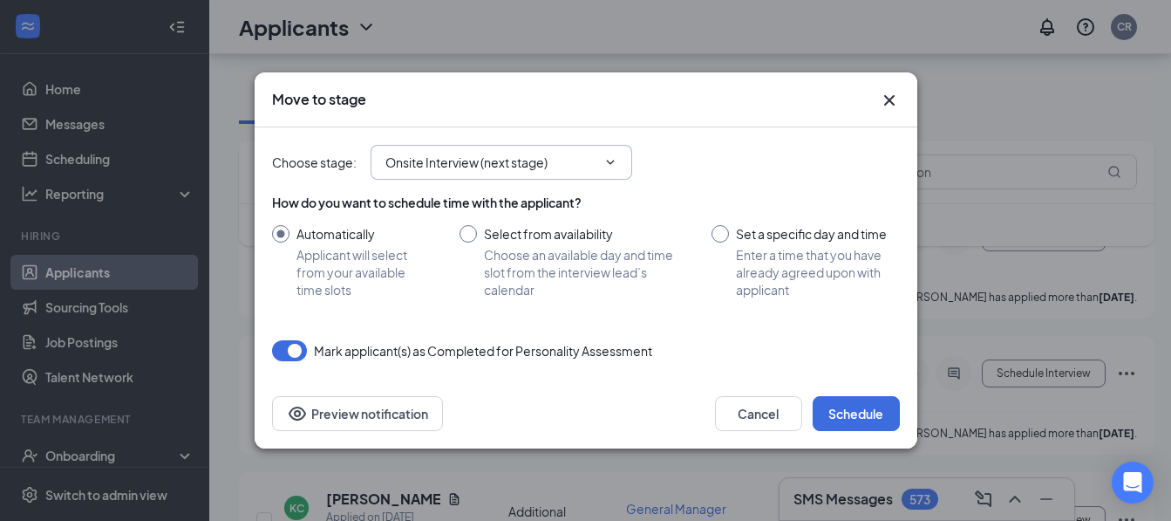
click at [428, 158] on input "Onsite Interview (next stage)" at bounding box center [491, 162] width 211 height 19
click at [694, 167] on div "Choose stage : Onsite Interview (next stage) Application Personality Assessment…" at bounding box center [586, 162] width 628 height 35
click at [473, 235] on input "Select from availability Choose an available day and time slot from the intervi…" at bounding box center [569, 261] width 218 height 73
radio input "true"
radio input "false"
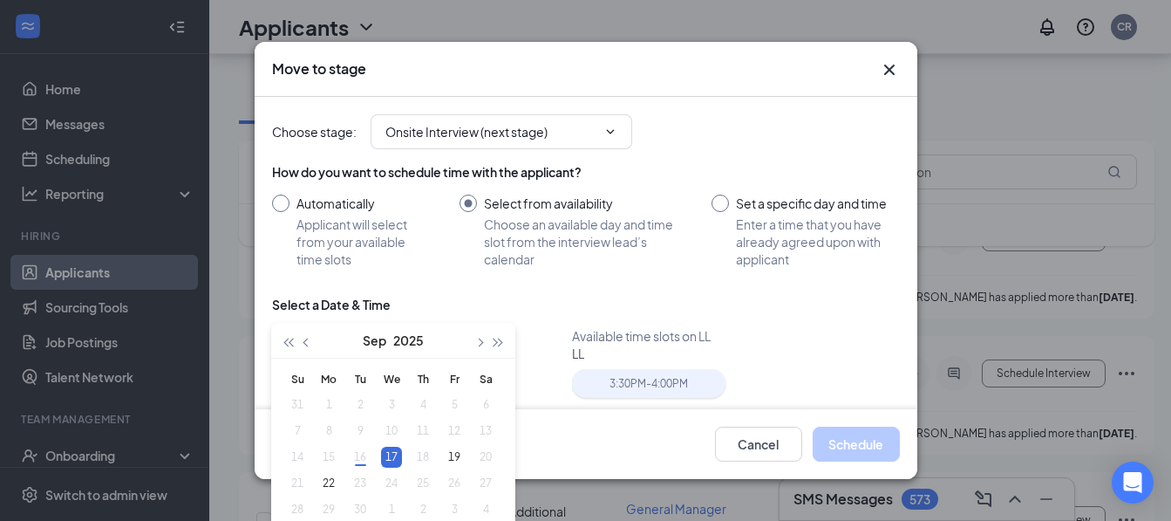
click at [632, 377] on div "3:30PM - 4:00PM" at bounding box center [649, 383] width 154 height 29
click at [863, 447] on button "Schedule" at bounding box center [856, 444] width 87 height 35
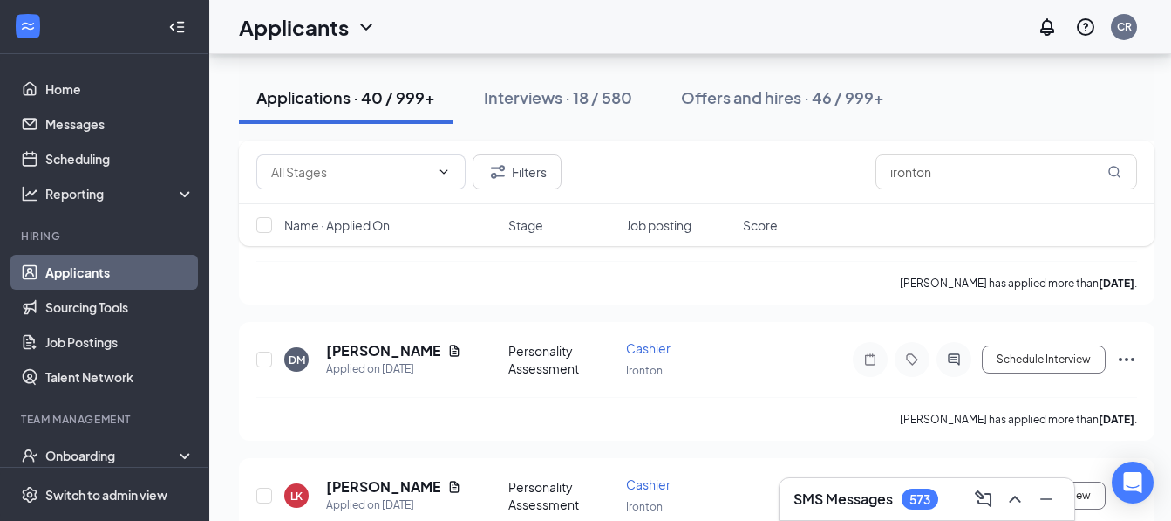
scroll to position [1084, 0]
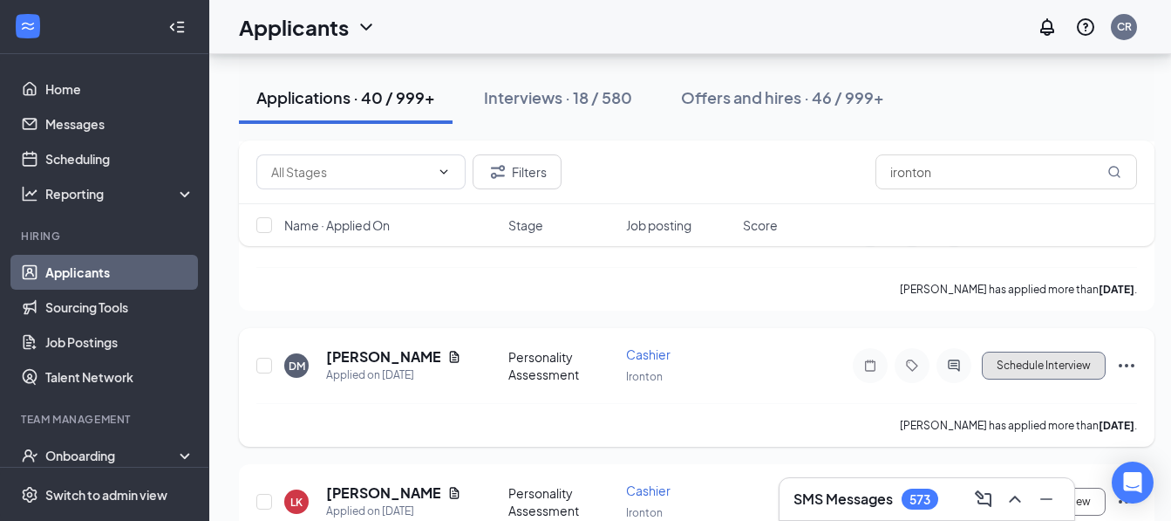
click at [1049, 369] on button "Schedule Interview" at bounding box center [1044, 365] width 124 height 28
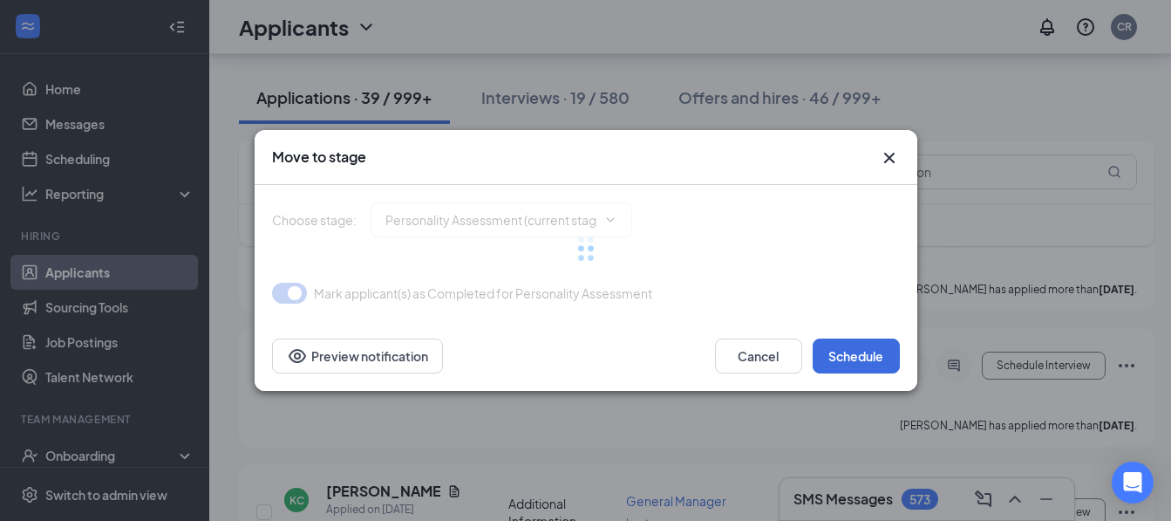
type input "Onsite Interview (next stage)"
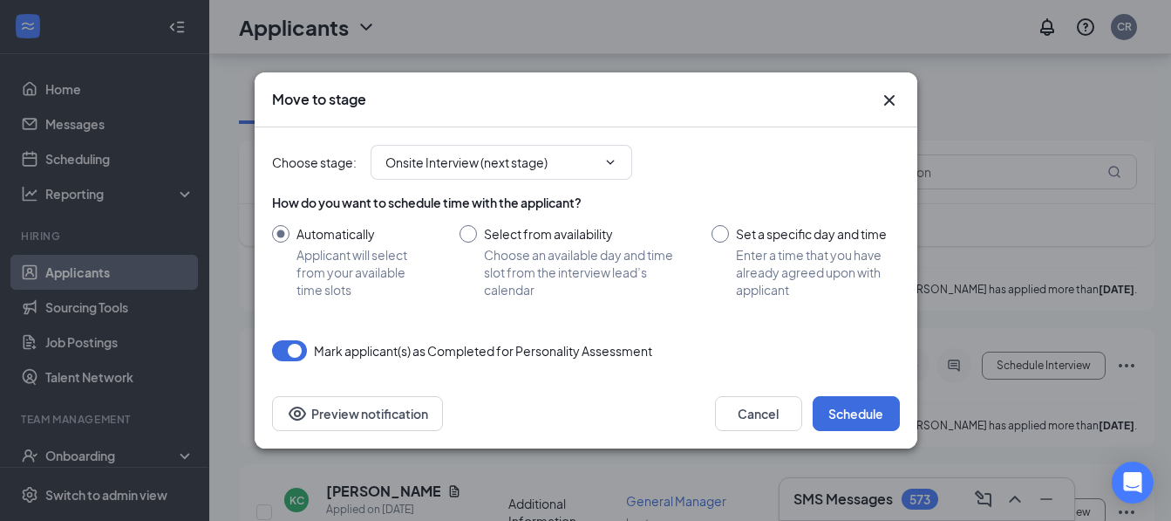
click at [468, 234] on input "Select from availability Choose an available day and time slot from the intervi…" at bounding box center [569, 261] width 218 height 73
radio input "true"
radio input "false"
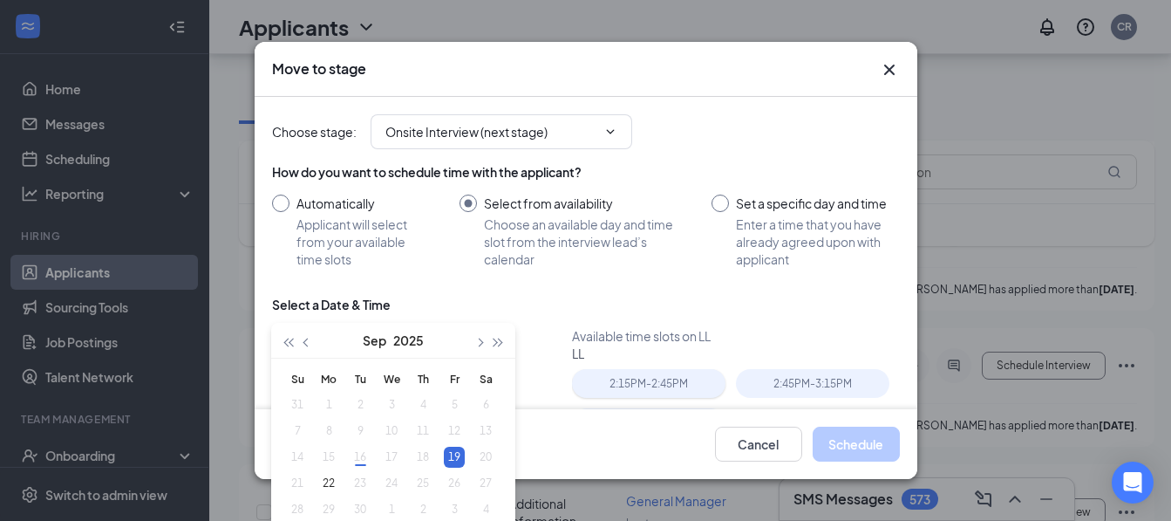
click at [626, 380] on div "2:15PM - 2:45PM" at bounding box center [649, 383] width 154 height 29
click at [818, 450] on button "Schedule" at bounding box center [856, 444] width 87 height 35
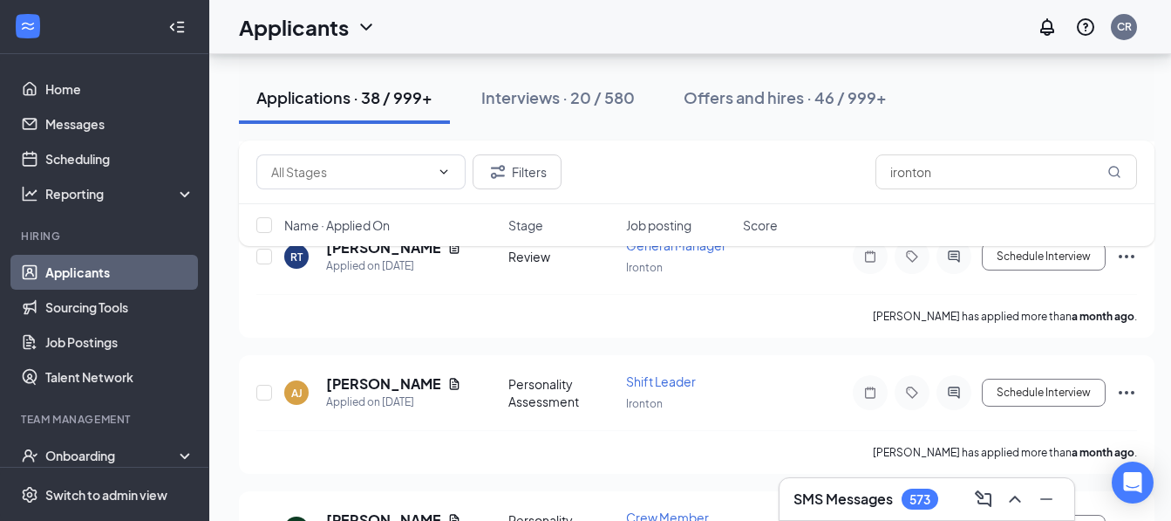
scroll to position [5238, 0]
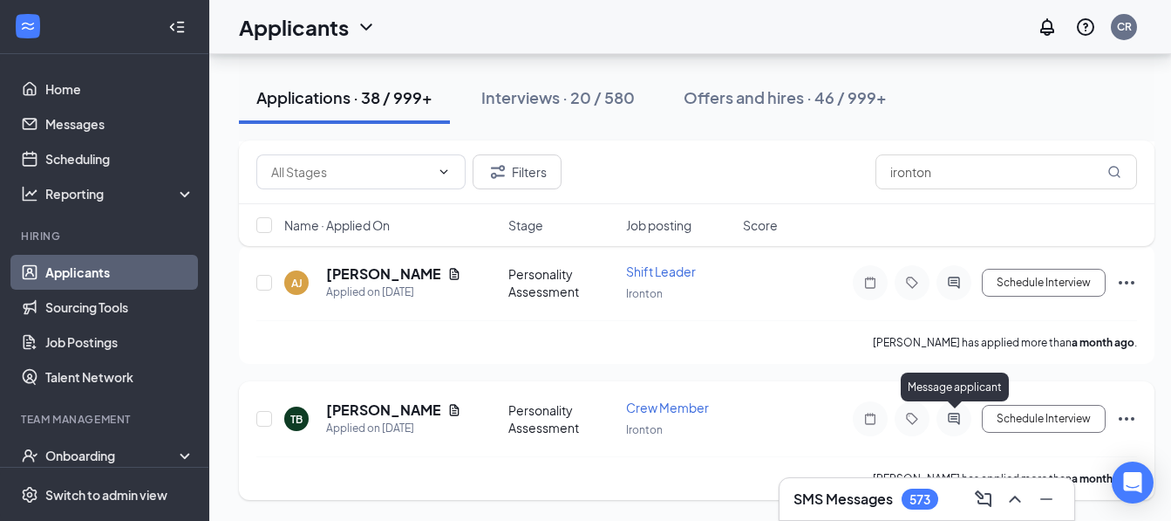
click at [948, 416] on icon "ActiveChat" at bounding box center [954, 419] width 21 height 14
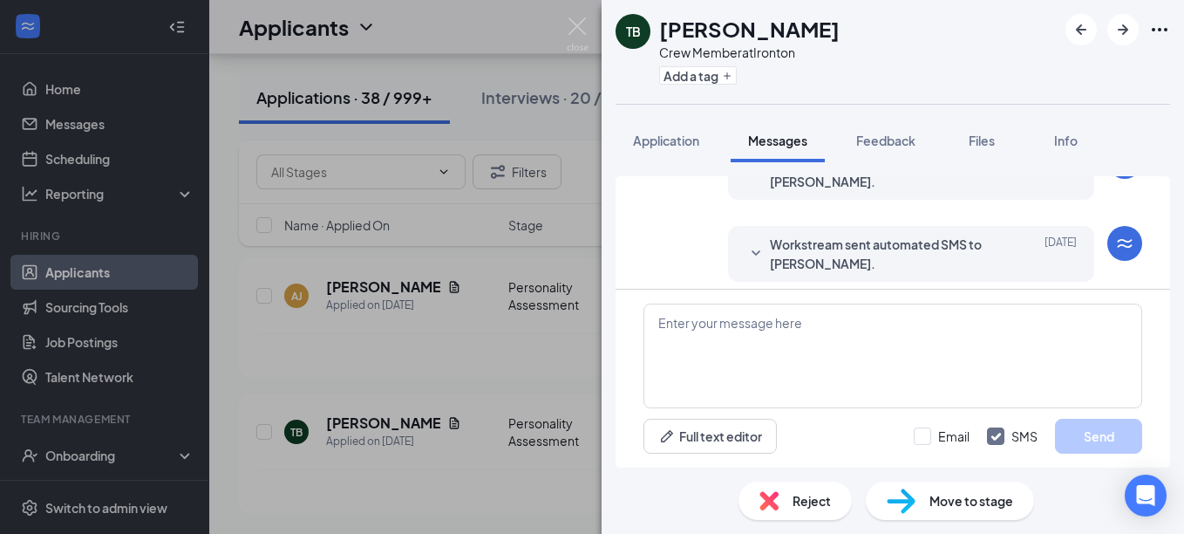
scroll to position [266, 0]
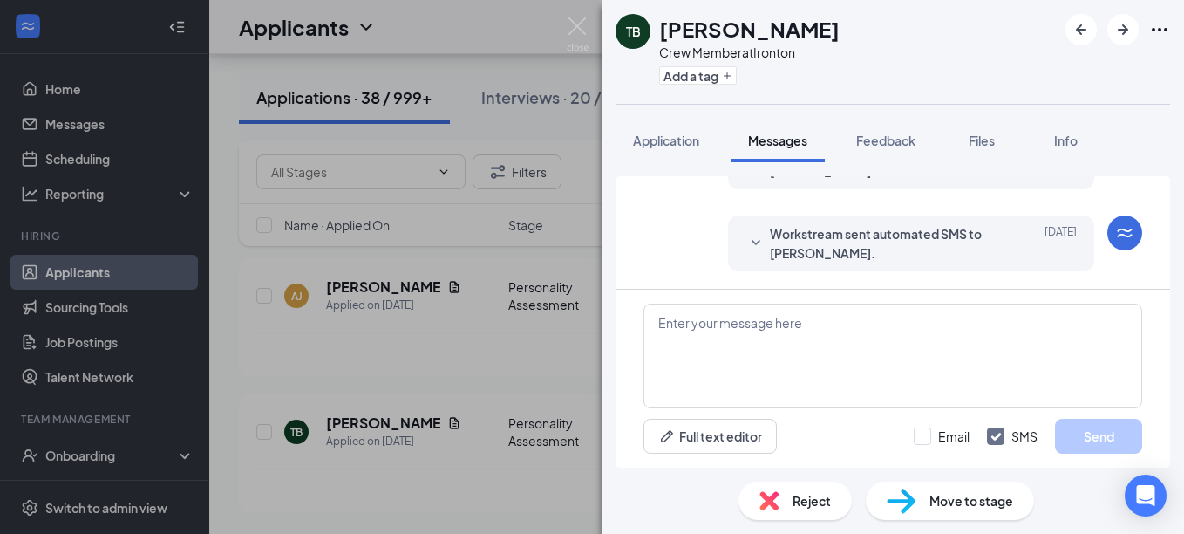
click at [774, 495] on img at bounding box center [769, 500] width 19 height 19
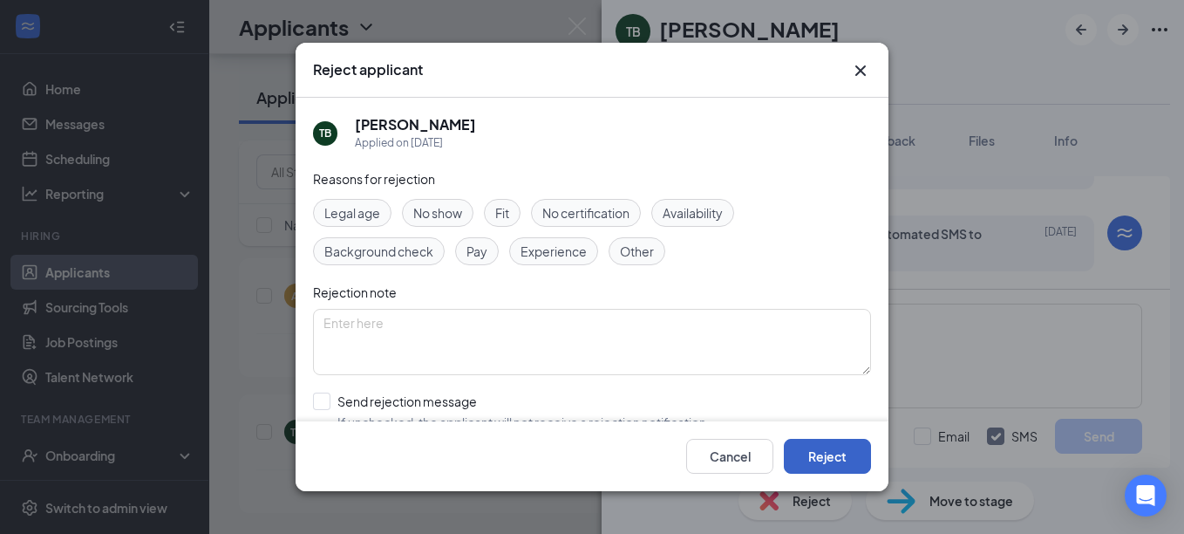
click at [820, 461] on button "Reject" at bounding box center [827, 456] width 87 height 35
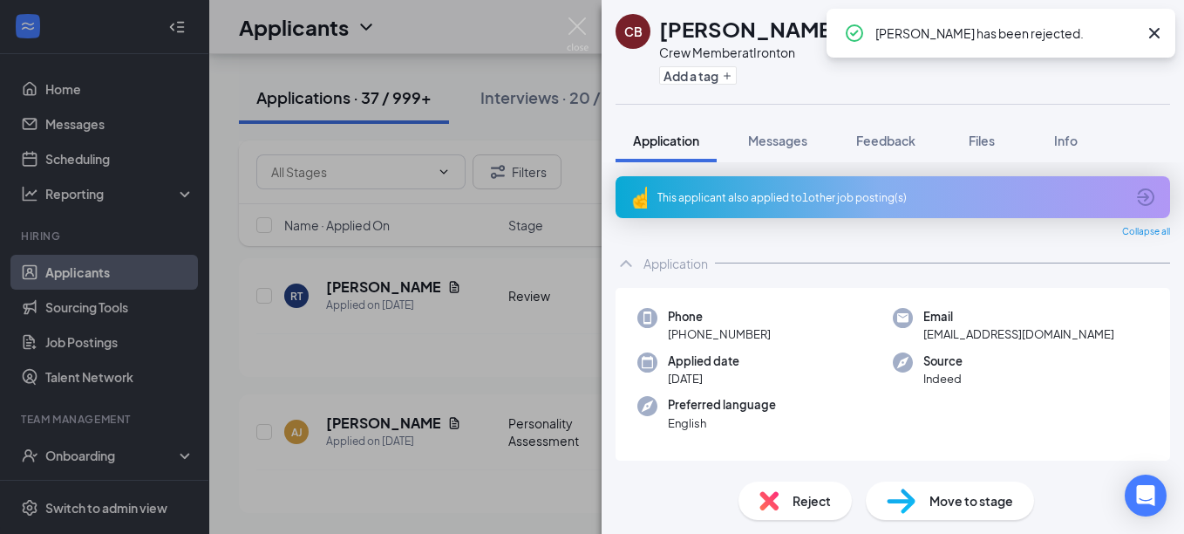
scroll to position [5089, 0]
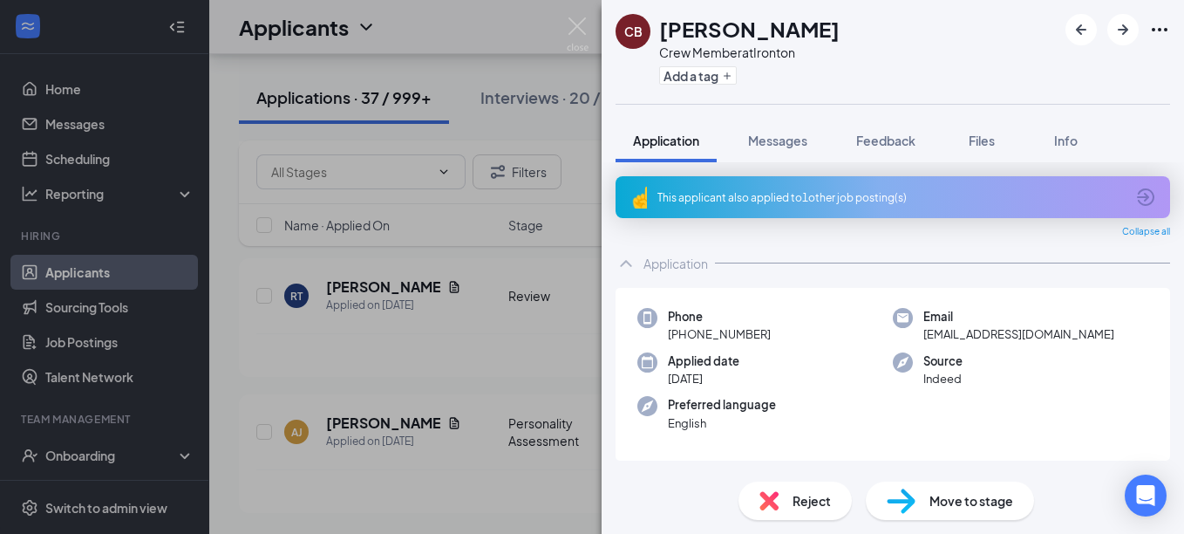
click at [511, 501] on div "CB [PERSON_NAME] Crew Member at [GEOGRAPHIC_DATA] Add a tag Application Message…" at bounding box center [592, 267] width 1184 height 534
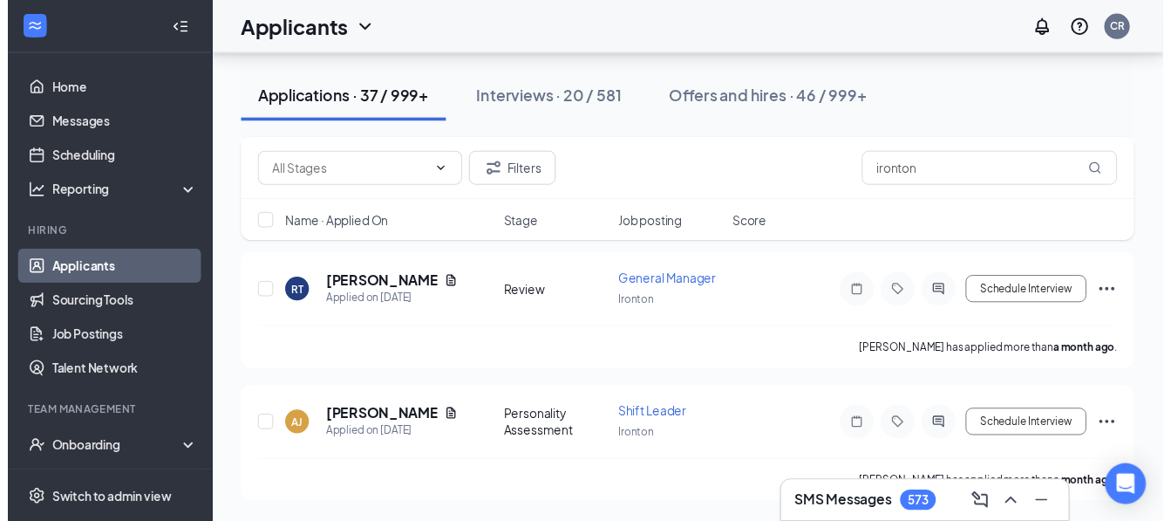
scroll to position [5102, 0]
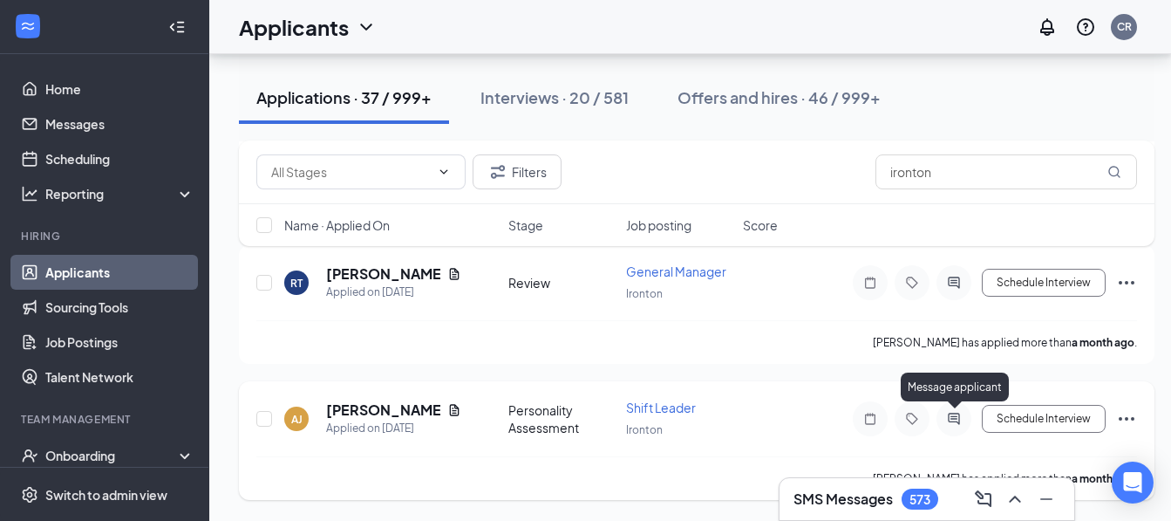
click at [955, 419] on icon "ActiveChat" at bounding box center [953, 418] width 11 height 11
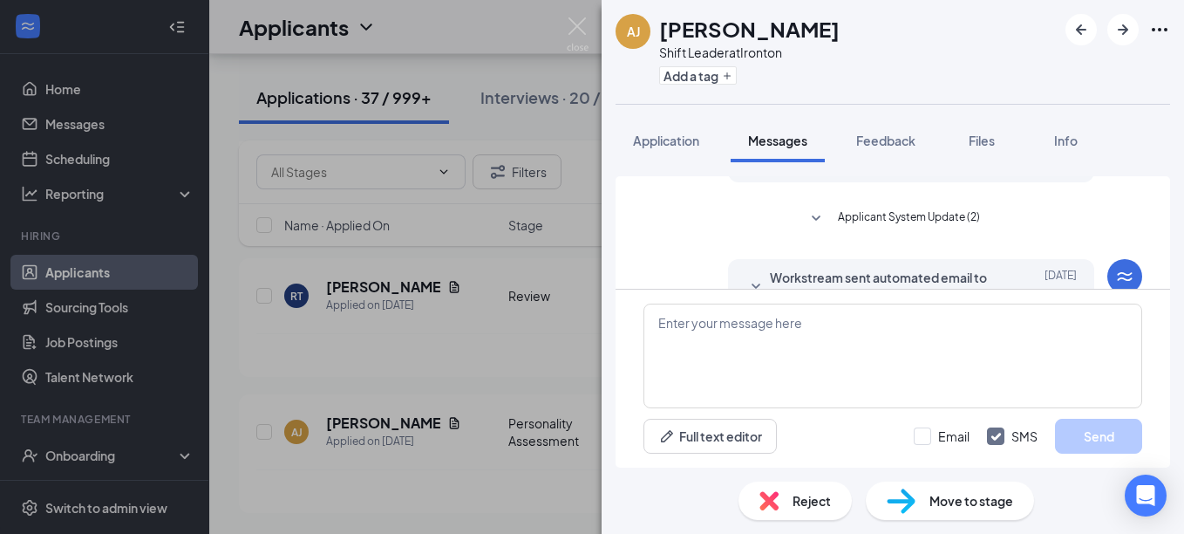
scroll to position [650, 0]
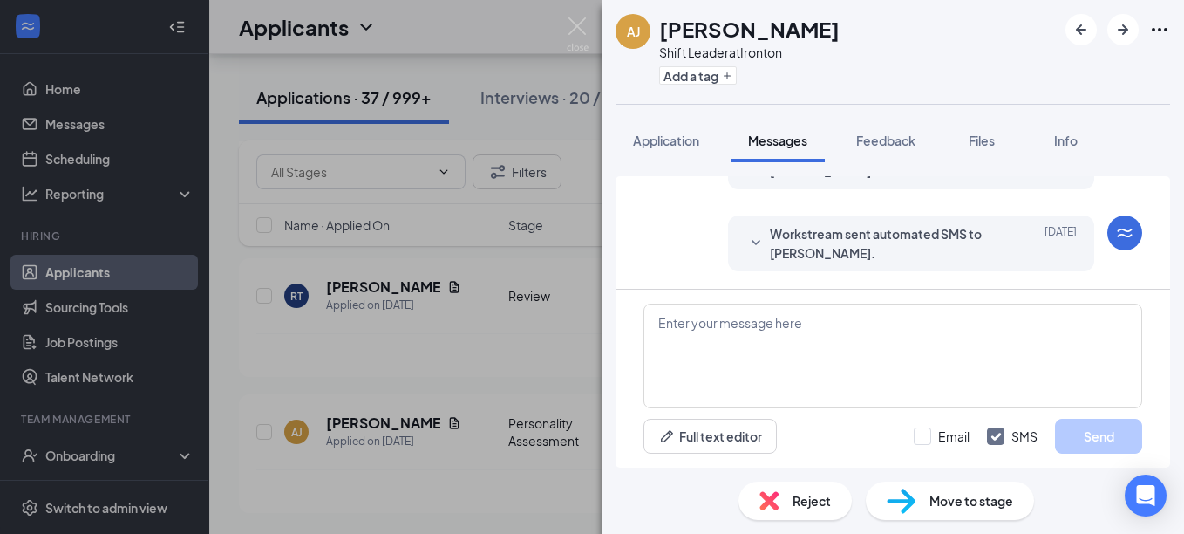
click at [768, 503] on img at bounding box center [769, 500] width 19 height 19
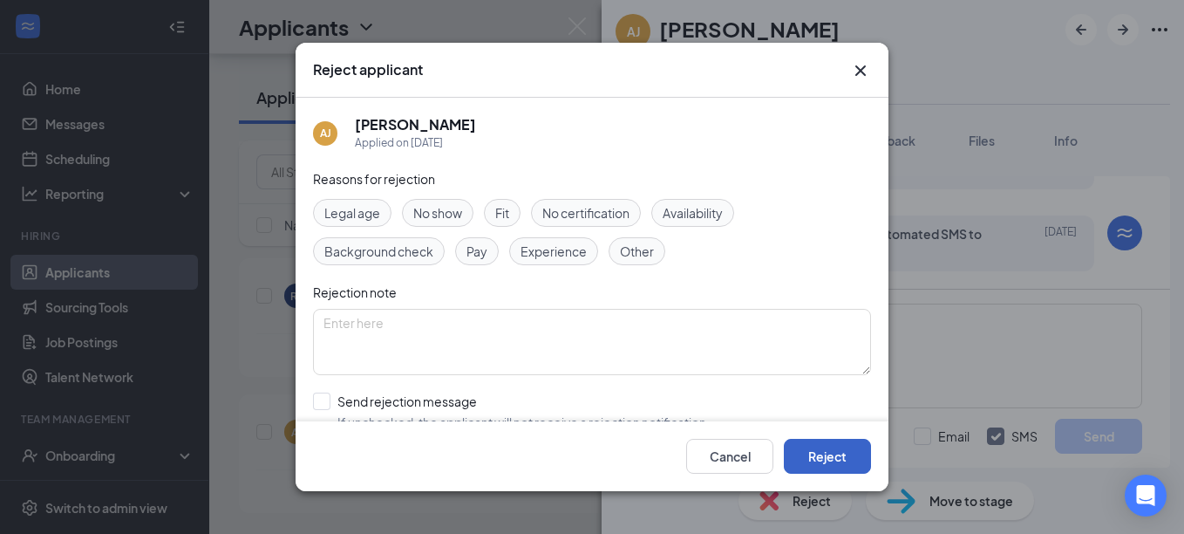
click at [806, 449] on button "Reject" at bounding box center [827, 456] width 87 height 35
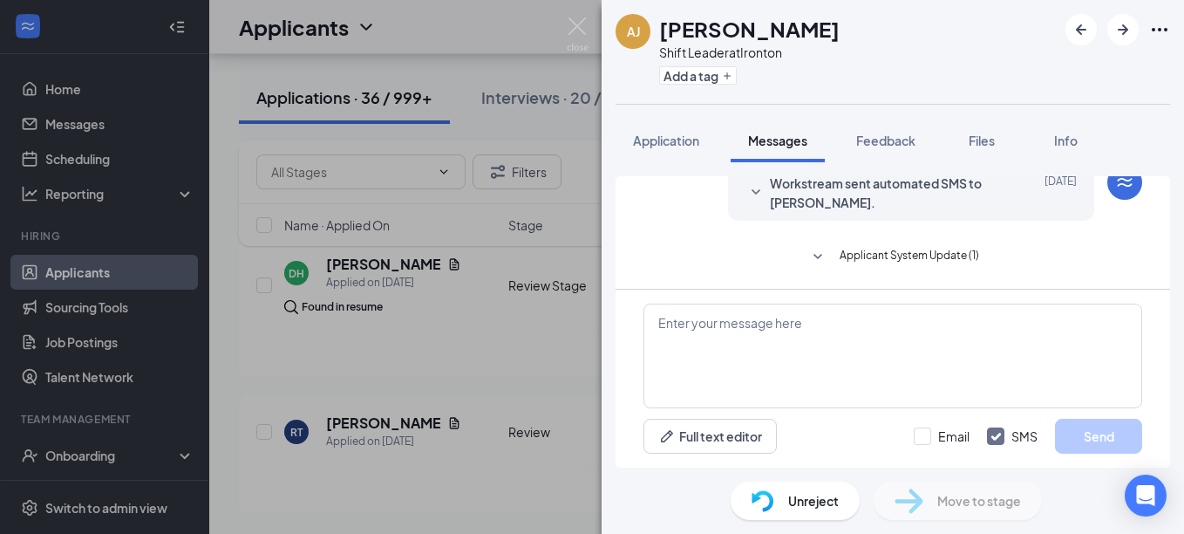
scroll to position [4953, 0]
click at [486, 509] on div "[PERSON_NAME] Airabella [PERSON_NAME] Shift Leader at Ironton Add a tag Applica…" at bounding box center [592, 267] width 1184 height 534
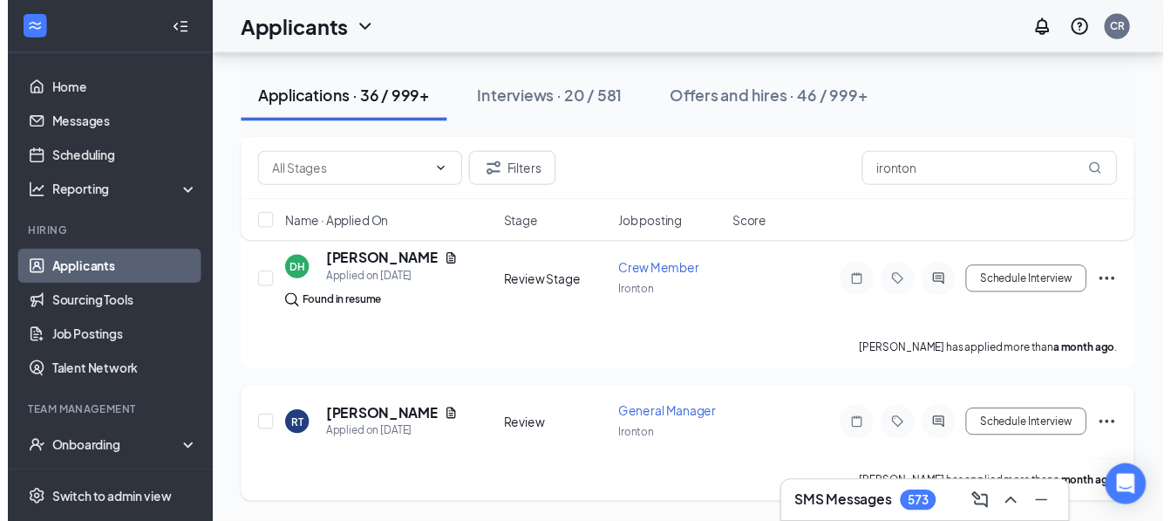
scroll to position [4966, 0]
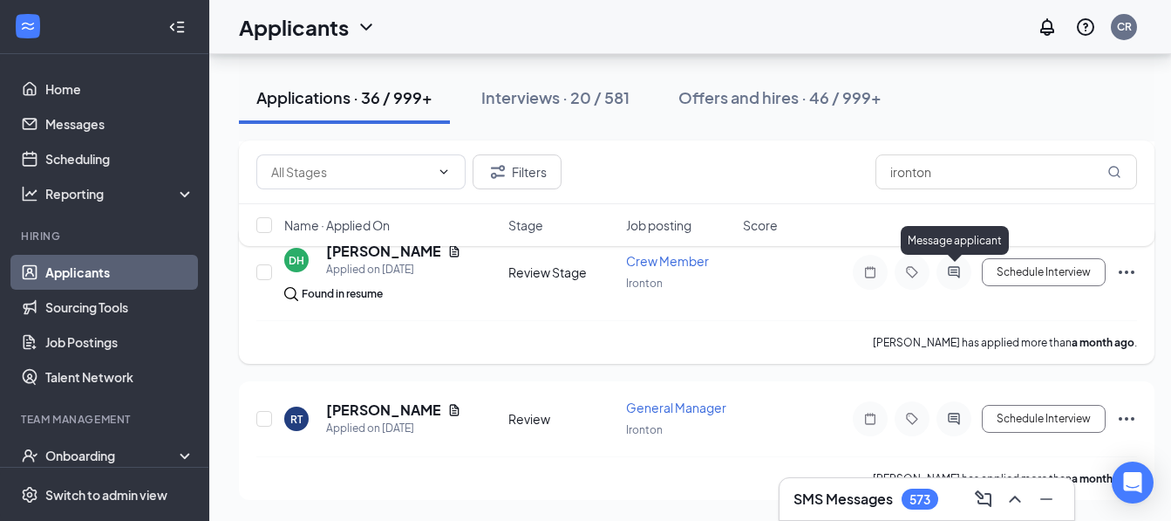
click at [957, 275] on icon "ActiveChat" at bounding box center [953, 271] width 11 height 11
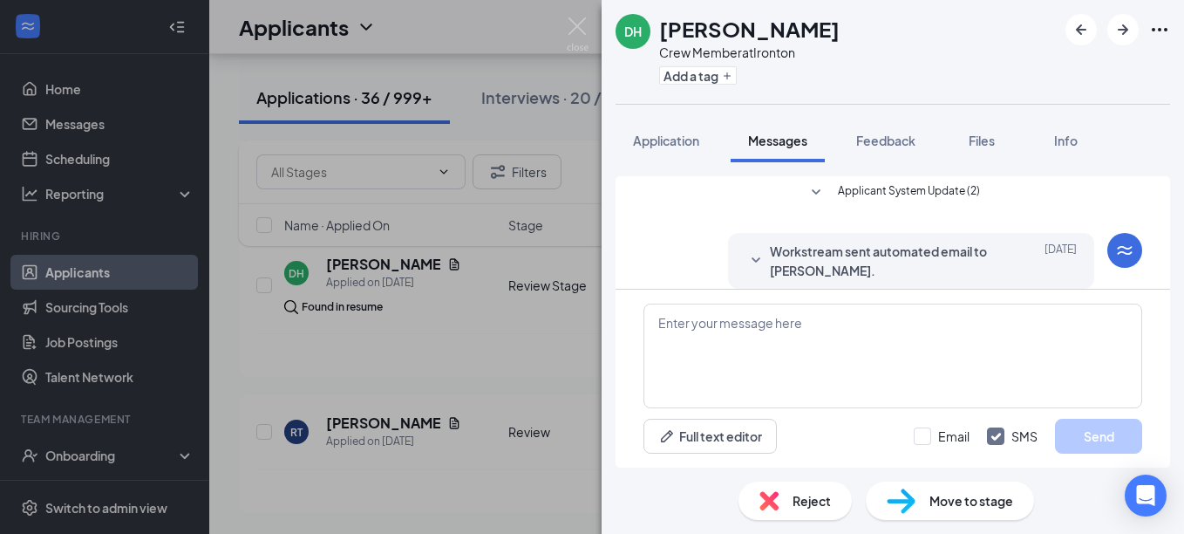
scroll to position [399, 0]
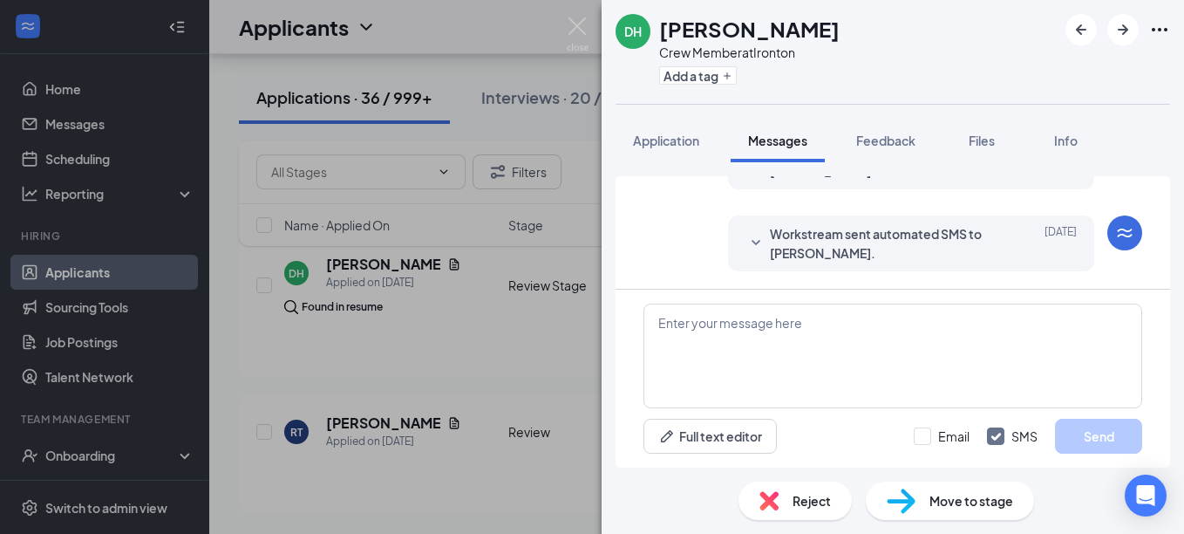
click at [776, 501] on img at bounding box center [769, 500] width 19 height 19
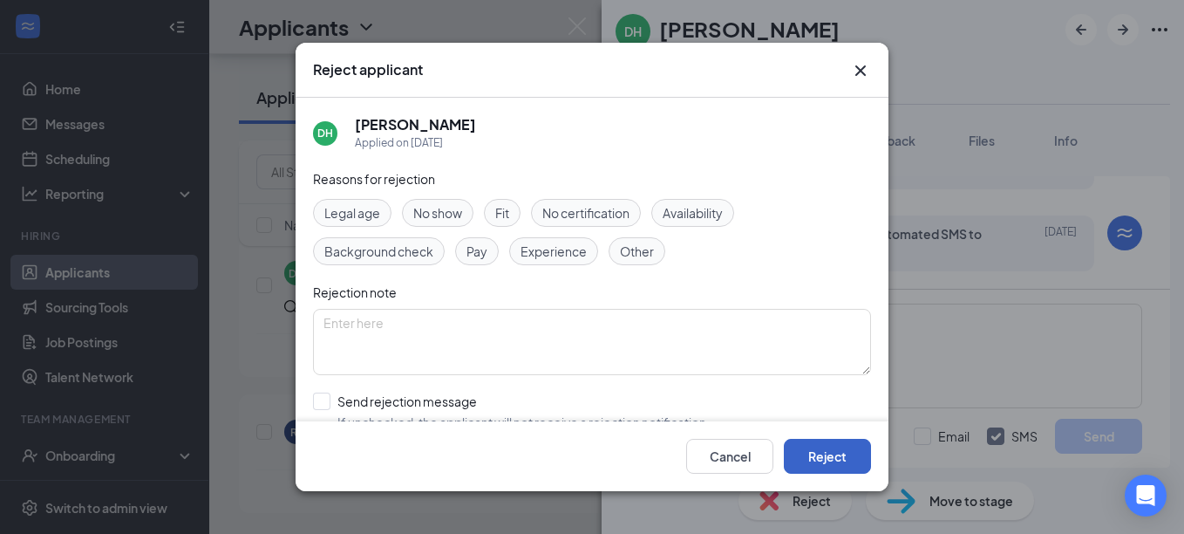
click at [816, 462] on button "Reject" at bounding box center [827, 456] width 87 height 35
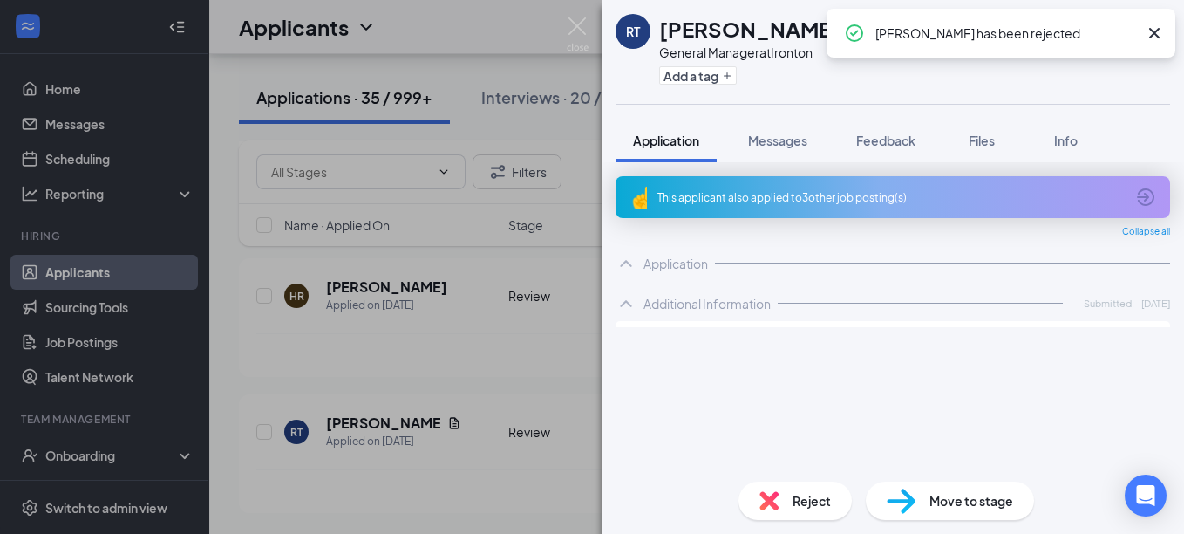
click at [583, 333] on div "RT [PERSON_NAME] General Manager at [GEOGRAPHIC_DATA] Add a tag Application Mes…" at bounding box center [592, 267] width 1184 height 534
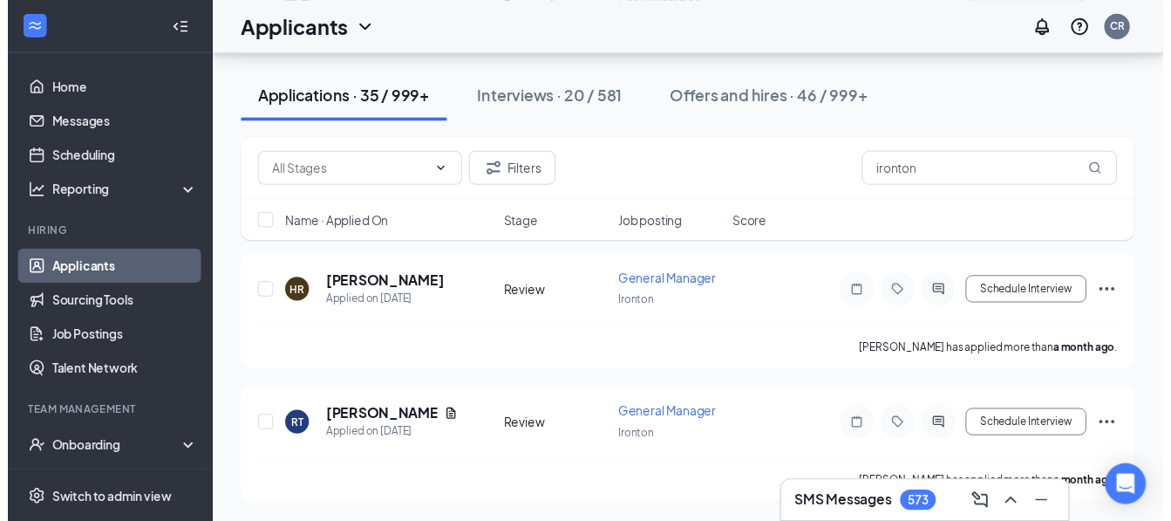
scroll to position [4809, 0]
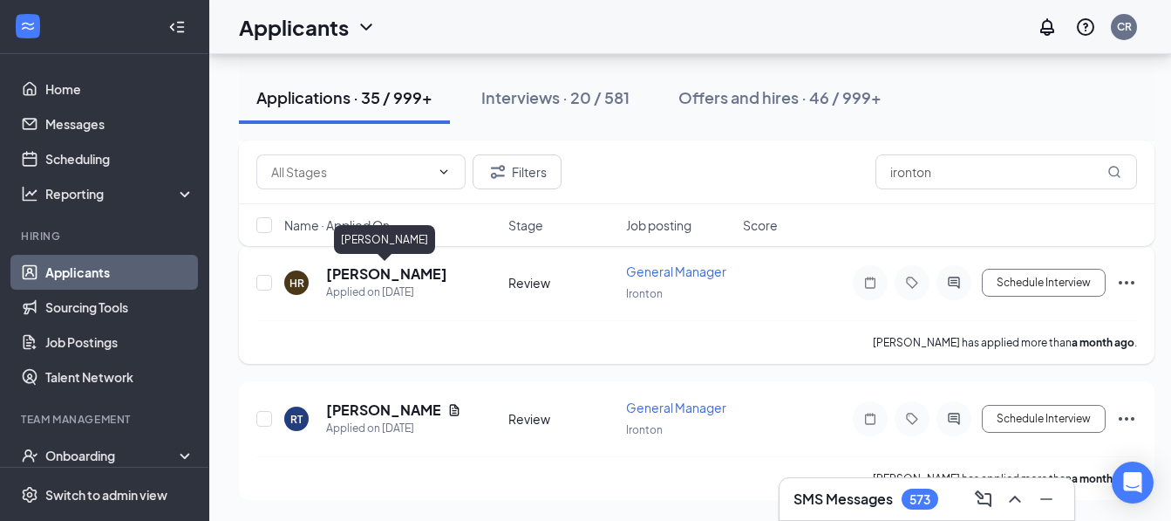
click at [365, 274] on h5 "[PERSON_NAME]" at bounding box center [386, 273] width 121 height 19
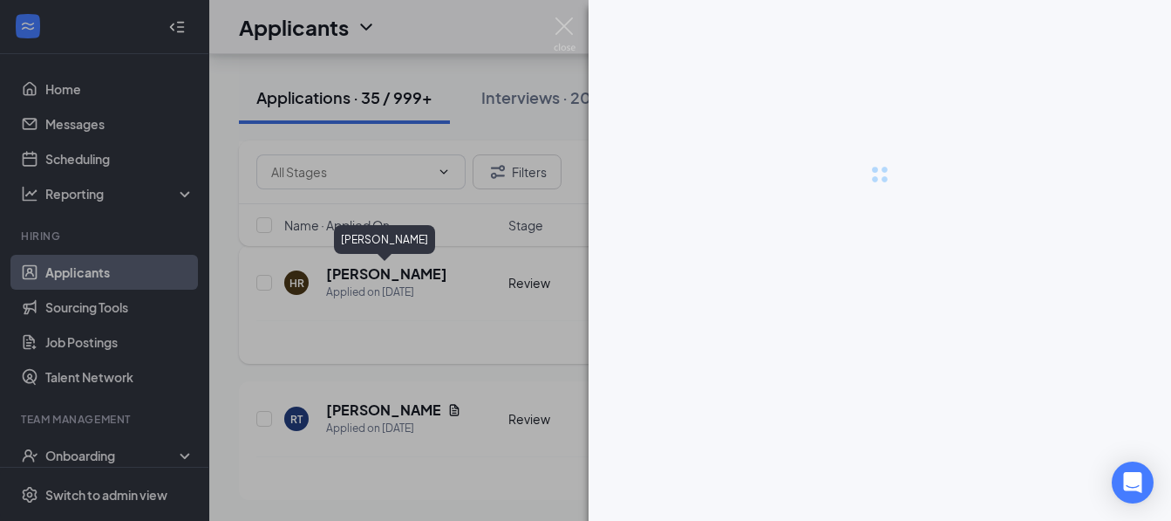
scroll to position [4796, 0]
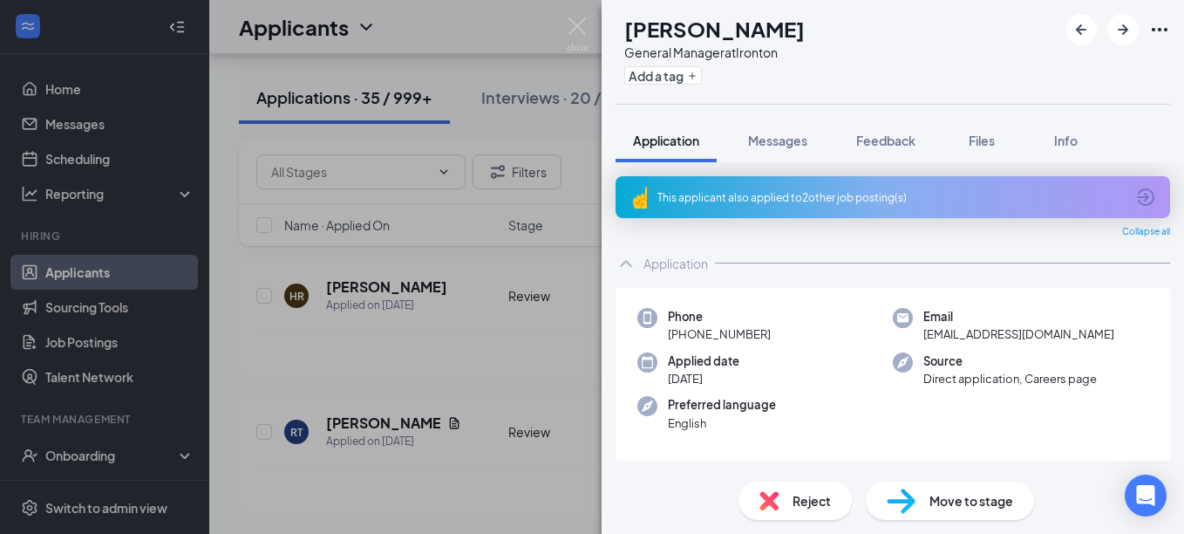
click at [768, 495] on img at bounding box center [769, 500] width 19 height 19
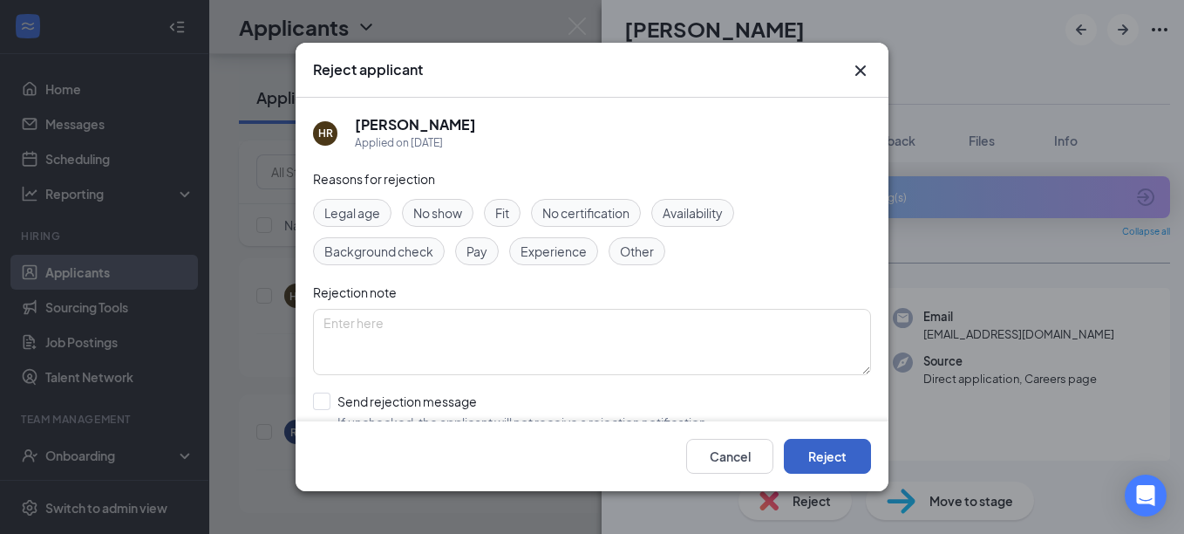
click at [822, 461] on button "Reject" at bounding box center [827, 456] width 87 height 35
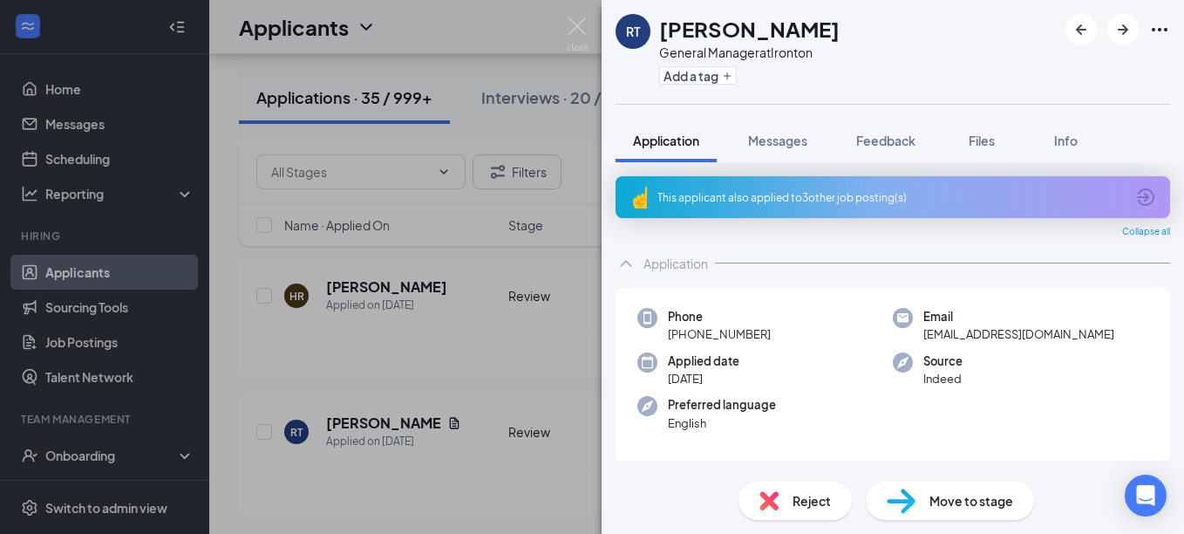
click at [540, 372] on div "RT [PERSON_NAME] General Manager at [GEOGRAPHIC_DATA] Add a tag Application Mes…" at bounding box center [592, 267] width 1184 height 534
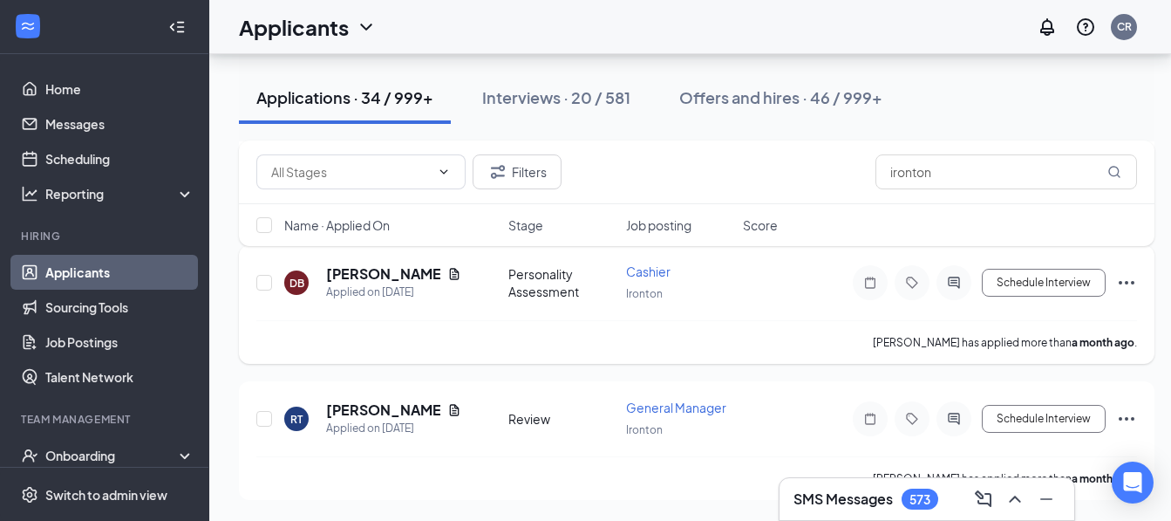
scroll to position [4673, 0]
click at [955, 279] on icon "ActiveChat" at bounding box center [954, 283] width 21 height 14
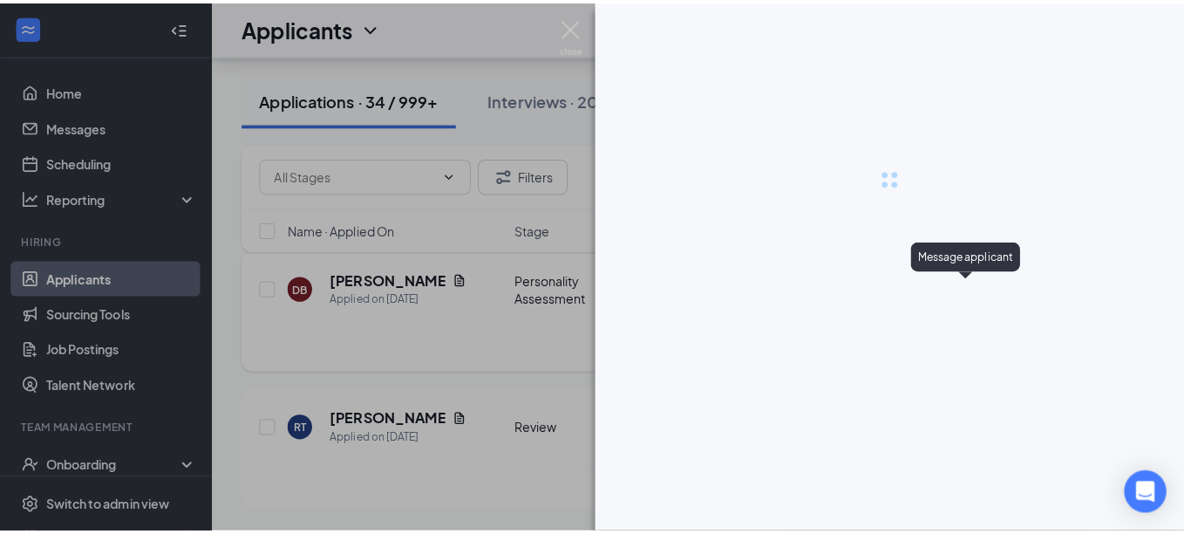
scroll to position [4660, 0]
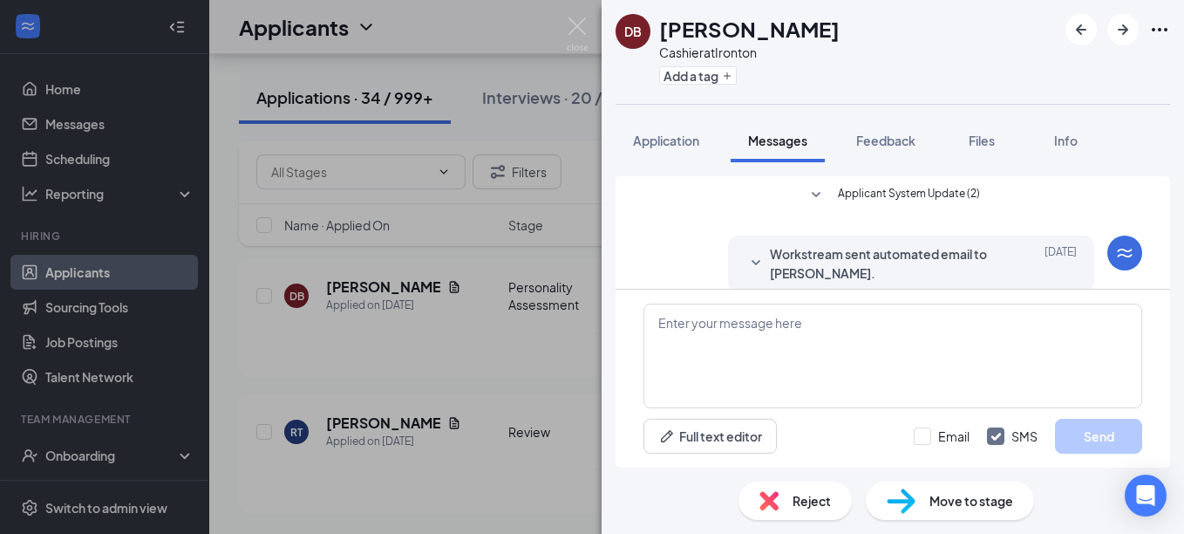
click at [766, 493] on img at bounding box center [769, 500] width 19 height 19
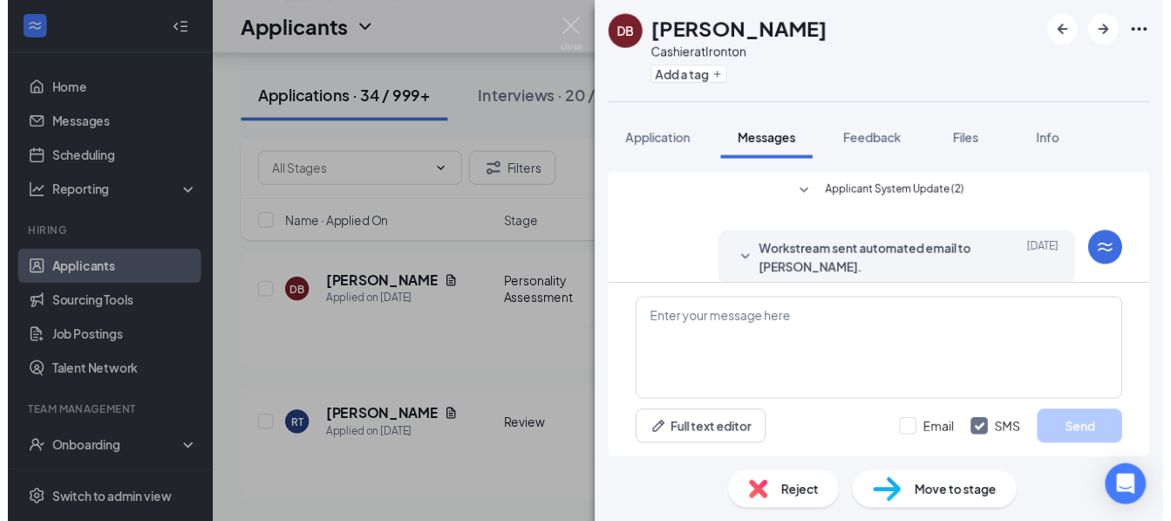
scroll to position [102, 0]
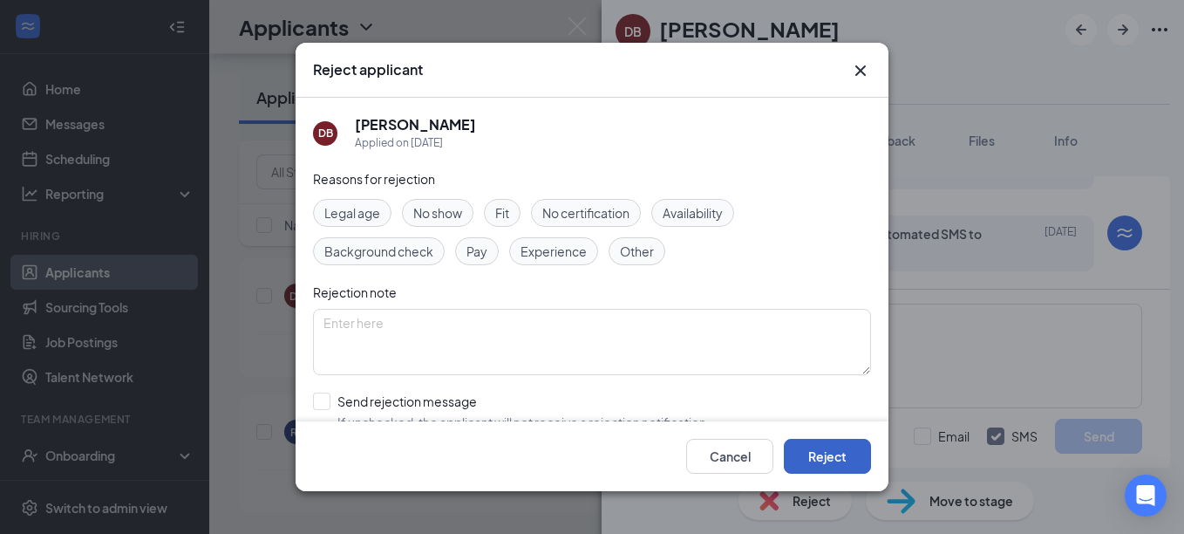
click at [836, 445] on button "Reject" at bounding box center [827, 456] width 87 height 35
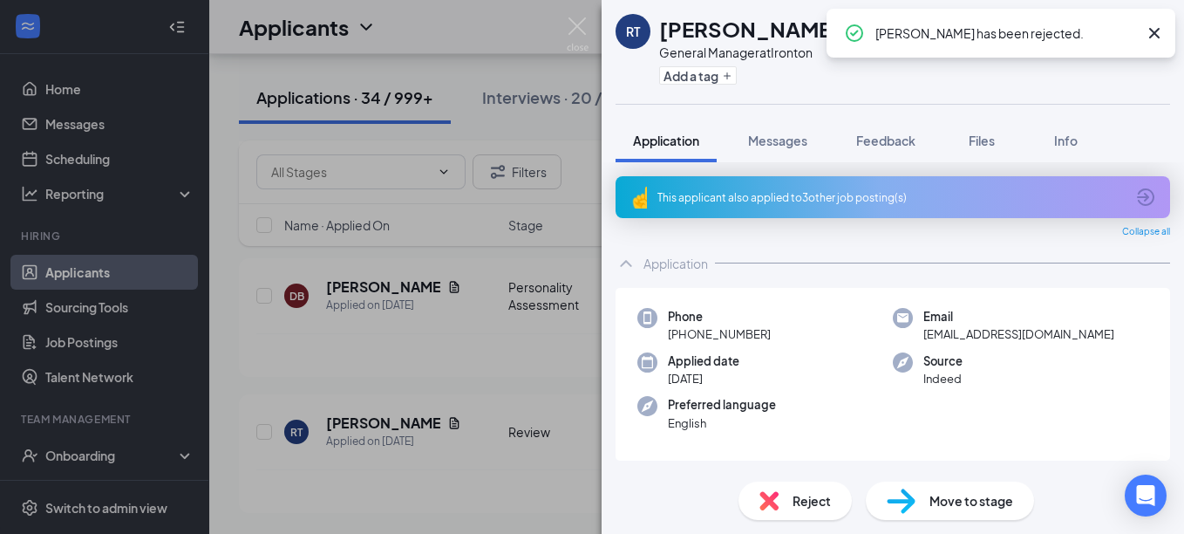
click at [552, 384] on div "RT [PERSON_NAME] General Manager at [GEOGRAPHIC_DATA] Add a tag Application Mes…" at bounding box center [592, 267] width 1184 height 534
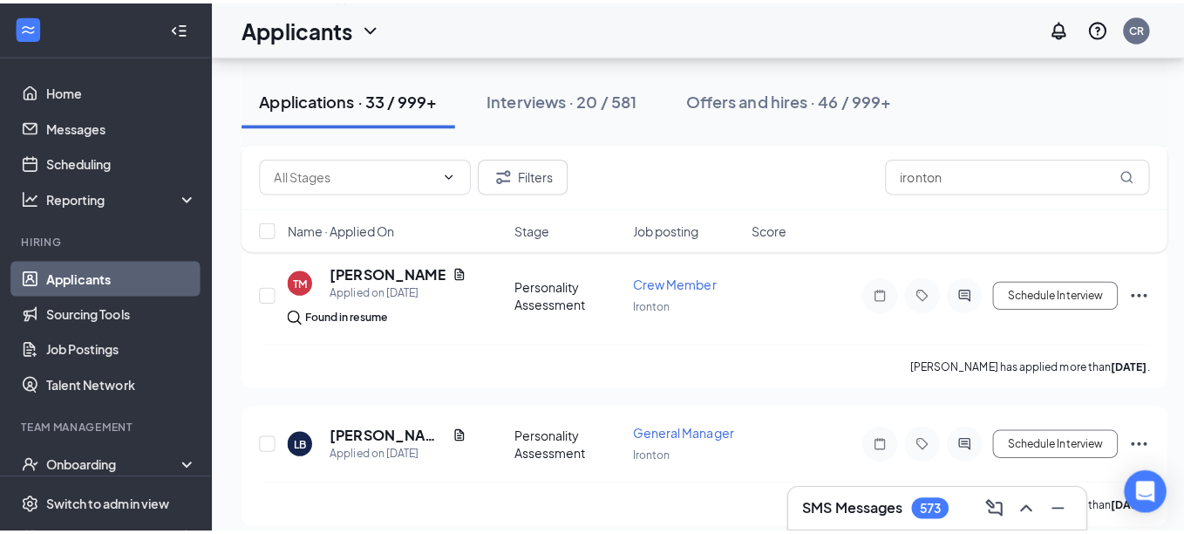
scroll to position [4223, 0]
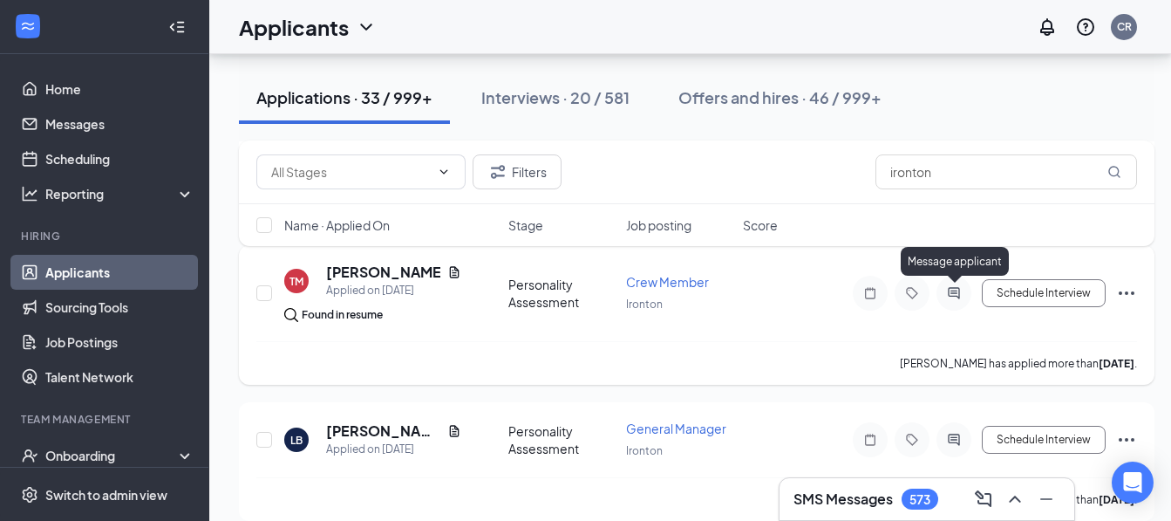
click at [952, 292] on icon "ActiveChat" at bounding box center [954, 293] width 21 height 14
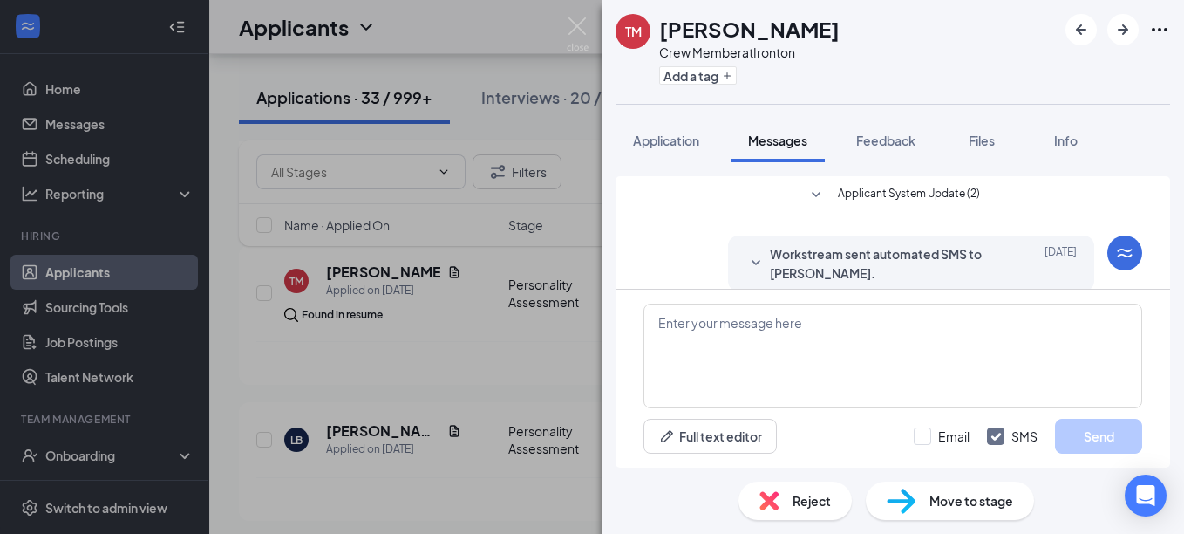
scroll to position [266, 0]
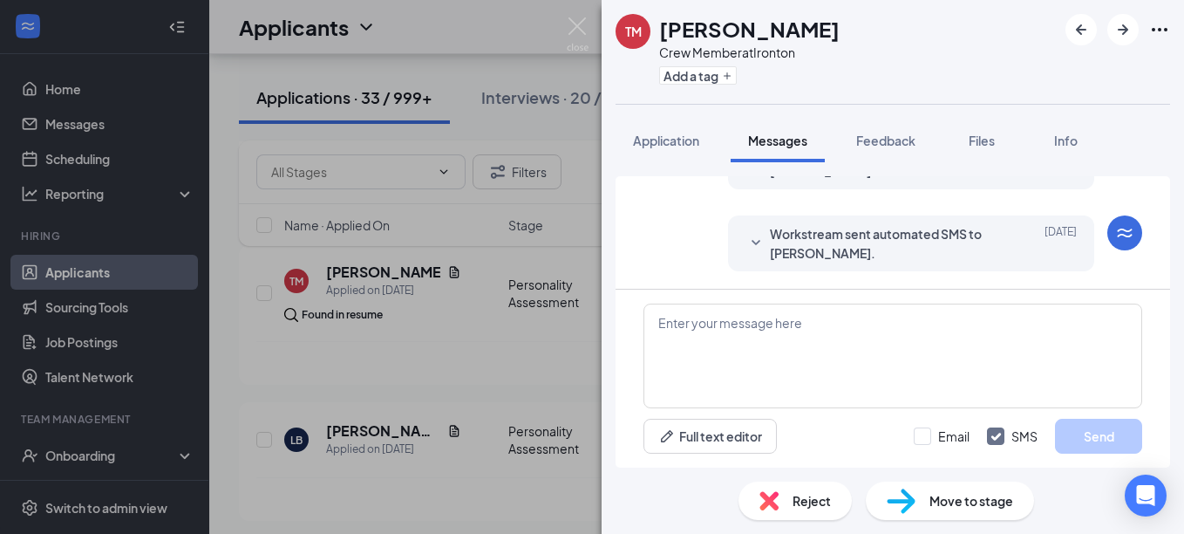
click at [764, 501] on img at bounding box center [769, 500] width 19 height 19
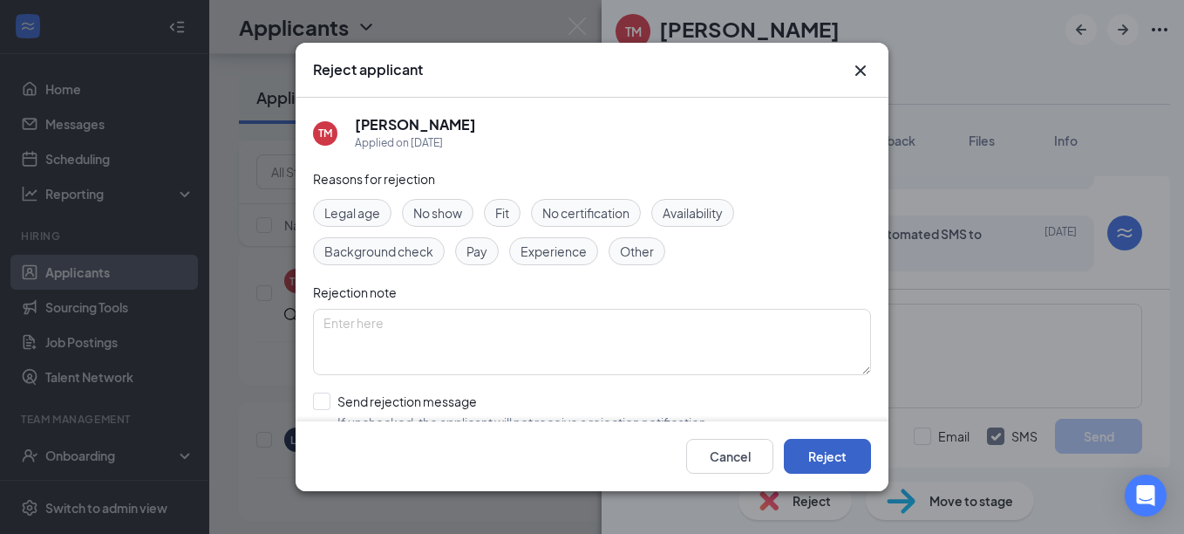
click at [805, 460] on button "Reject" at bounding box center [827, 456] width 87 height 35
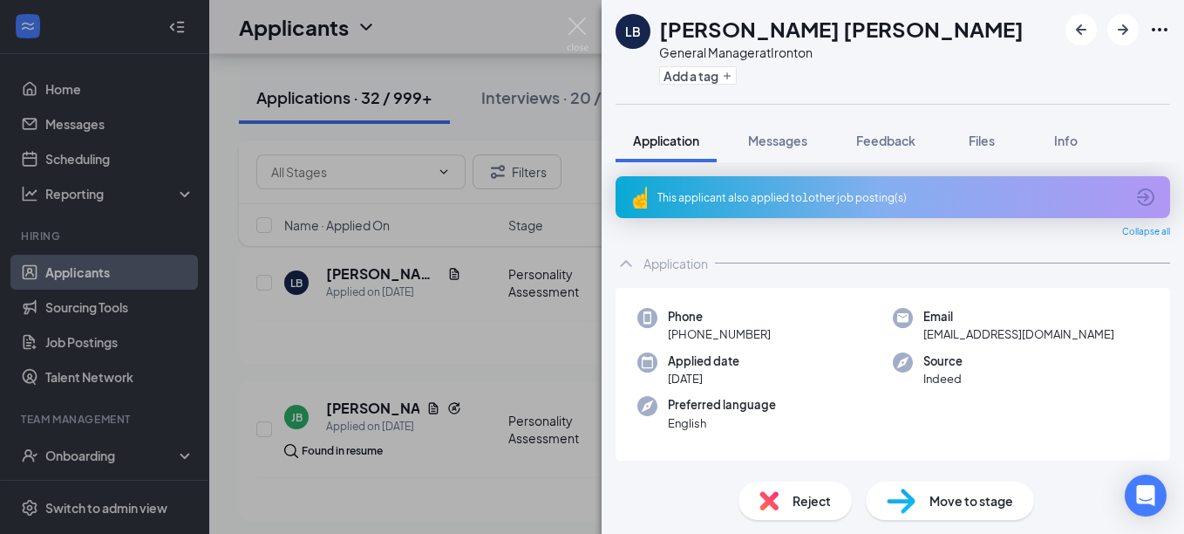
click at [472, 358] on div "[PERSON_NAME] General Manager at Ironton Add a tag Application Messages Feedbac…" at bounding box center [592, 267] width 1184 height 534
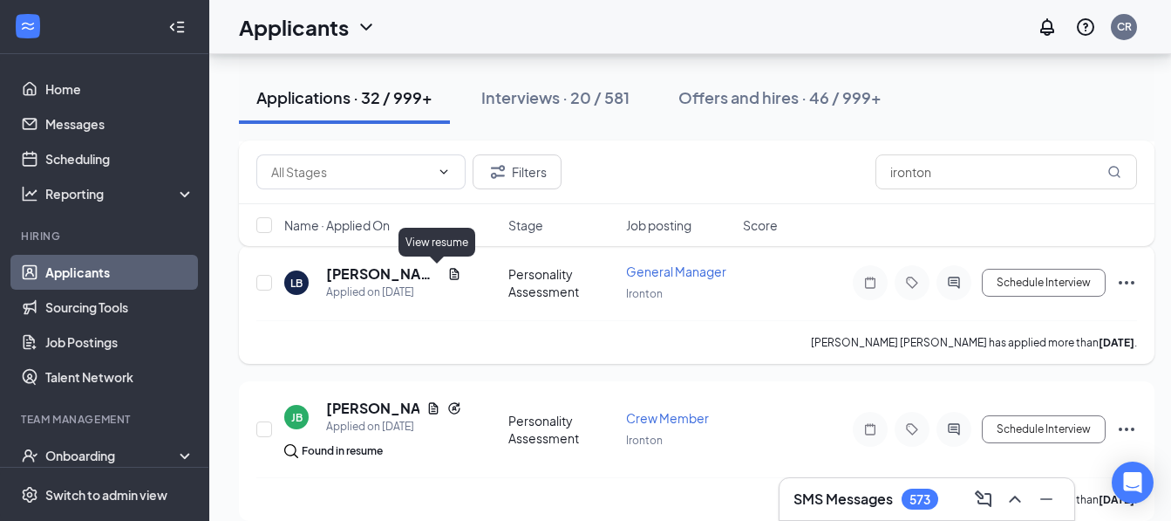
click at [450, 277] on icon "Document" at bounding box center [455, 273] width 10 height 11
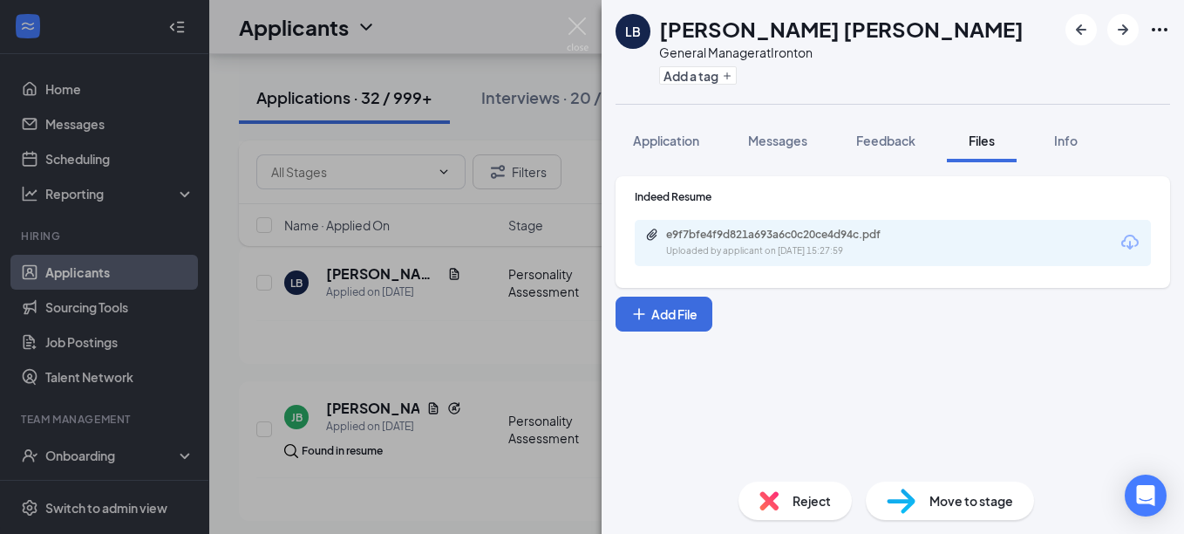
click at [1123, 239] on icon "Download" at bounding box center [1130, 242] width 21 height 21
click at [764, 500] on img at bounding box center [769, 500] width 19 height 19
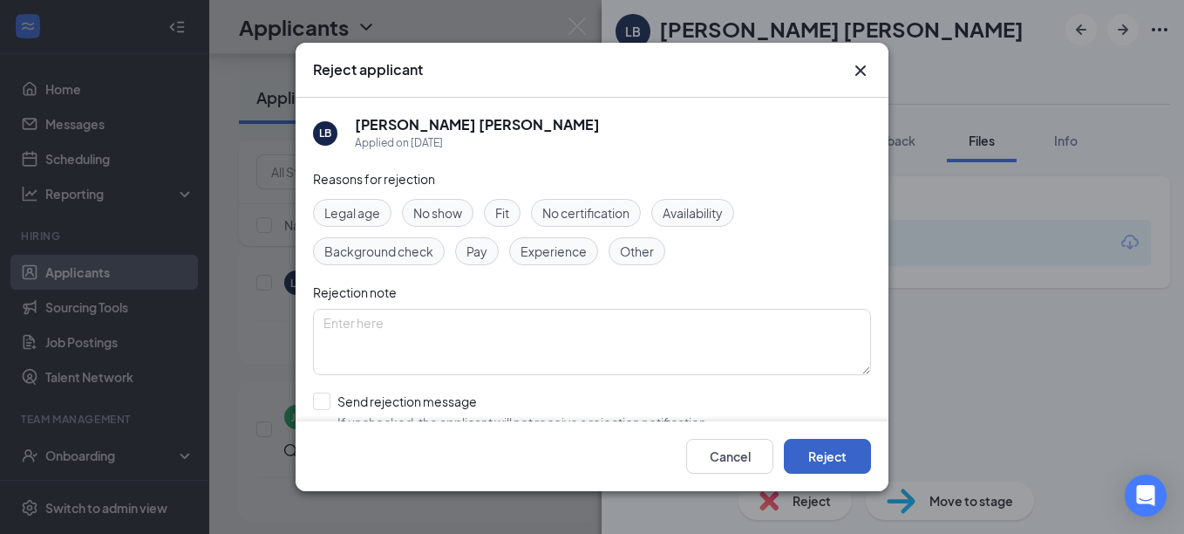
click at [815, 465] on button "Reject" at bounding box center [827, 456] width 87 height 35
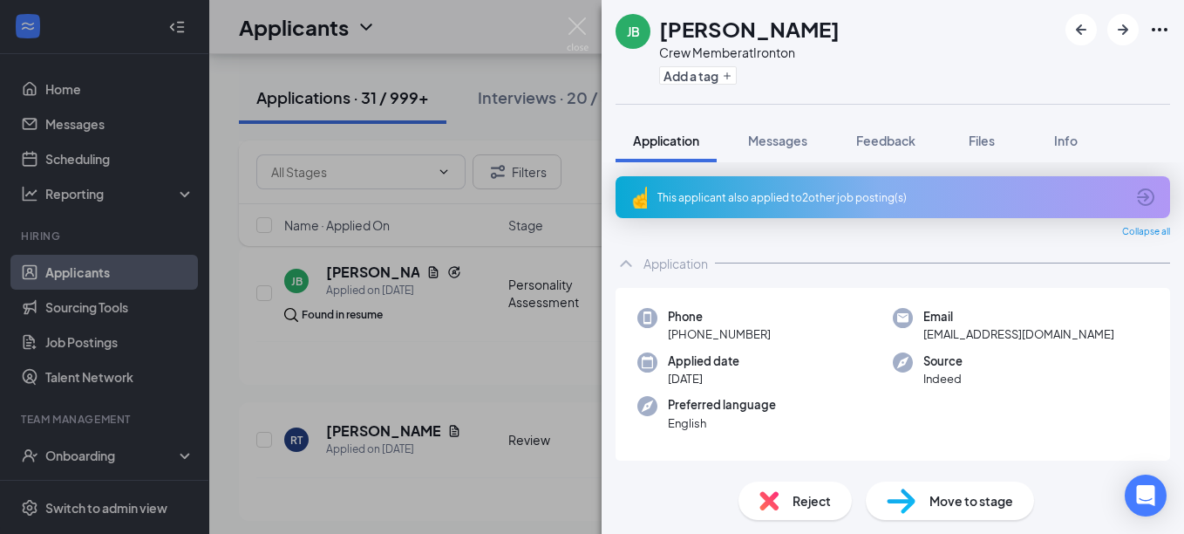
click at [528, 391] on div "[PERSON_NAME] Crew Member at Ironton Add a tag Application Messages Feedback Fi…" at bounding box center [592, 267] width 1184 height 534
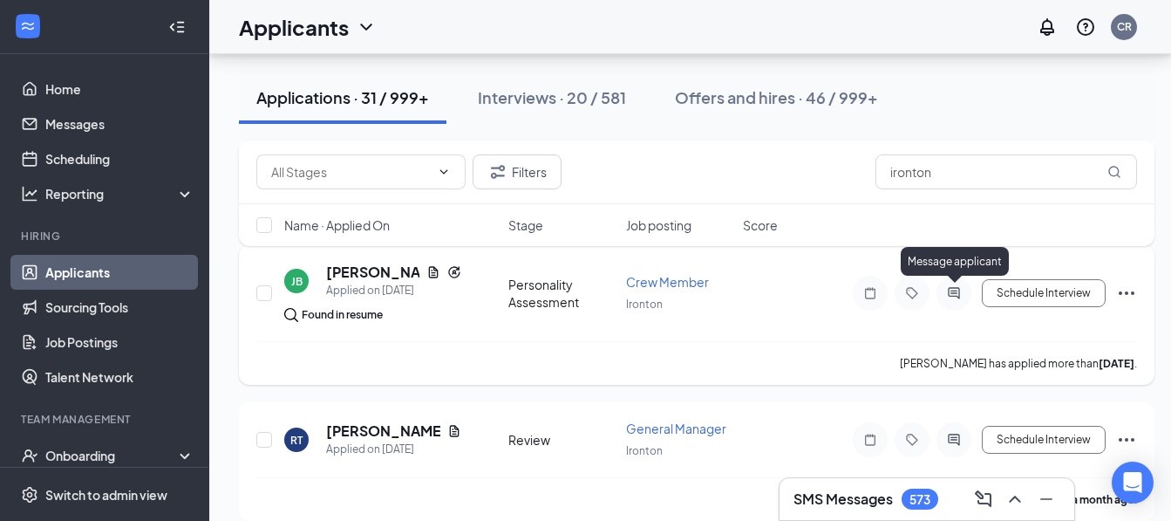
click at [947, 290] on icon "ActiveChat" at bounding box center [954, 293] width 21 height 14
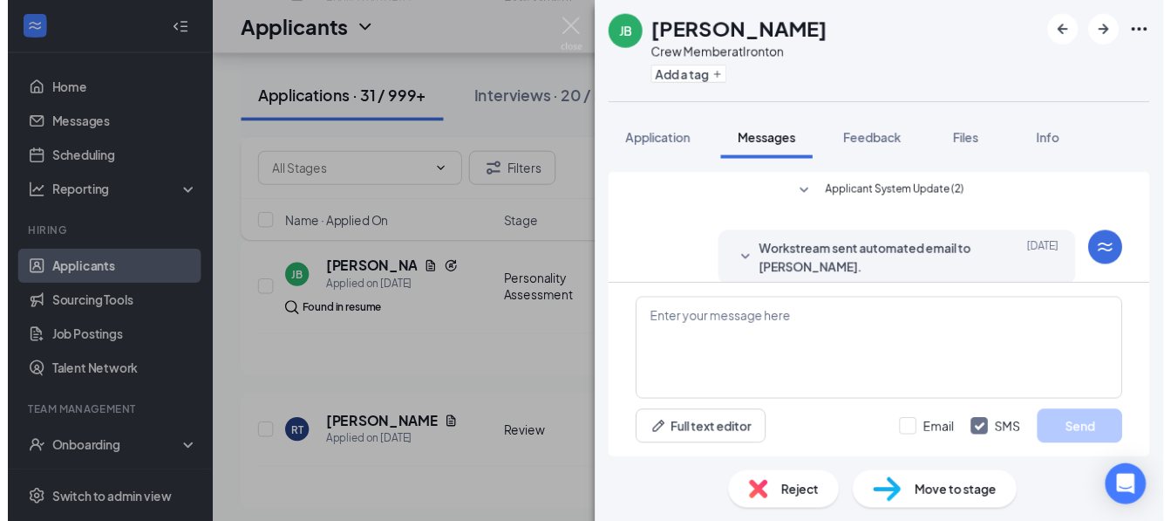
scroll to position [266, 0]
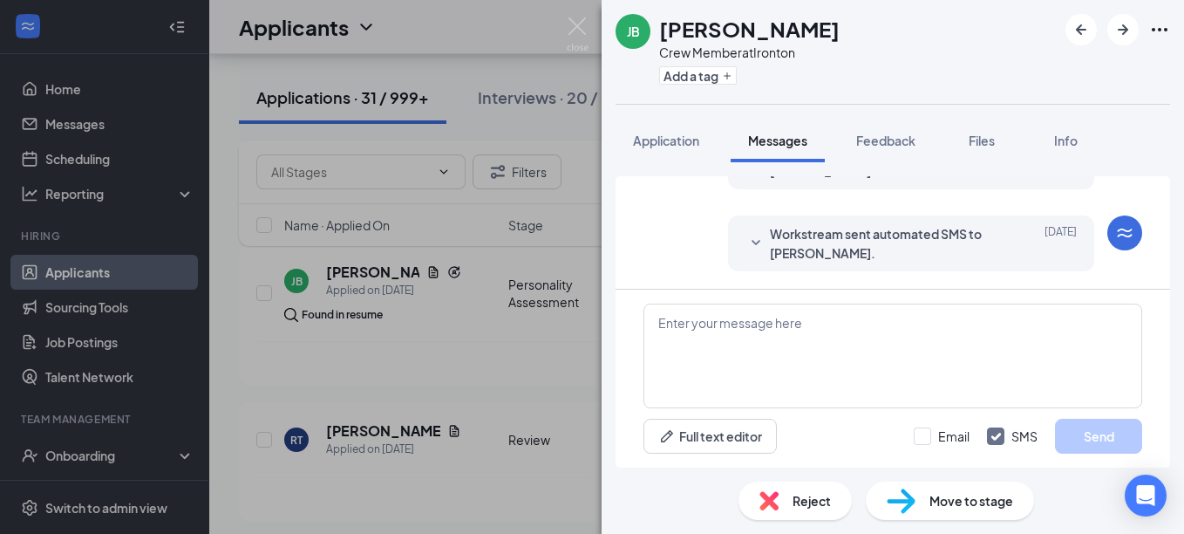
click at [770, 502] on img at bounding box center [769, 500] width 19 height 19
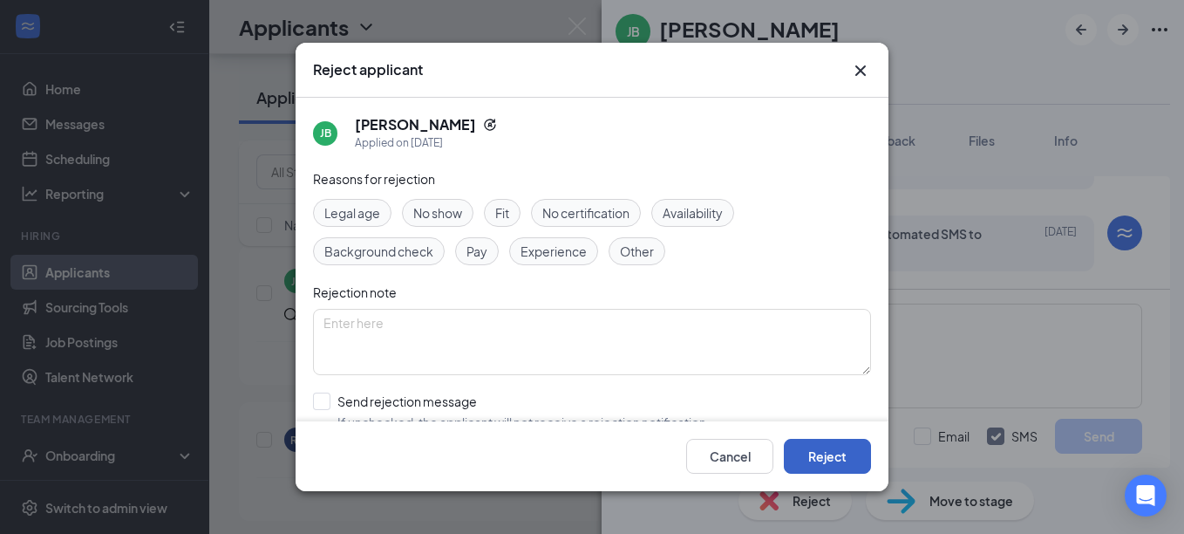
click at [810, 457] on button "Reject" at bounding box center [827, 456] width 87 height 35
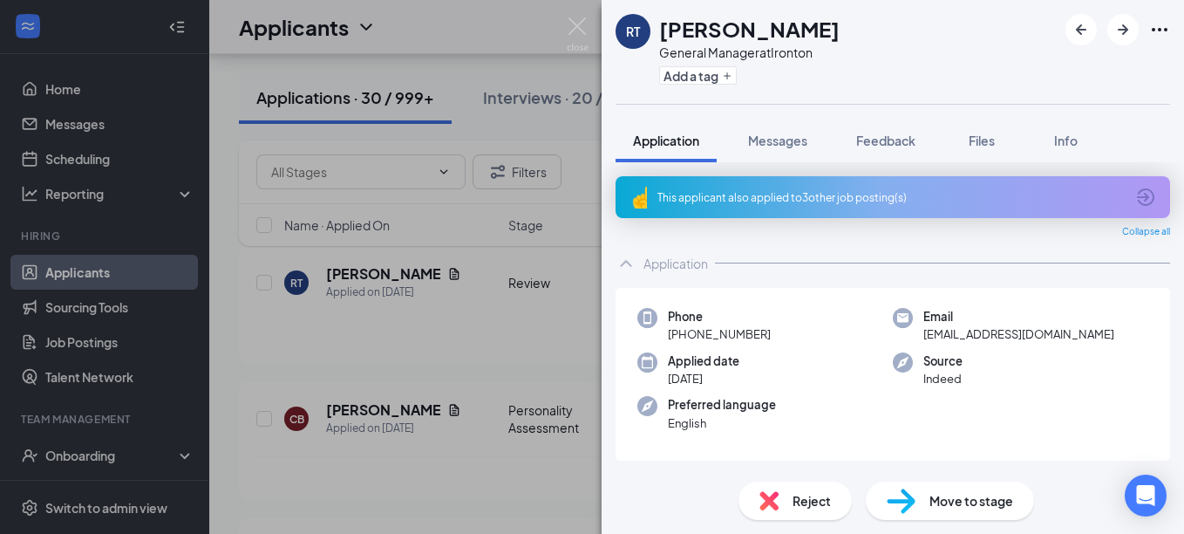
click at [536, 351] on div "RT [PERSON_NAME] General Manager at [GEOGRAPHIC_DATA] Add a tag Application Mes…" at bounding box center [592, 267] width 1184 height 534
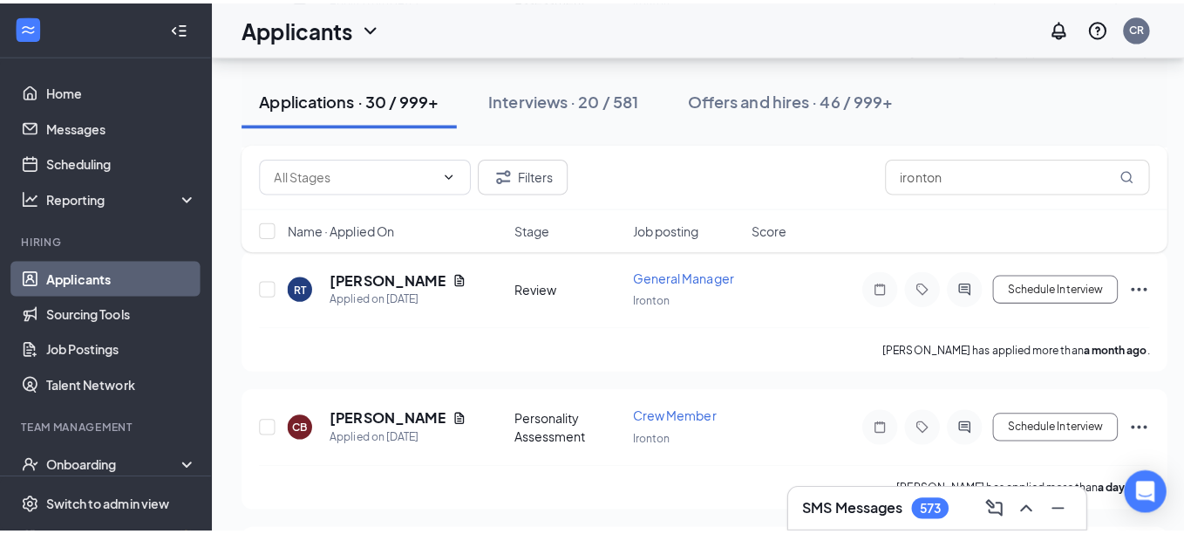
scroll to position [4188, 0]
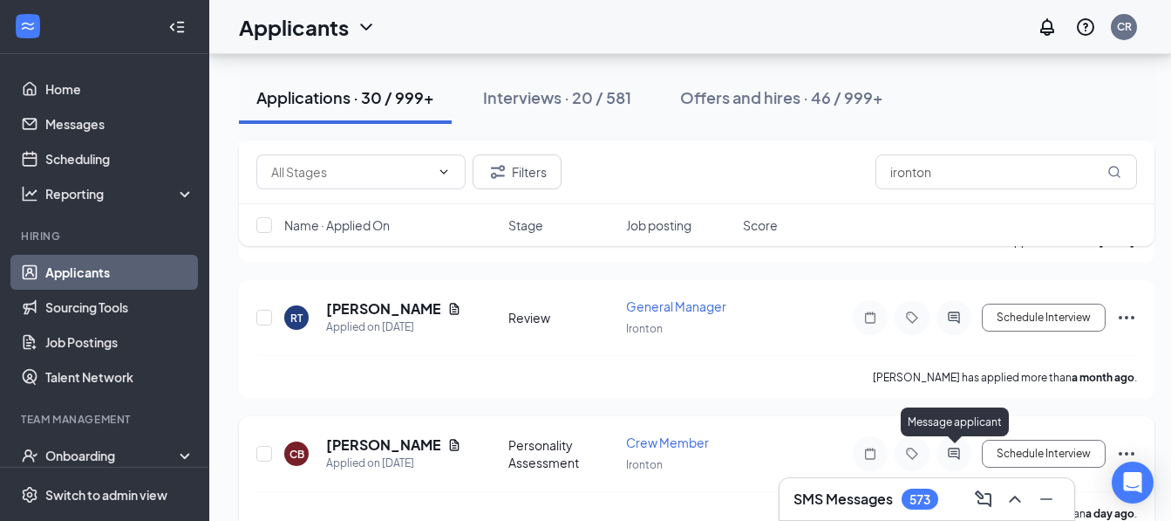
click at [960, 452] on icon "ActiveChat" at bounding box center [954, 454] width 21 height 14
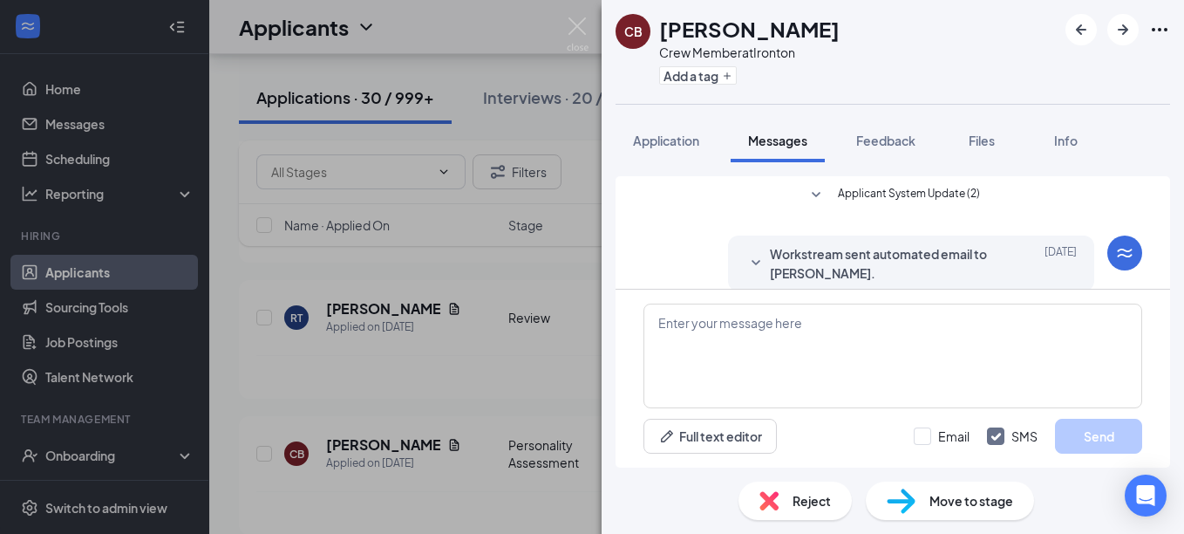
scroll to position [266, 0]
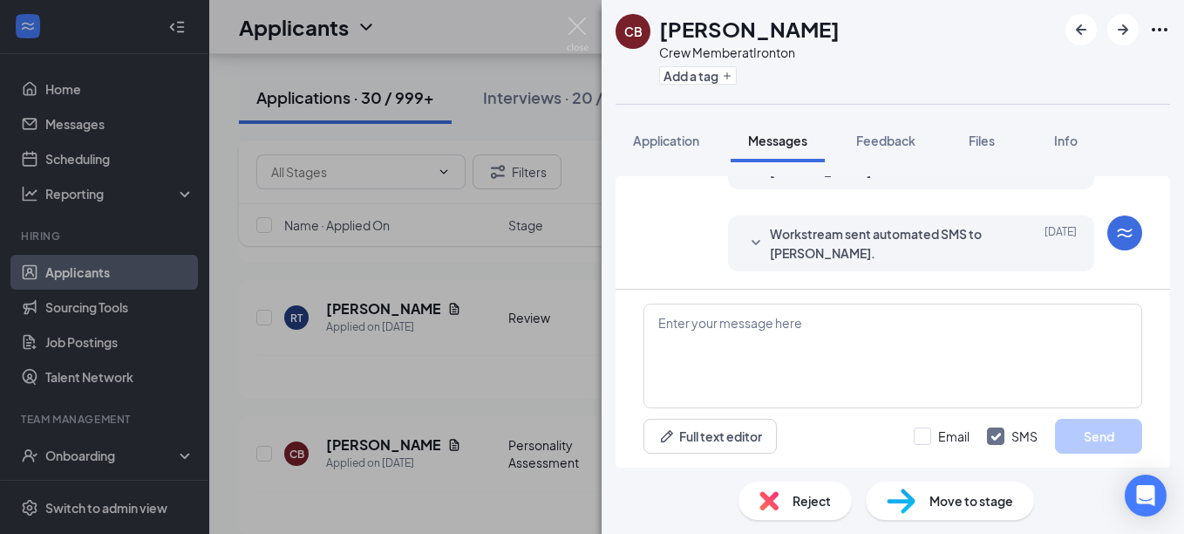
click at [774, 502] on img at bounding box center [769, 500] width 19 height 19
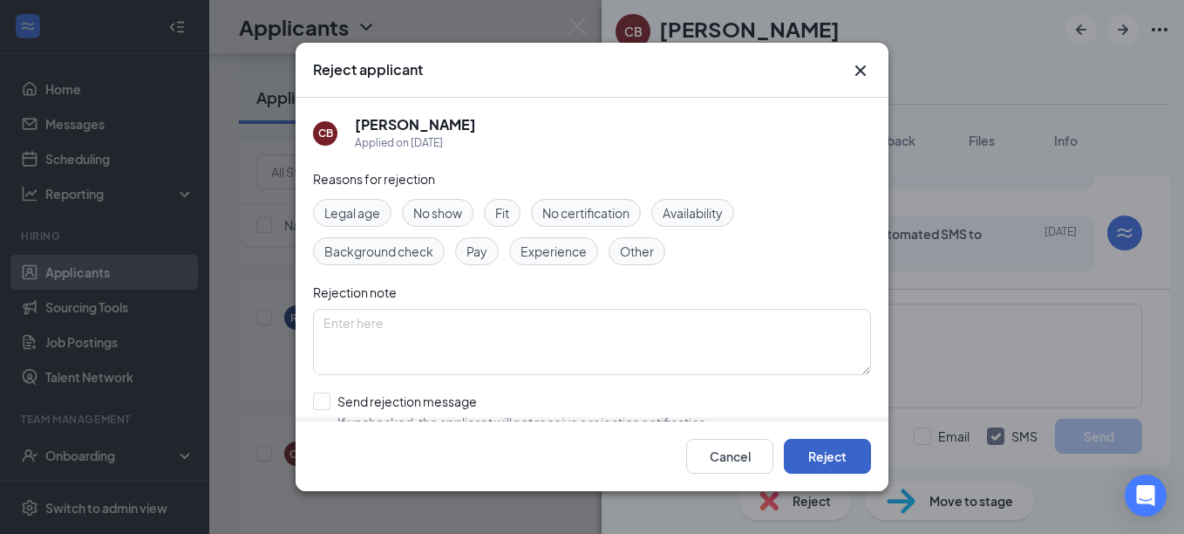
click at [813, 445] on button "Reject" at bounding box center [827, 456] width 87 height 35
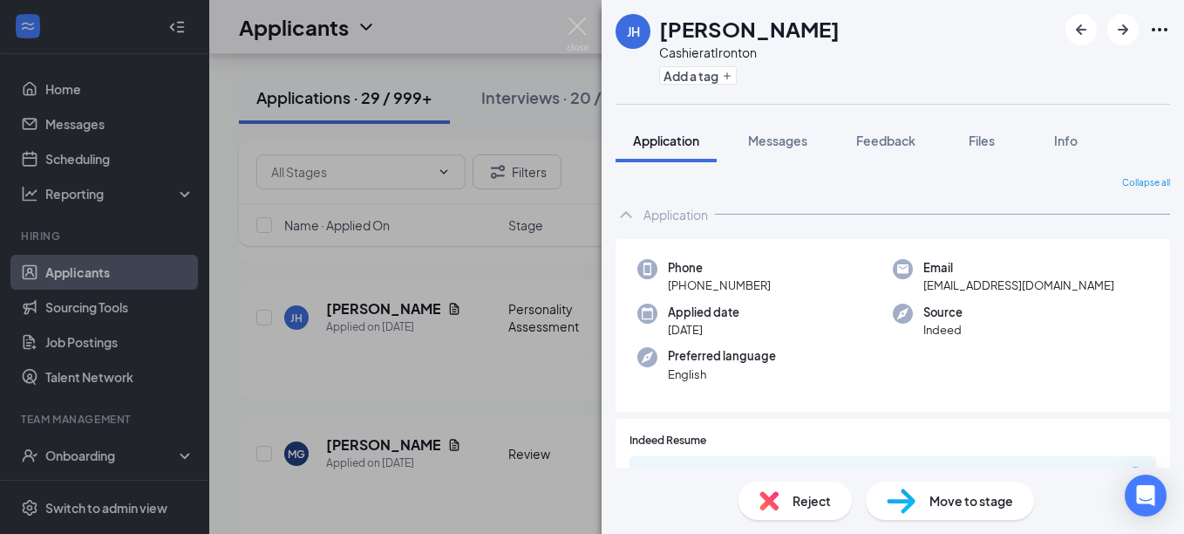
click at [777, 506] on img at bounding box center [769, 500] width 19 height 19
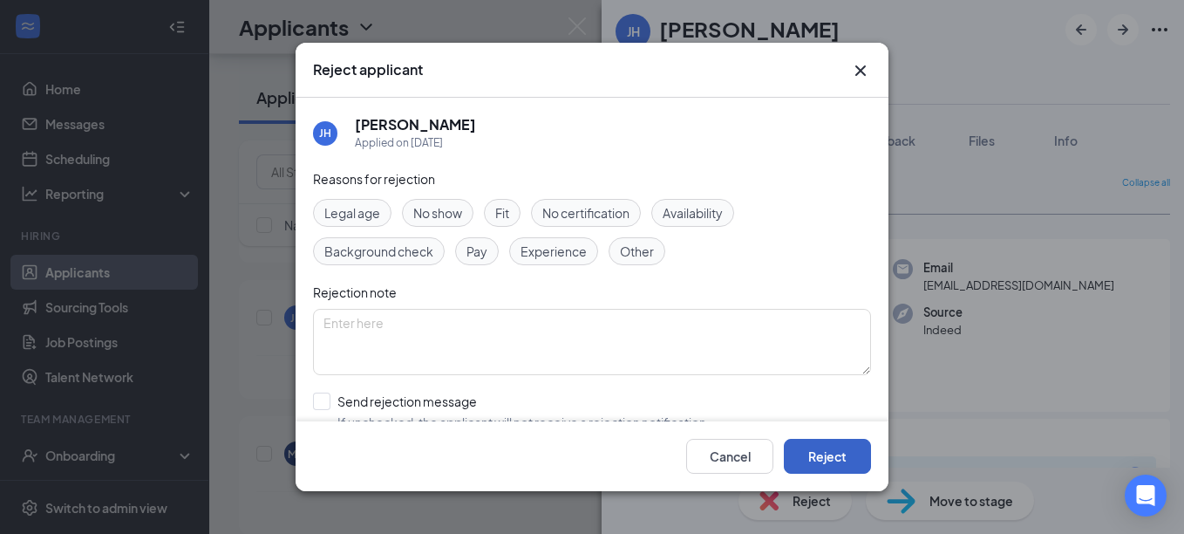
click at [836, 451] on button "Reject" at bounding box center [827, 456] width 87 height 35
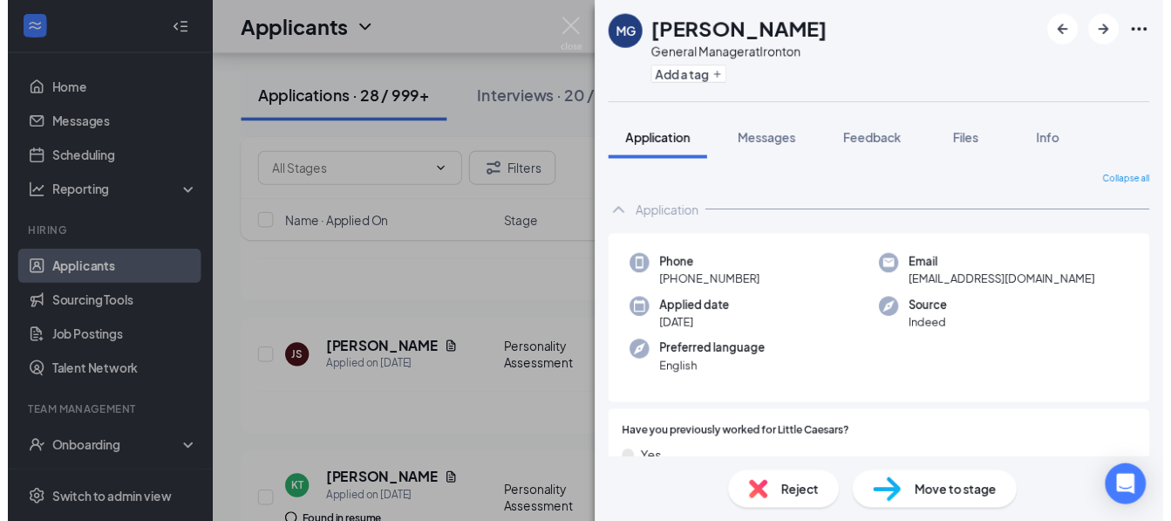
scroll to position [4225, 0]
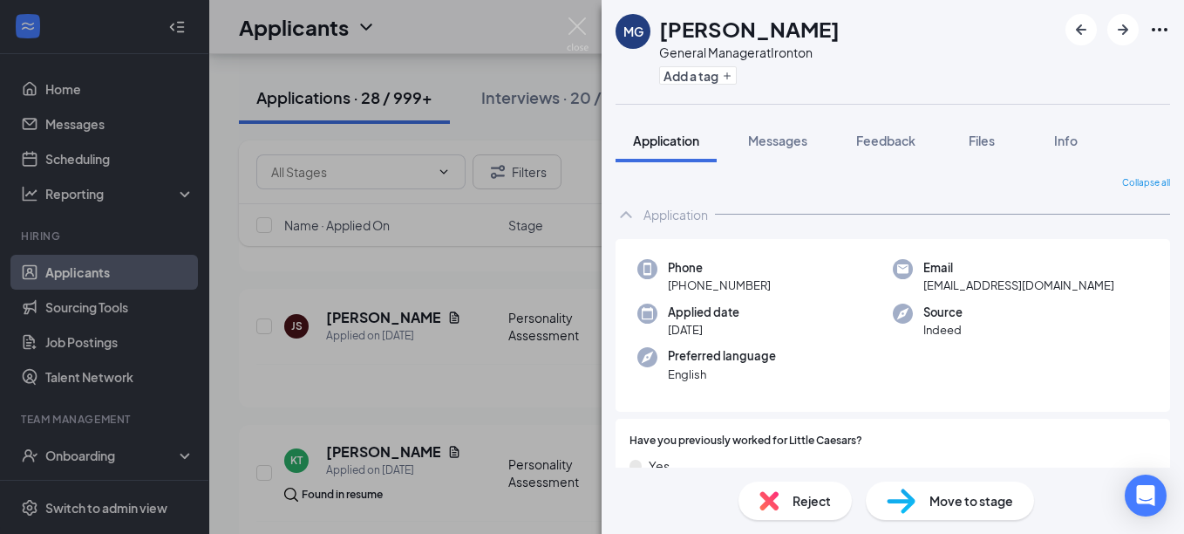
click at [507, 387] on div "MG [PERSON_NAME] General Manager at [GEOGRAPHIC_DATA] Add a tag Application Mes…" at bounding box center [592, 267] width 1184 height 534
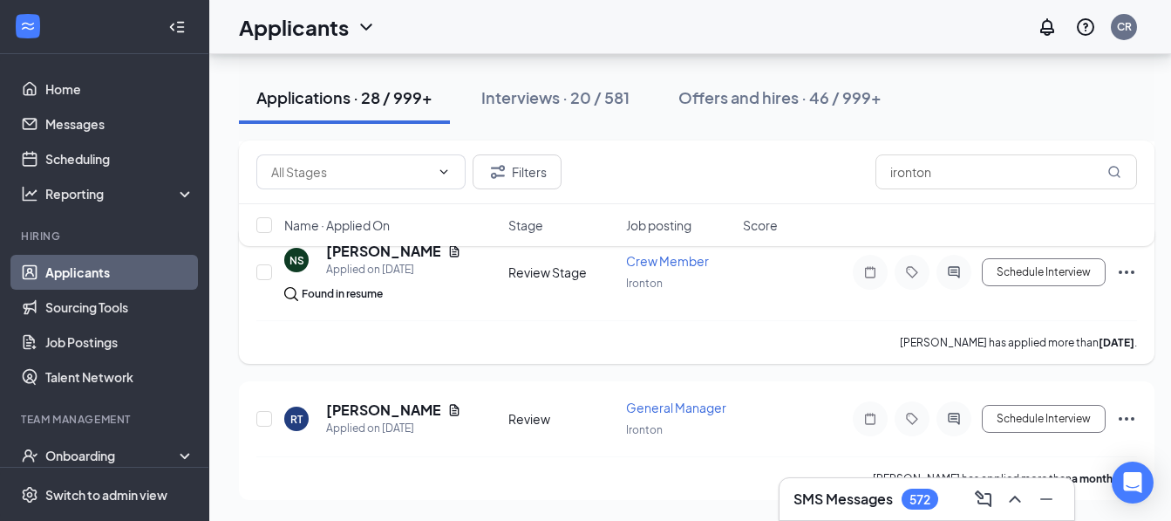
scroll to position [7709, 0]
click at [953, 266] on icon "ActiveChat" at bounding box center [954, 272] width 21 height 14
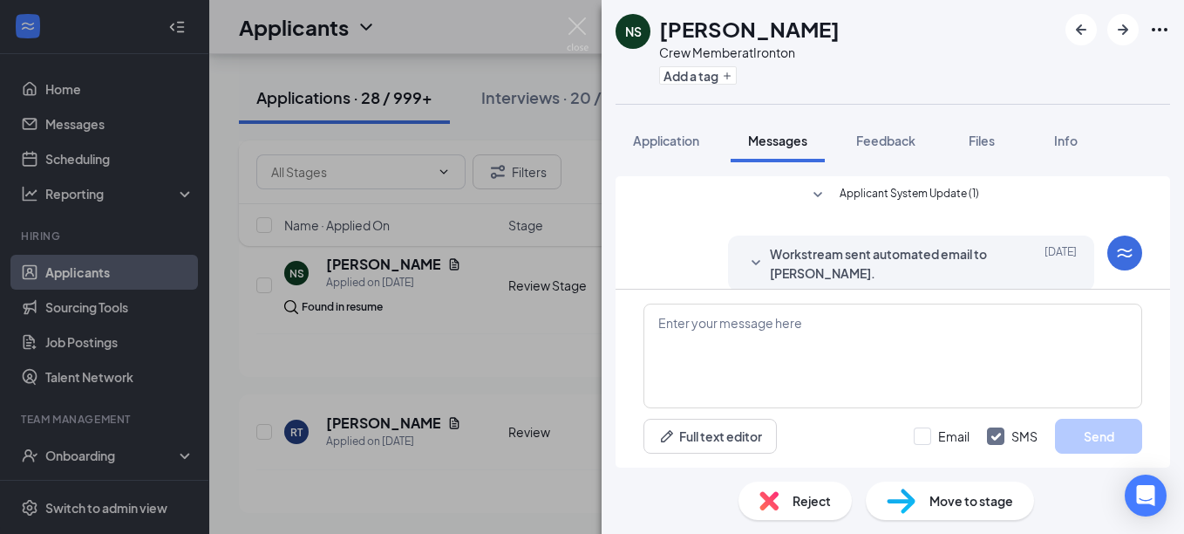
scroll to position [531, 0]
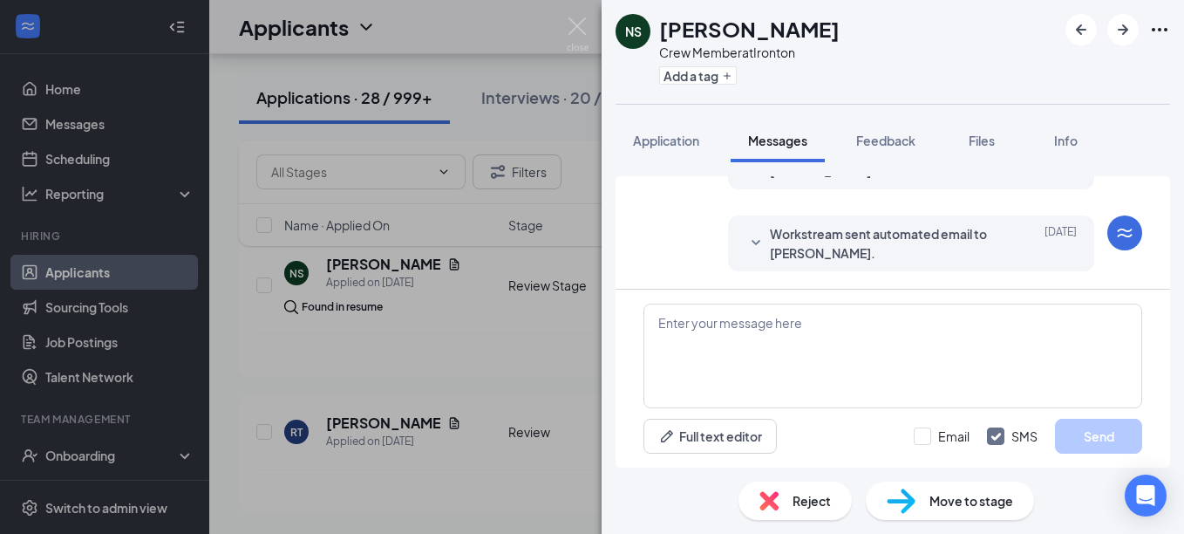
click at [768, 508] on img at bounding box center [769, 500] width 19 height 19
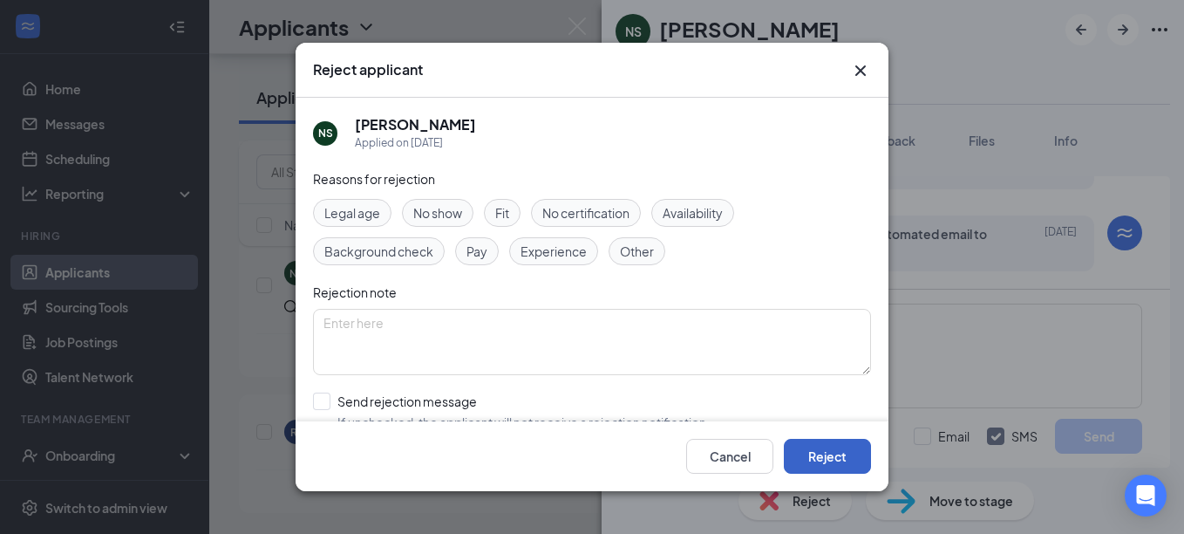
click at [807, 466] on button "Reject" at bounding box center [827, 456] width 87 height 35
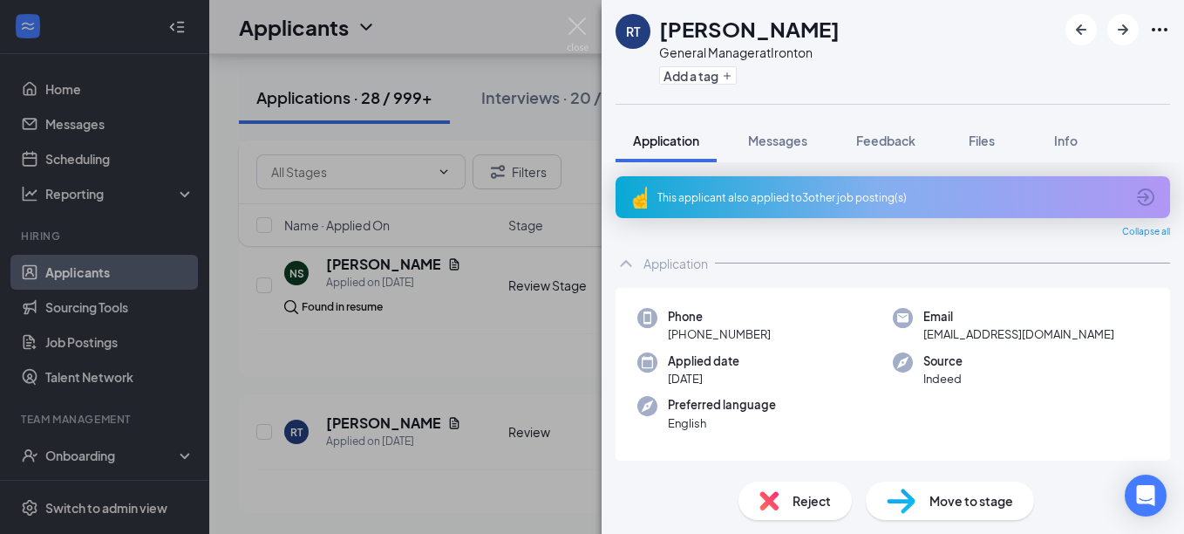
click at [535, 350] on div "RT [PERSON_NAME] General Manager at [GEOGRAPHIC_DATA] Add a tag Application Mes…" at bounding box center [592, 267] width 1184 height 534
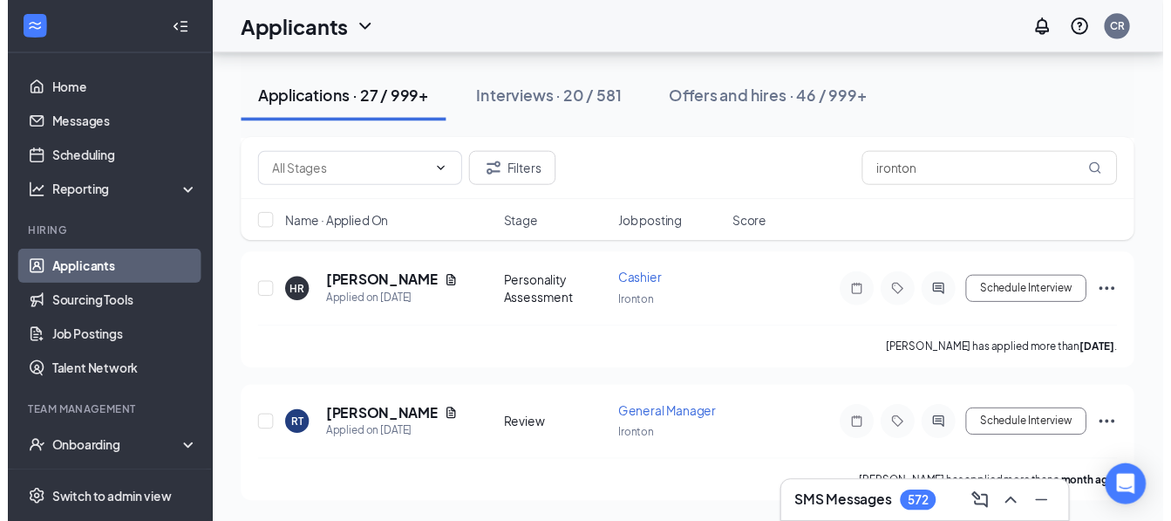
scroll to position [7395, 0]
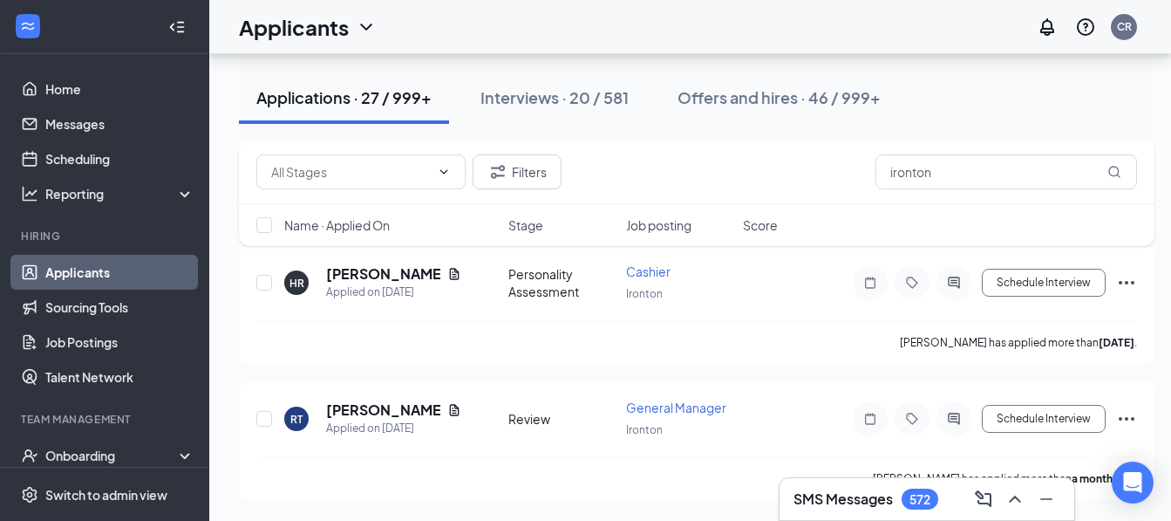
click at [535, 350] on div "[PERSON_NAME] has applied more than [DATE] ." at bounding box center [696, 342] width 881 height 44
click at [946, 271] on div "Message applicant" at bounding box center [955, 254] width 108 height 36
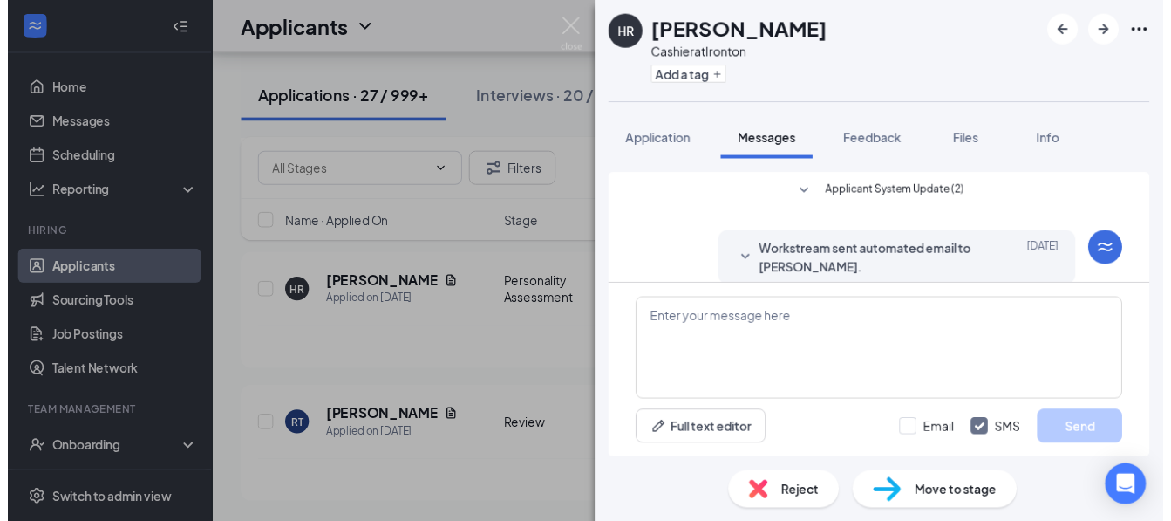
scroll to position [102, 0]
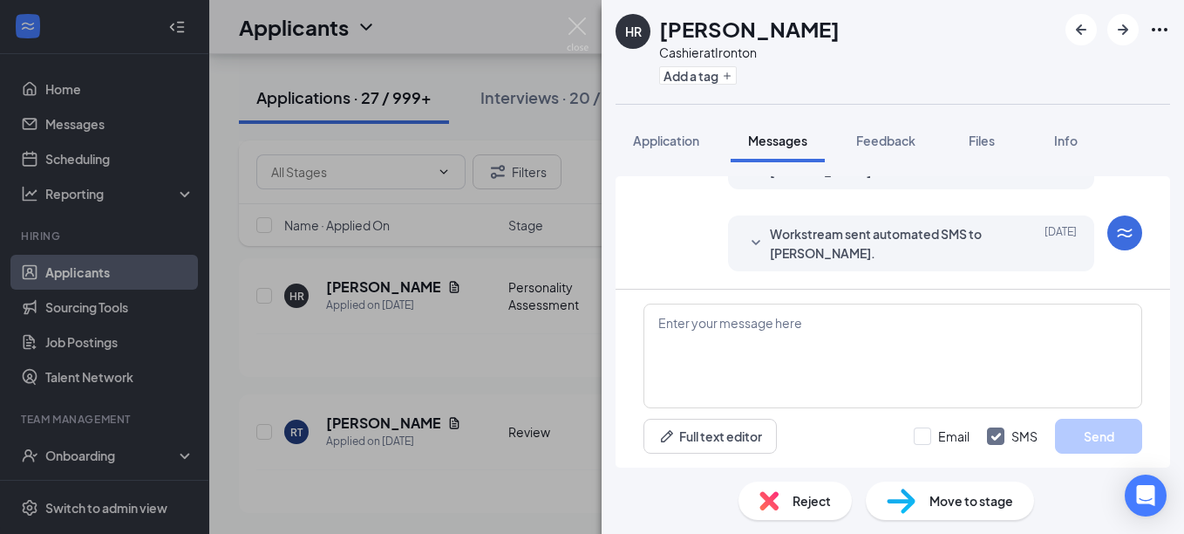
click at [498, 358] on div "HR [PERSON_NAME] at [GEOGRAPHIC_DATA] Add a tag Application Messages Feedback F…" at bounding box center [592, 267] width 1184 height 534
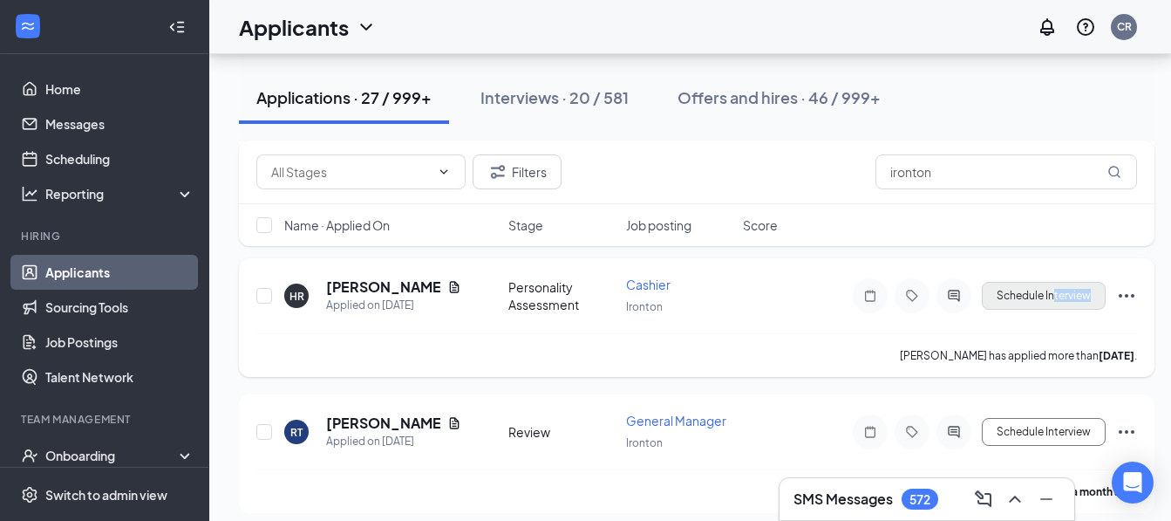
drag, startPoint x: 498, startPoint y: 358, endPoint x: 1049, endPoint y: 287, distance: 555.7
click at [1049, 287] on div "HR [PERSON_NAME] Applied on [DATE] Personality Assessment Cashier Ironton Sched…" at bounding box center [697, 317] width 916 height 119
click at [1049, 287] on button "Schedule Interview" at bounding box center [1044, 296] width 124 height 28
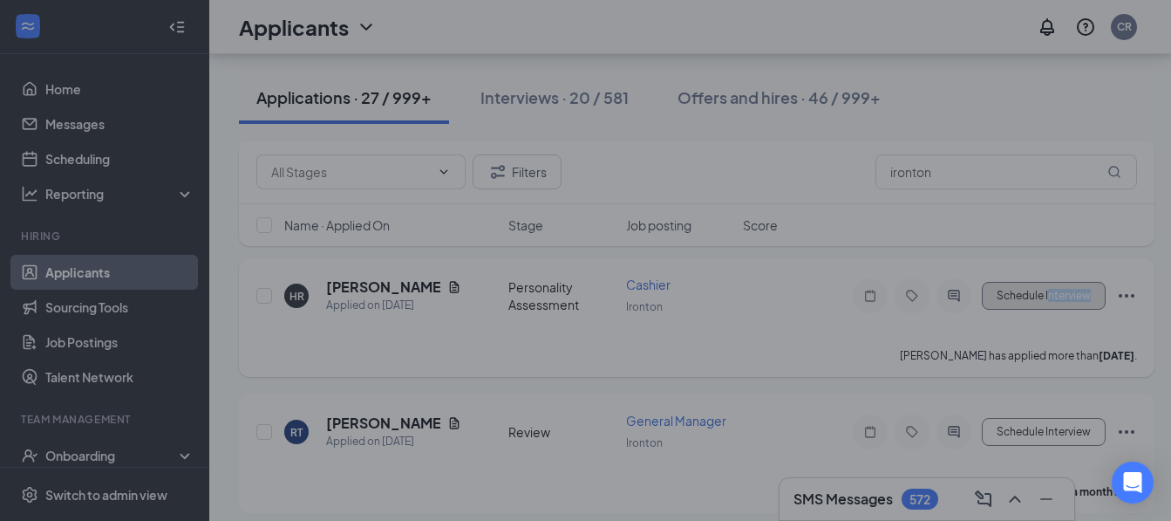
type input "Onsite Interview (next stage)"
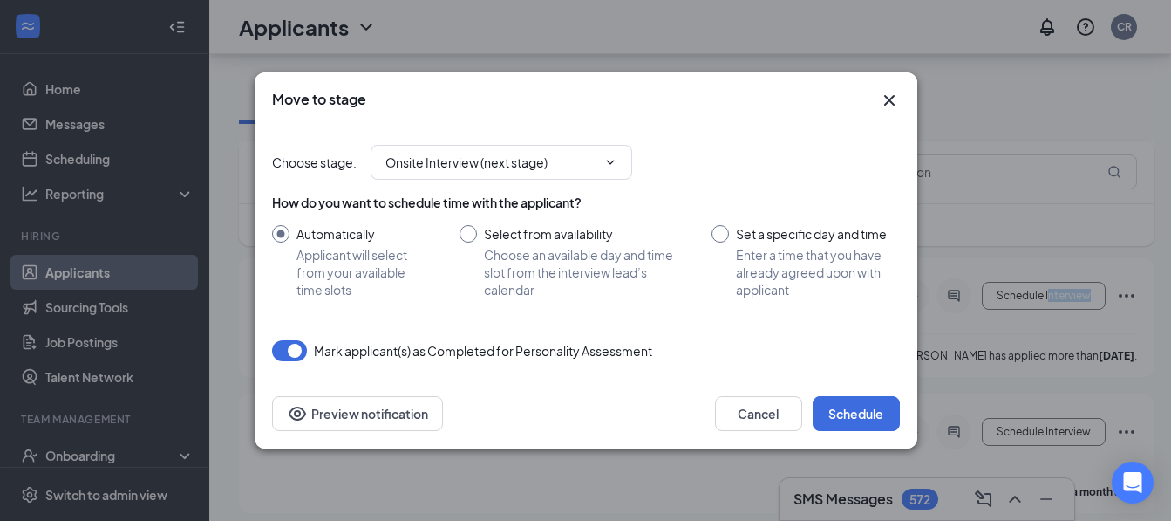
click at [471, 232] on input "Select from availability Choose an available day and time slot from the intervi…" at bounding box center [569, 261] width 218 height 73
radio input "true"
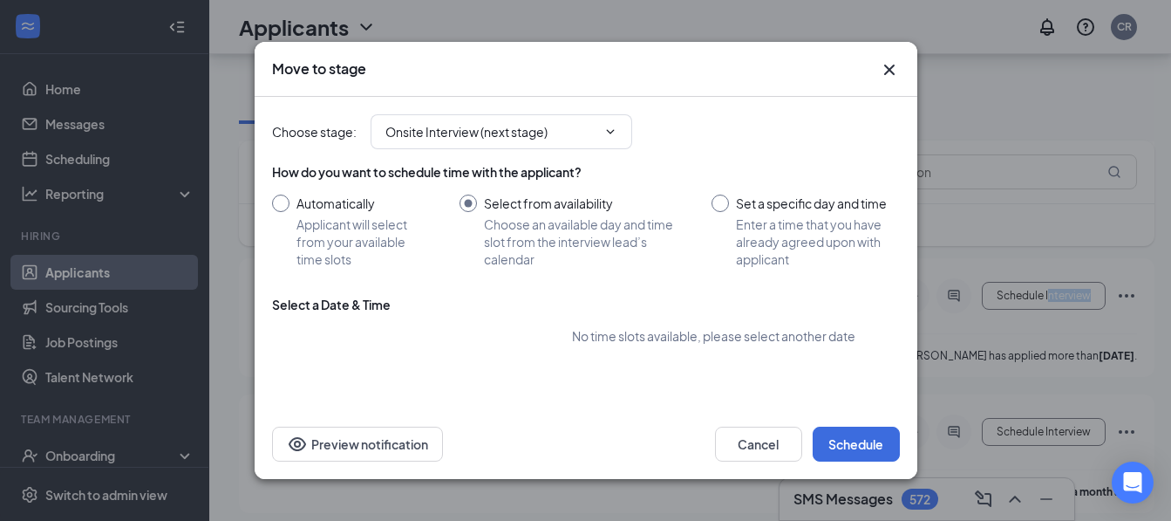
radio input "false"
type input "[DATE]"
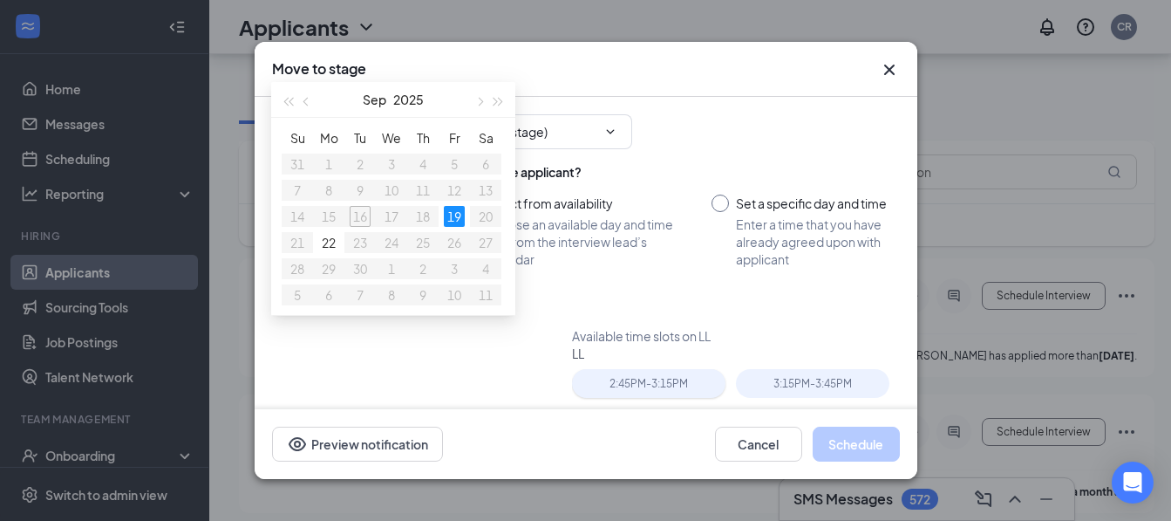
click at [621, 386] on div "2:45PM - 3:15PM" at bounding box center [649, 383] width 154 height 29
click at [857, 455] on button "Schedule" at bounding box center [856, 444] width 87 height 35
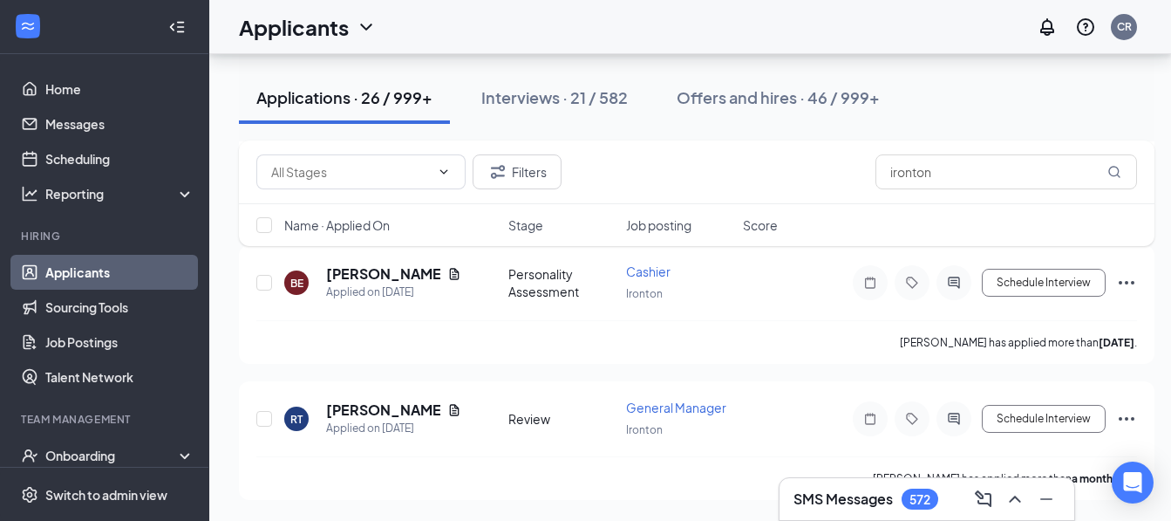
scroll to position [7055, 0]
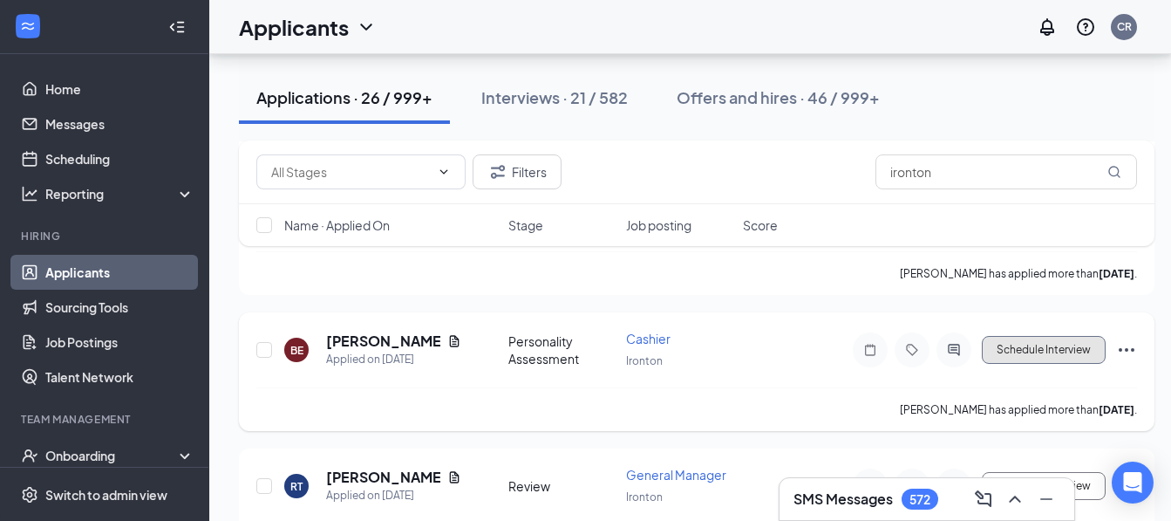
click at [1008, 346] on button "Schedule Interview" at bounding box center [1044, 350] width 124 height 28
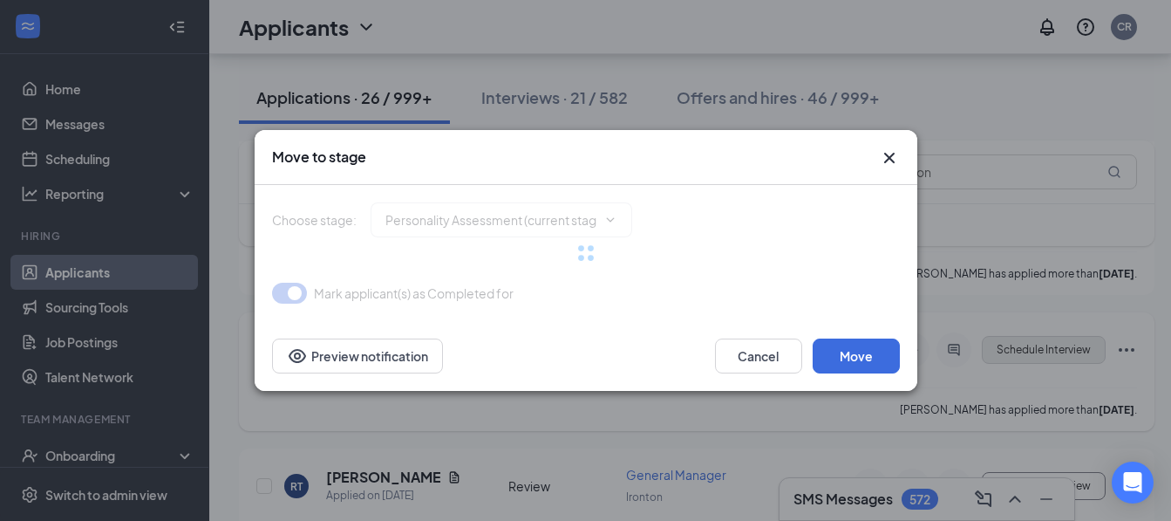
type input "Onsite Interview (next stage)"
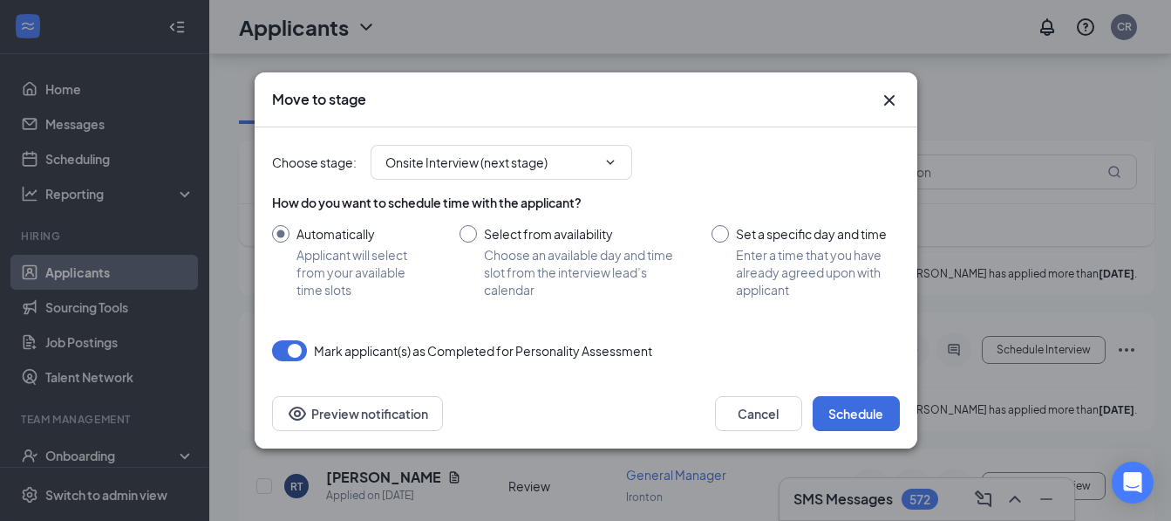
click at [464, 233] on input "Select from availability Choose an available day and time slot from the intervi…" at bounding box center [569, 261] width 218 height 73
radio input "true"
radio input "false"
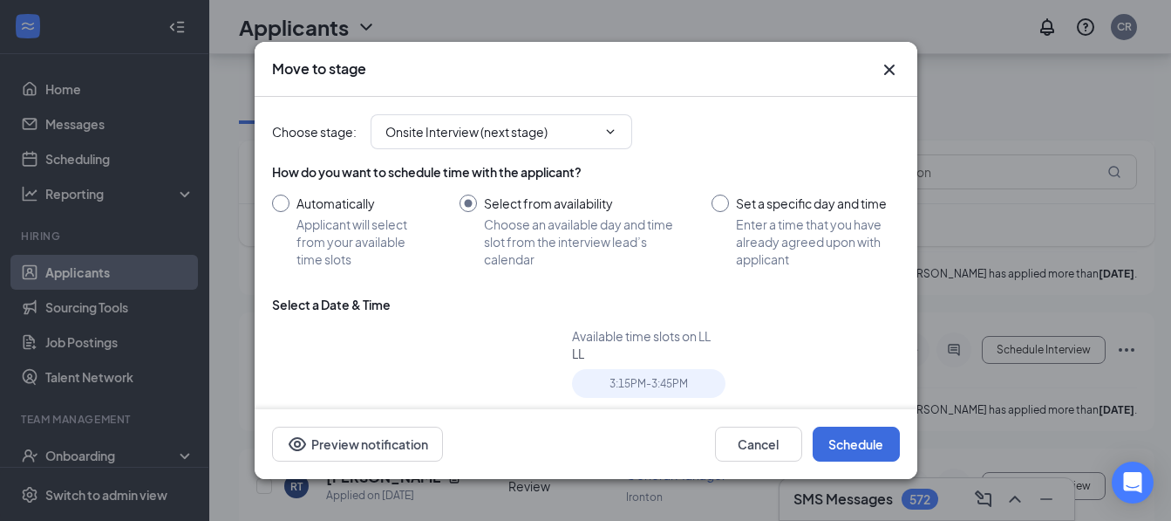
type input "[DATE]"
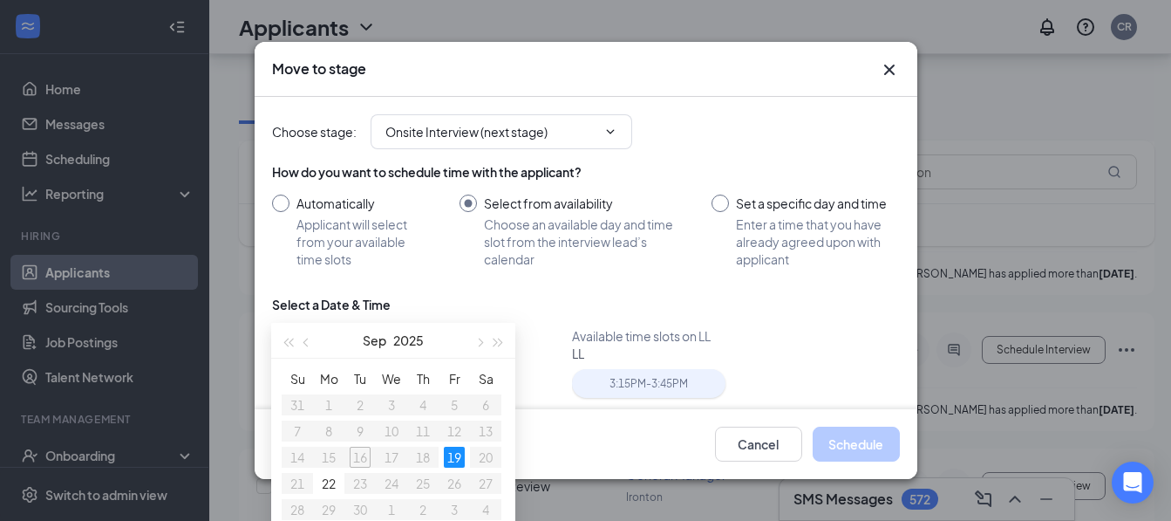
click at [640, 389] on div "3:15PM - 3:45PM" at bounding box center [649, 383] width 154 height 29
click at [826, 450] on button "Schedule" at bounding box center [856, 444] width 87 height 35
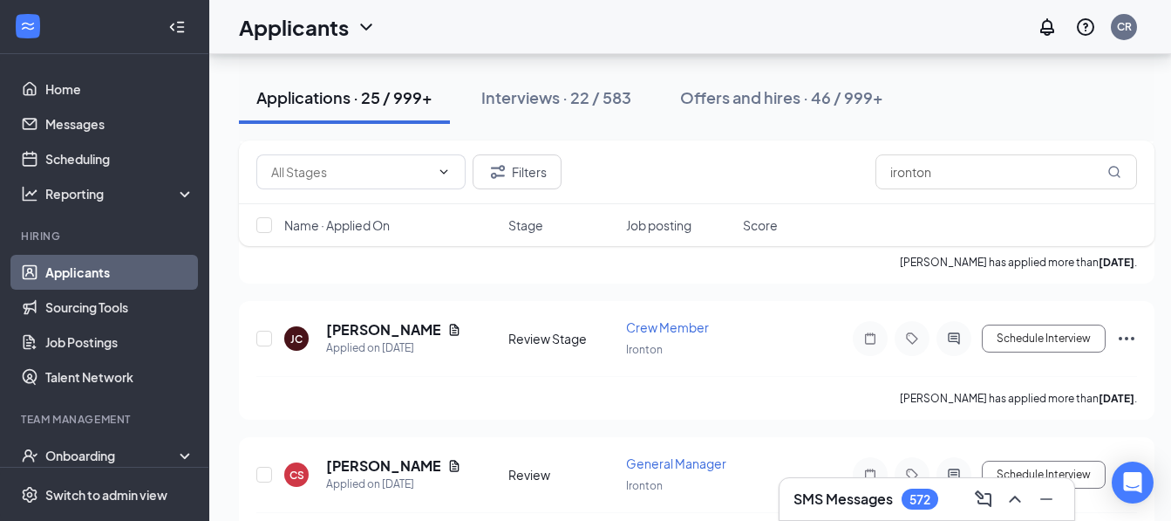
scroll to position [6246, 0]
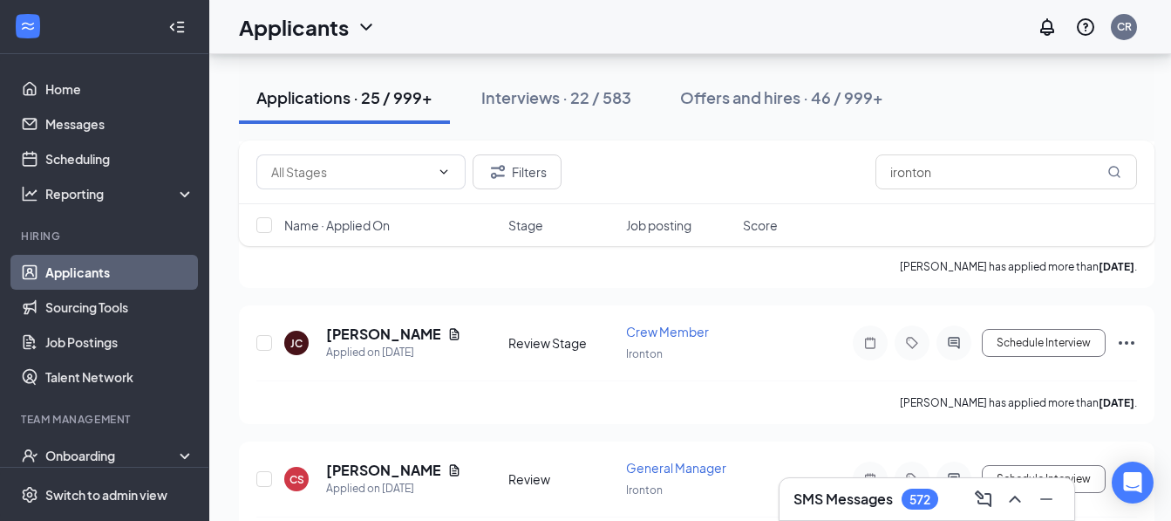
click at [954, 153] on div "Filters ironton" at bounding box center [697, 172] width 916 height 64
click at [947, 170] on input "ironton" at bounding box center [1007, 171] width 262 height 35
type input "i"
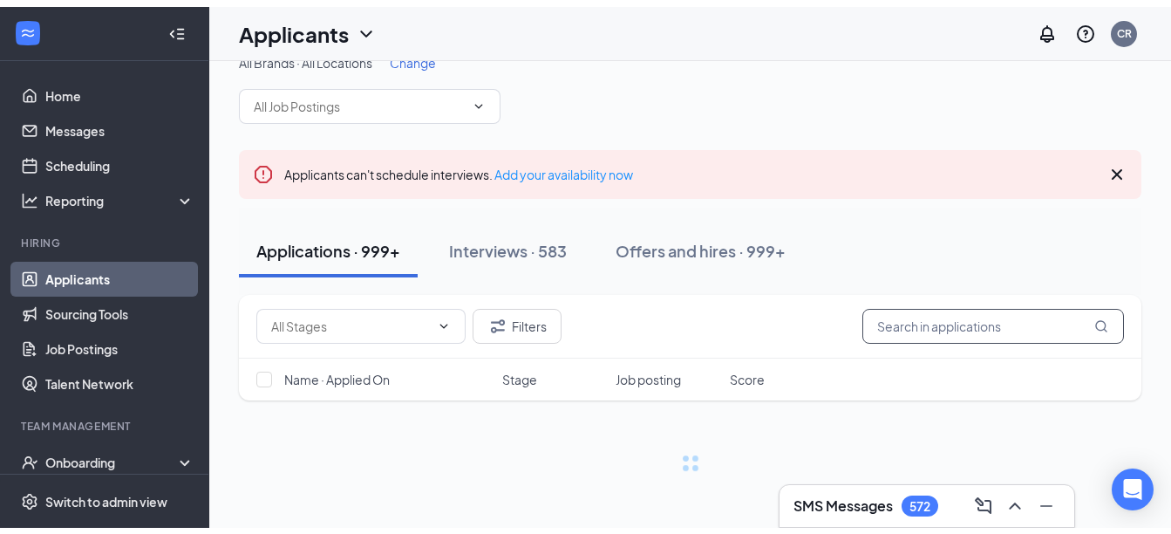
scroll to position [15, 0]
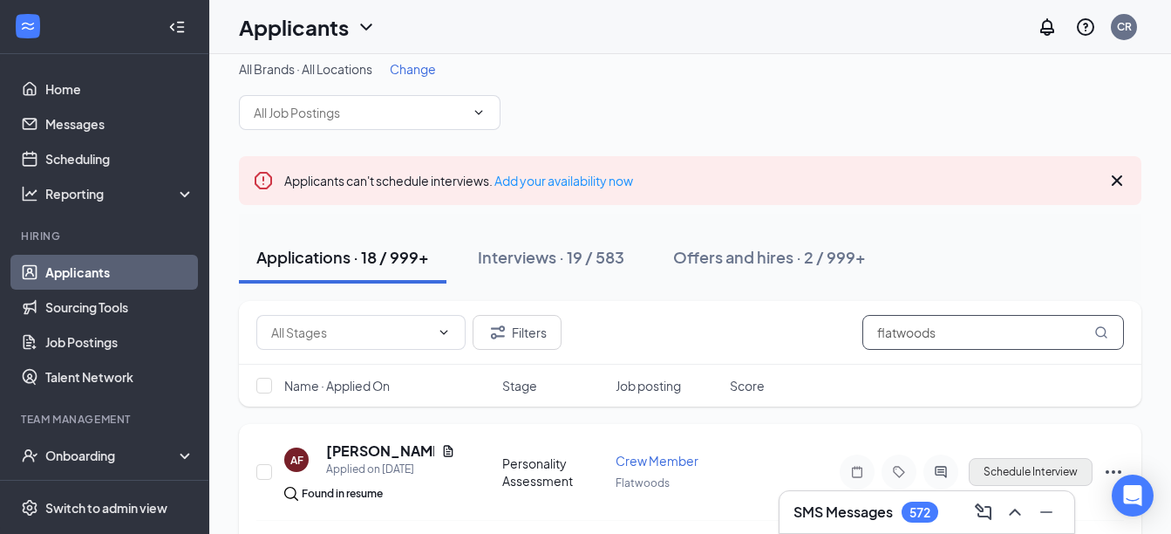
type input "flatwoods"
click at [1007, 474] on button "Schedule Interview" at bounding box center [1031, 472] width 124 height 28
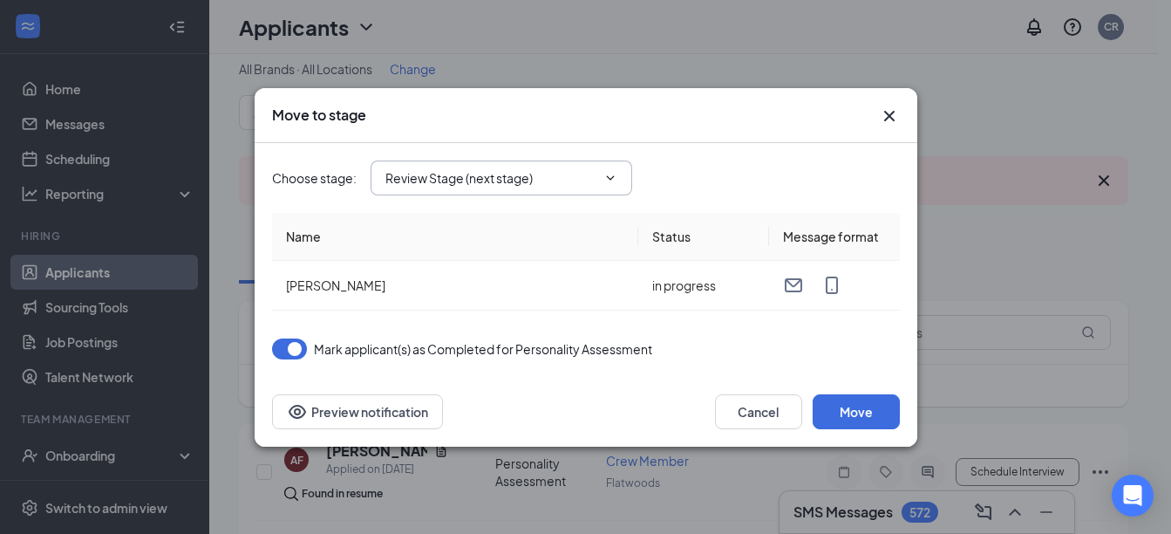
click at [498, 178] on input "Review Stage (next stage)" at bounding box center [491, 177] width 211 height 19
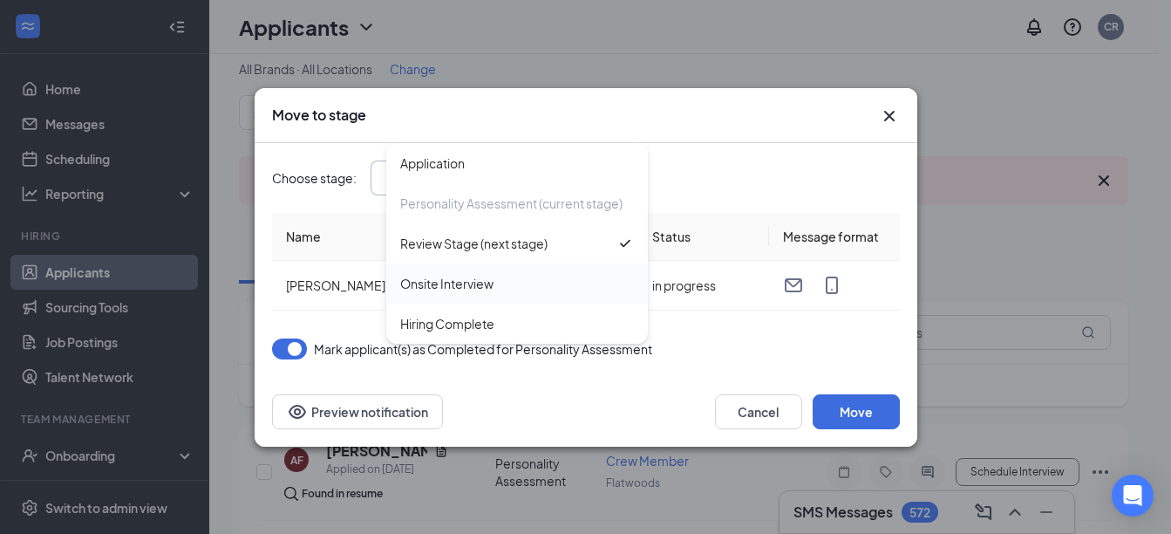
click at [449, 287] on div "Onsite Interview" at bounding box center [446, 283] width 93 height 19
type input "Onsite Interview"
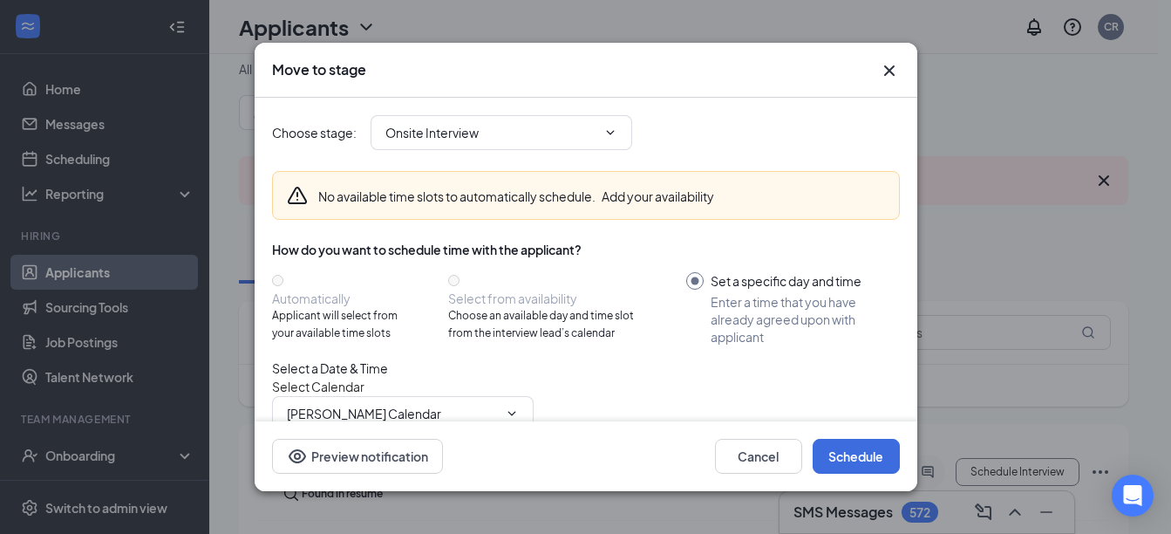
click at [887, 72] on icon "Cross" at bounding box center [889, 70] width 21 height 21
